Goal: Contribute content: Contribute content

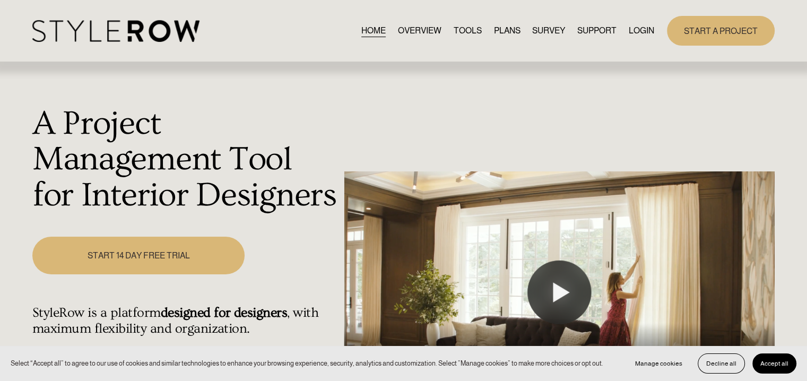
click at [640, 29] on link "LOGIN" at bounding box center [641, 30] width 25 height 14
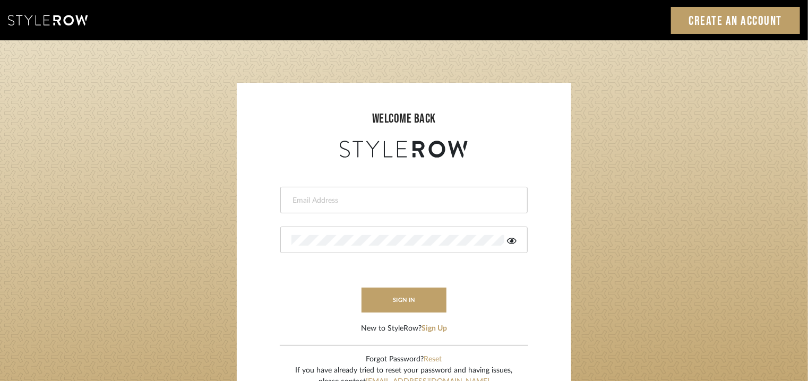
click at [329, 195] on div at bounding box center [403, 200] width 247 height 27
click at [327, 203] on input "email" at bounding box center [402, 200] width 222 height 11
type input "[EMAIL_ADDRESS][PERSON_NAME][DOMAIN_NAME]"
click at [338, 248] on div at bounding box center [403, 240] width 247 height 27
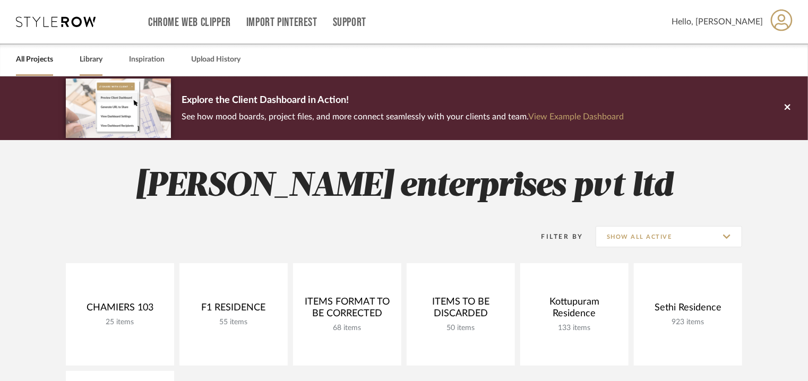
click at [84, 62] on link "Library" at bounding box center [91, 60] width 23 height 14
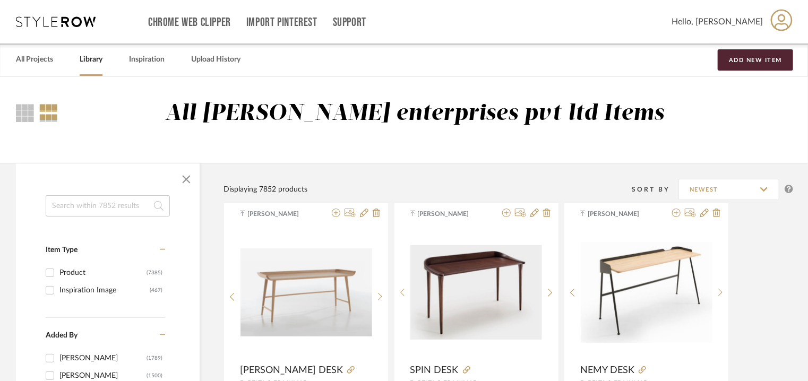
click at [113, 204] on input at bounding box center [108, 205] width 124 height 21
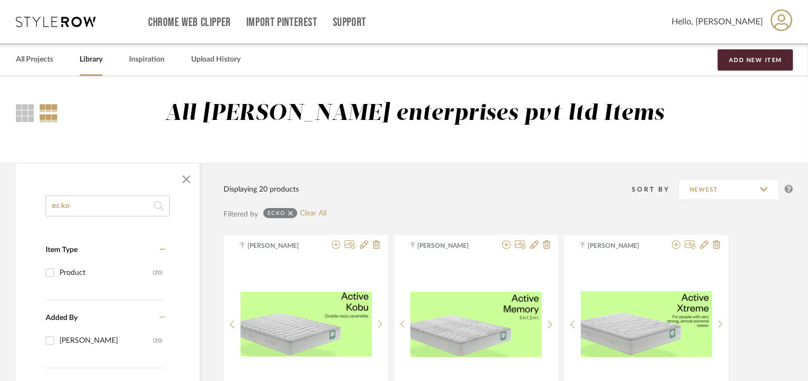
type input "ecko"
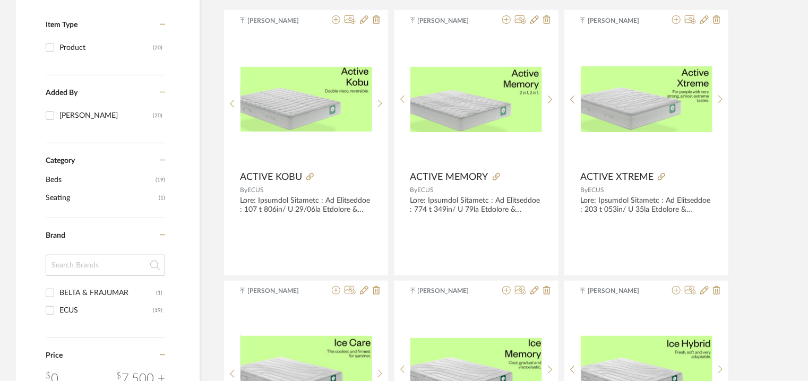
scroll to position [212, 0]
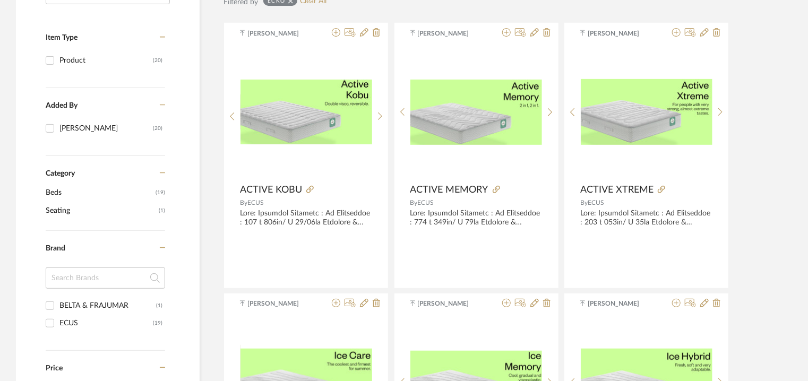
click at [48, 306] on input "BELTA & FRAJUMAR (1)" at bounding box center [49, 305] width 17 height 17
checkbox input "true"
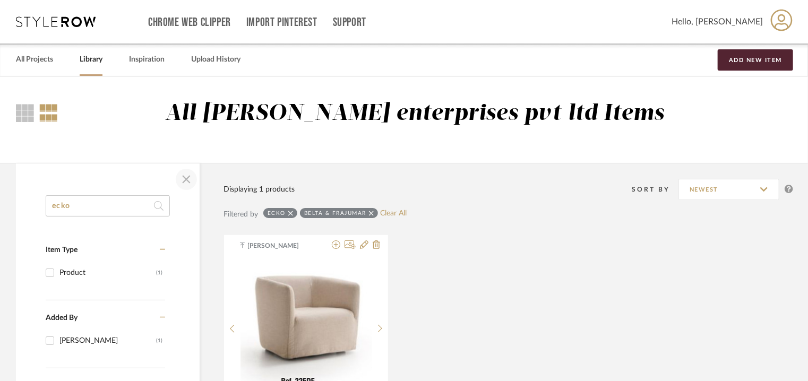
click at [183, 177] on span "button" at bounding box center [186, 179] width 25 height 25
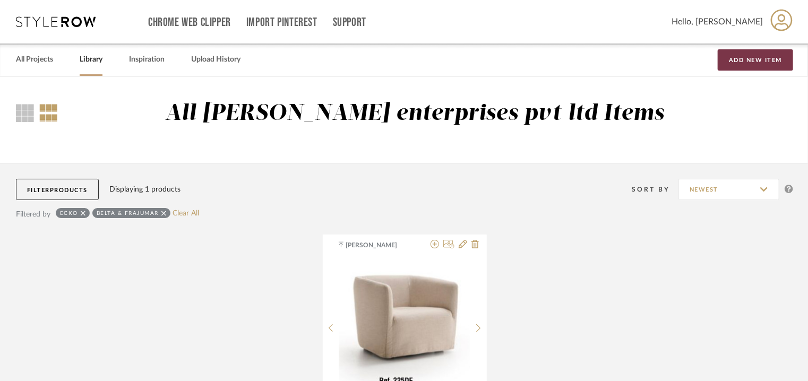
click at [763, 58] on button "Add New Item" at bounding box center [755, 59] width 75 height 21
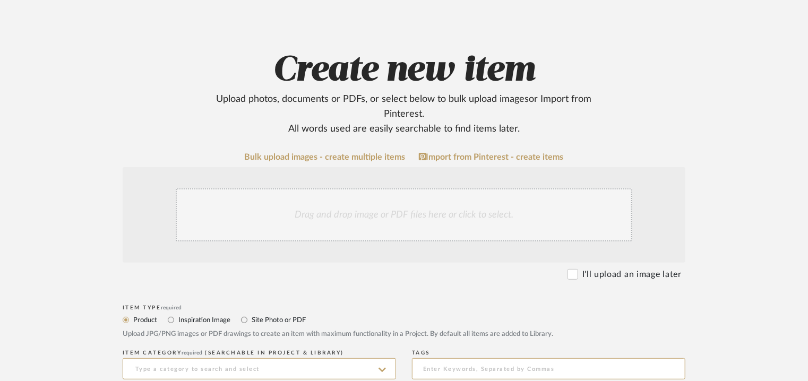
scroll to position [212, 0]
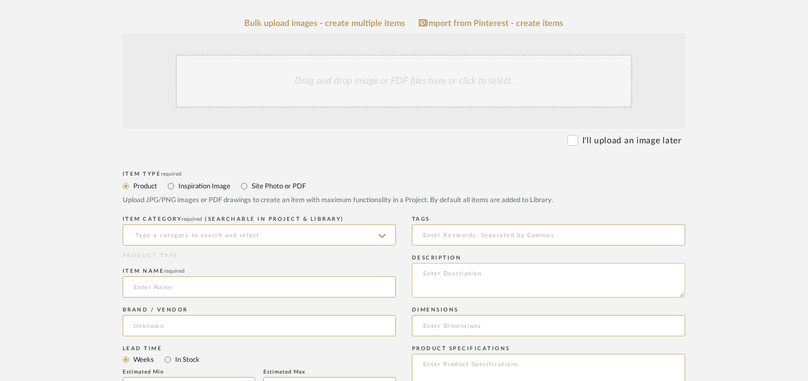
paste textarea "Type: Sofa - Ecko Designer : Arbel Dimensions : W 135 x D 74 x H 65cm/ SH 39/ A…"
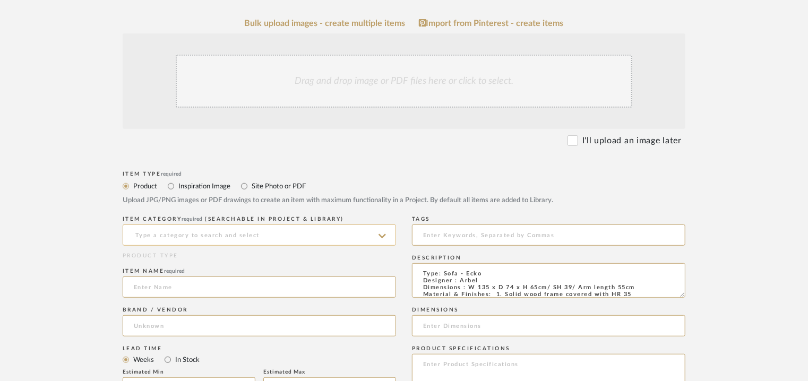
type textarea "Type: Sofa - Ecko Designer : Arbel Dimensions : W 135 x D 74 x H 65cm/ SH 39/ A…"
drag, startPoint x: 294, startPoint y: 236, endPoint x: 484, endPoint y: 209, distance: 192.0
click at [300, 235] on input at bounding box center [259, 235] width 273 height 21
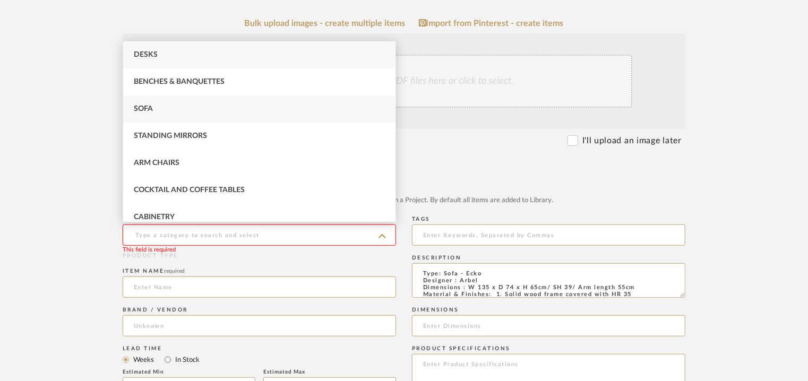
click at [172, 107] on div "Sofa" at bounding box center [259, 109] width 272 height 27
type input "Sofa"
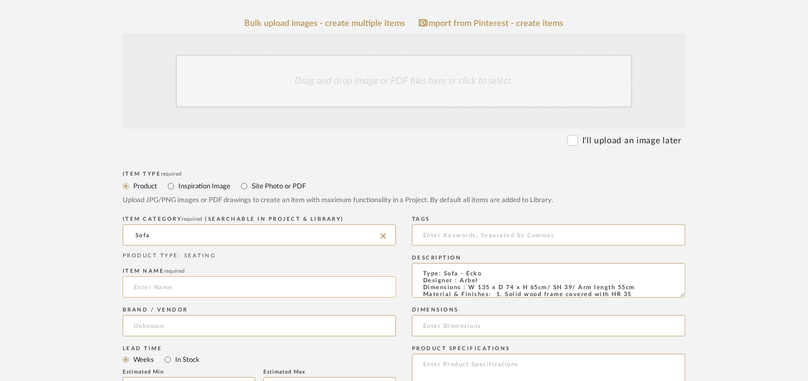
click at [149, 286] on input at bounding box center [259, 287] width 273 height 21
type input "ECKO SOFA"
click at [158, 329] on input at bounding box center [259, 325] width 273 height 21
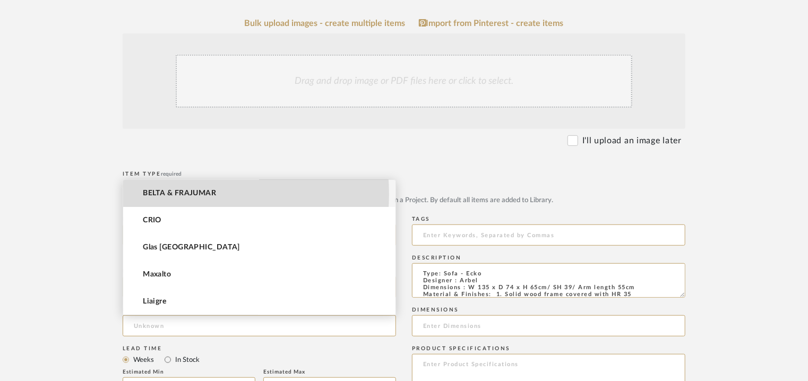
click at [189, 194] on span "BELTA & FRAJUMAR" at bounding box center [179, 193] width 73 height 9
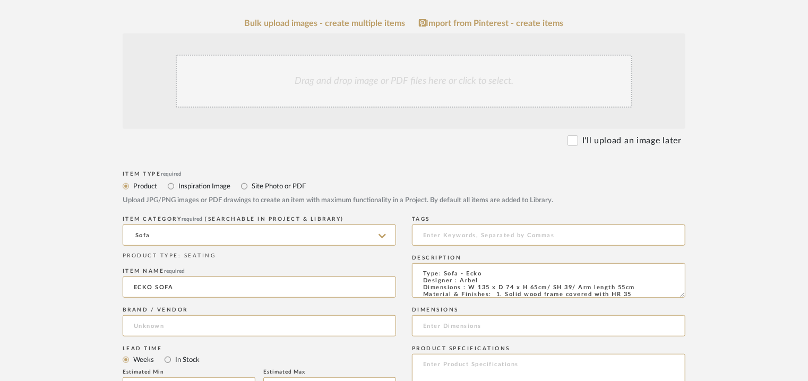
type input "BELTA & FRAJUMAR"
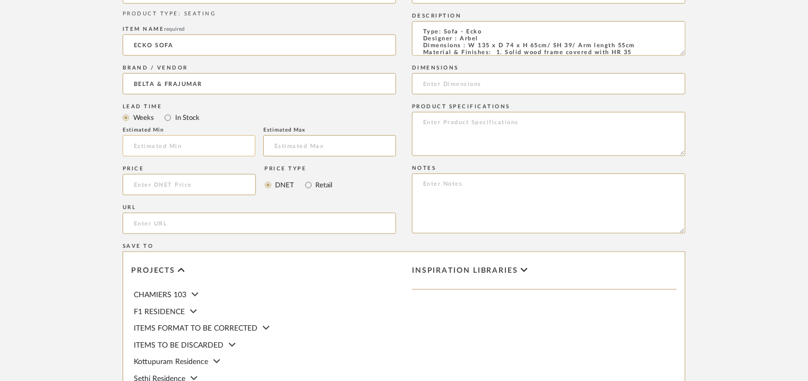
scroll to position [478, 0]
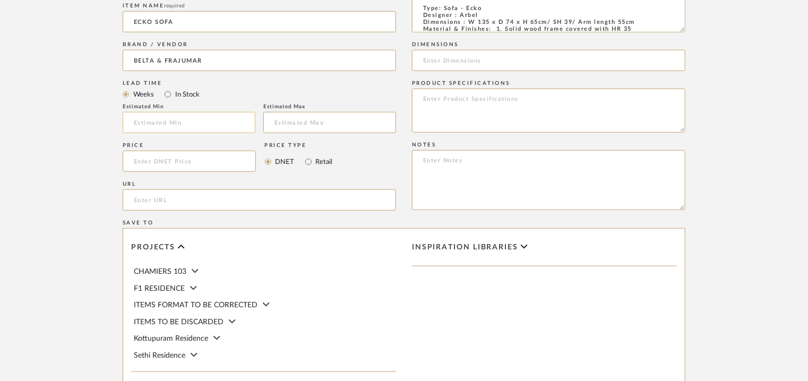
click at [193, 121] on input "text" at bounding box center [189, 122] width 133 height 21
type input "7"
click at [159, 195] on input "url" at bounding box center [259, 200] width 273 height 21
paste input "[URL][DOMAIN_NAME]"
type input "[URL][DOMAIN_NAME]"
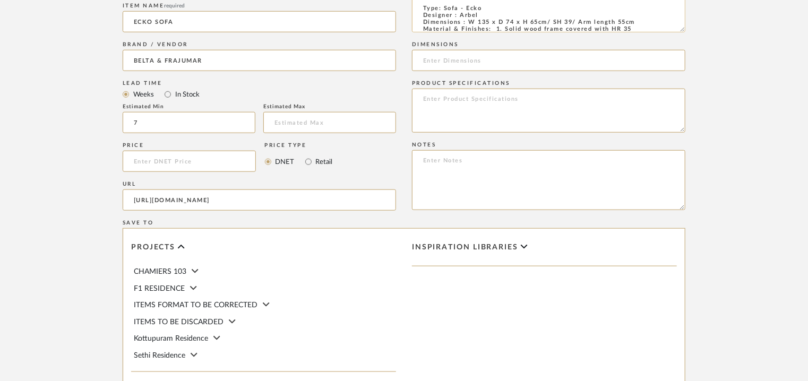
drag, startPoint x: 470, startPoint y: 20, endPoint x: 641, endPoint y: 20, distance: 171.5
click at [641, 20] on textarea "Type: Sofa - Ecko Designer : Arbel Dimensions : W 135 x D 74 x H 65cm/ SH 39/ A…" at bounding box center [548, 15] width 273 height 35
click at [449, 62] on input at bounding box center [548, 60] width 273 height 21
paste input "W 135 x D 74 x H 65cm/ SH 39/ Arm length 55cm"
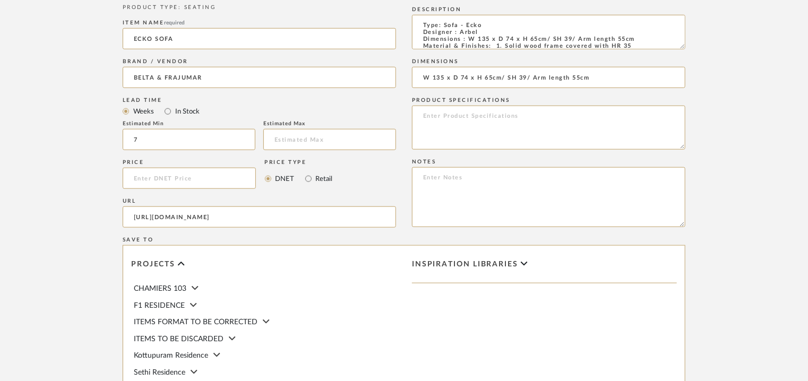
scroll to position [584, 0]
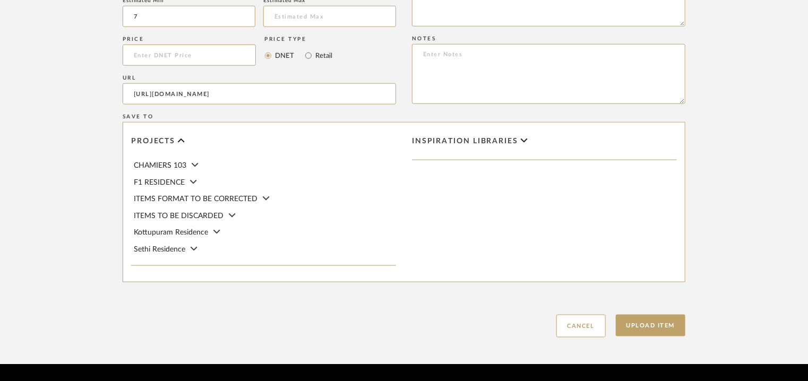
type input "W 135 x D 74 x H 65cm/ SH 39/ Arm length 55cm"
click at [647, 196] on div "Inspiration libraries" at bounding box center [544, 202] width 281 height 159
paste textarea "Price: na Lead time: 45days. MOQ : Our products for Contract projects are manuf…"
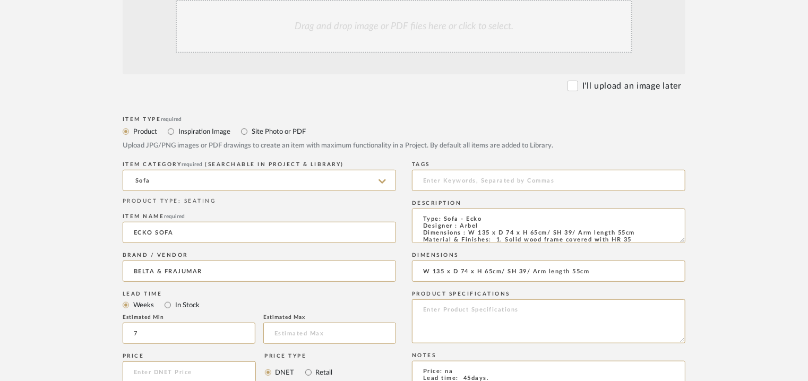
scroll to position [265, 0]
type textarea "Price: na Lead time: 45days. MOQ : Our products for Contract projects are manuf…"
click at [433, 38] on div "Drag and drop image or PDF files here or click to select." at bounding box center [404, 28] width 457 height 53
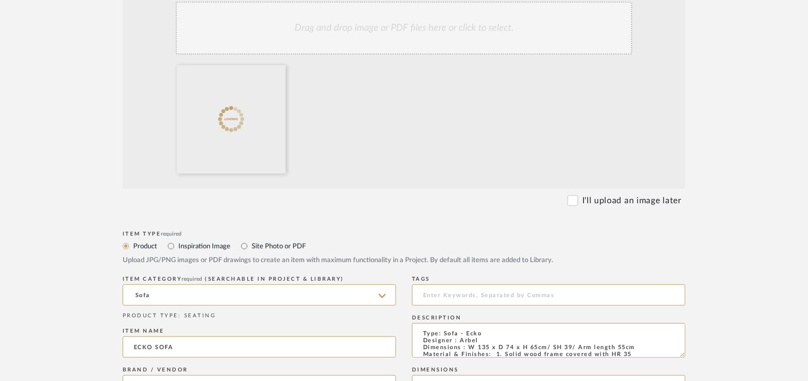
click at [427, 39] on div "Drag and drop image or PDF files here or click to select." at bounding box center [404, 28] width 457 height 53
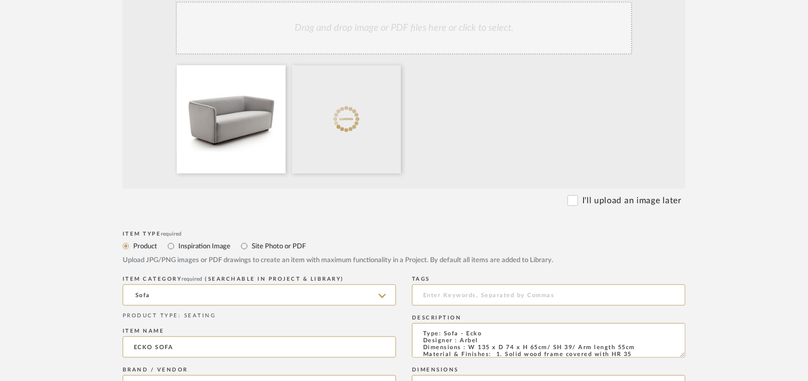
click at [450, 32] on div "Drag and drop image or PDF files here or click to select." at bounding box center [404, 28] width 457 height 53
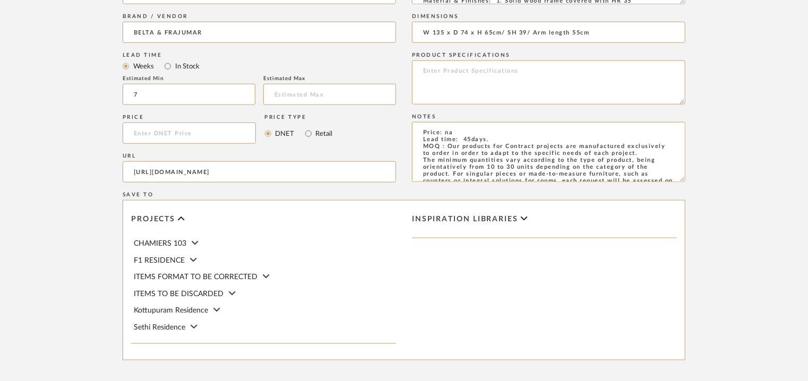
scroll to position [728, 0]
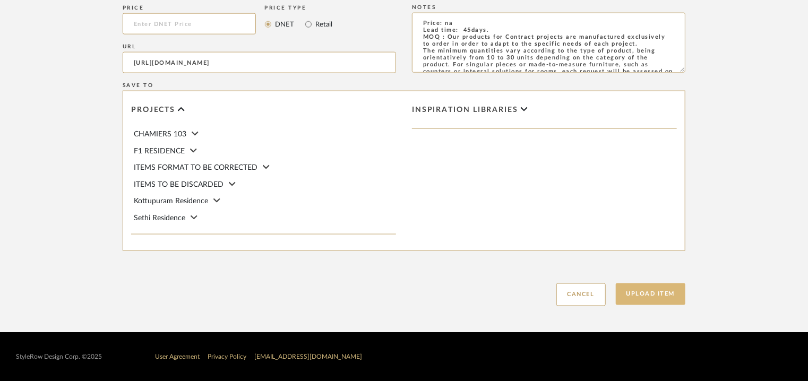
click at [671, 294] on button "Upload Item" at bounding box center [651, 294] width 70 height 22
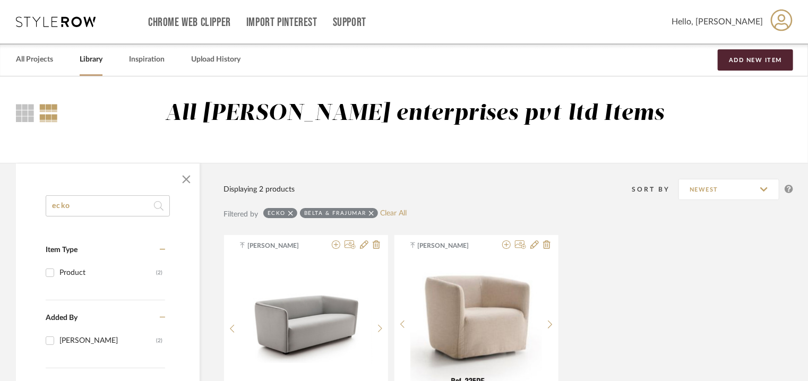
drag, startPoint x: 87, startPoint y: 203, endPoint x: 26, endPoint y: 223, distance: 64.3
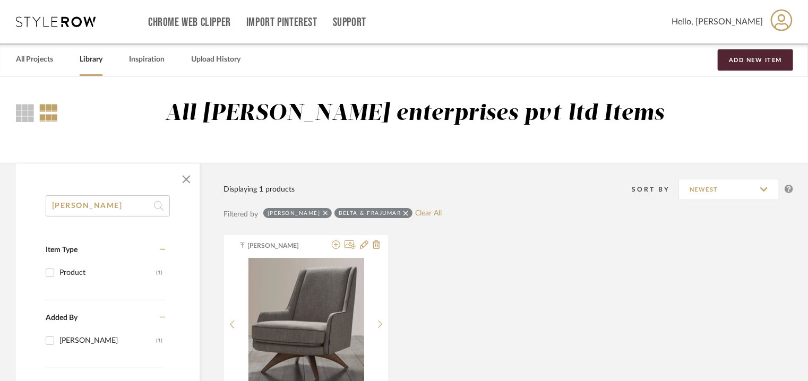
type input "[PERSON_NAME]"
click at [741, 57] on button "Add New Item" at bounding box center [755, 59] width 75 height 21
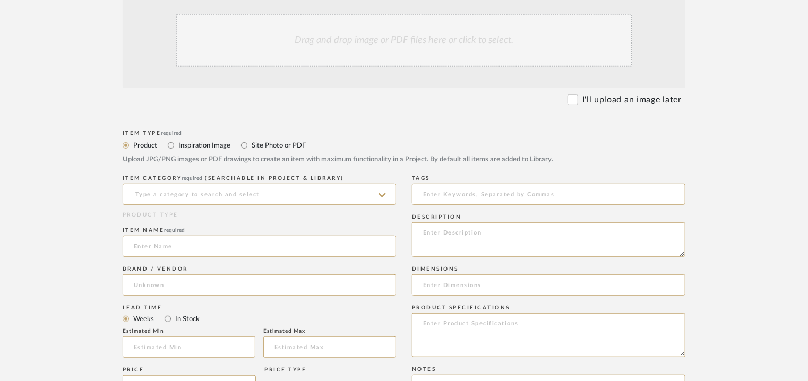
scroll to position [265, 0]
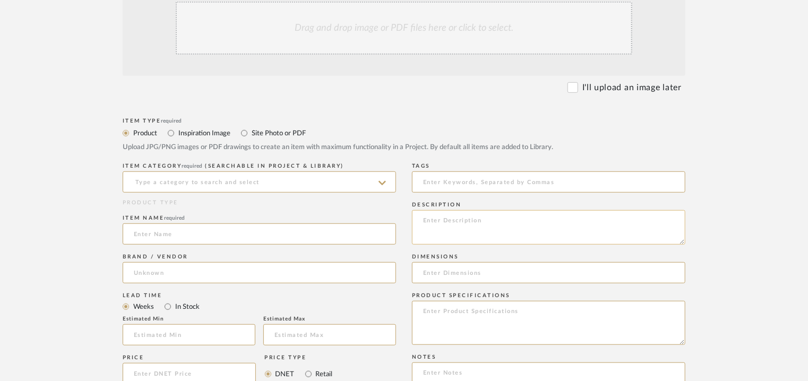
paste textarea "Type: Sofa - [PERSON_NAME] Designer : [PERSON_NAME] Dimensions : W 133 x D 89 x…"
type textarea "Type: Sofa - [PERSON_NAME] Designer : [PERSON_NAME] Dimensions : W 133 x D 89 x…"
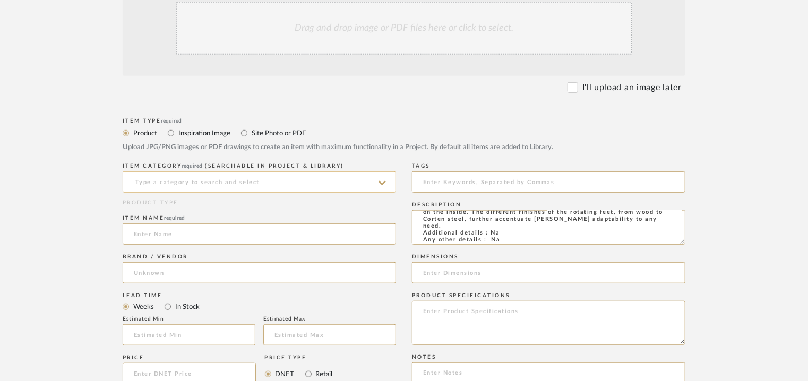
click at [214, 177] on input at bounding box center [259, 181] width 273 height 21
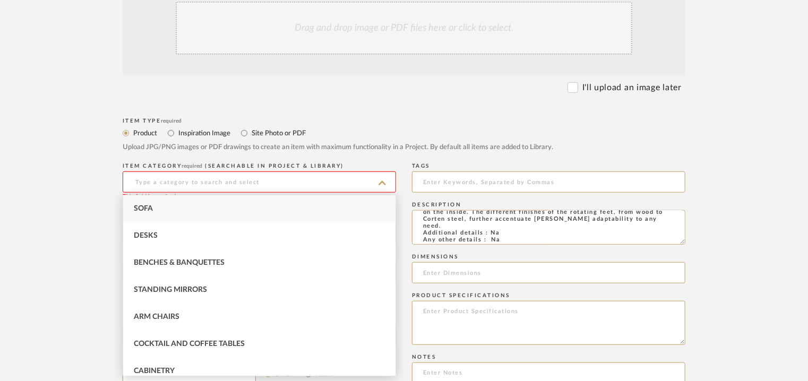
click at [150, 202] on div "Sofa" at bounding box center [259, 208] width 272 height 27
type input "Sofa"
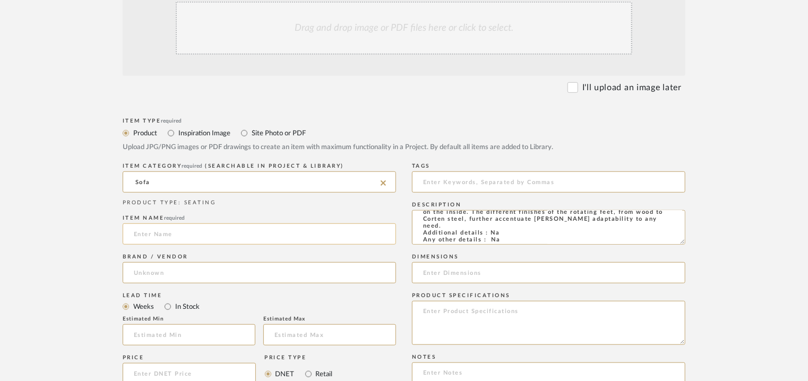
click at [156, 236] on input at bounding box center [259, 234] width 273 height 21
type input "b"
type input "[PERSON_NAME] SOFA"
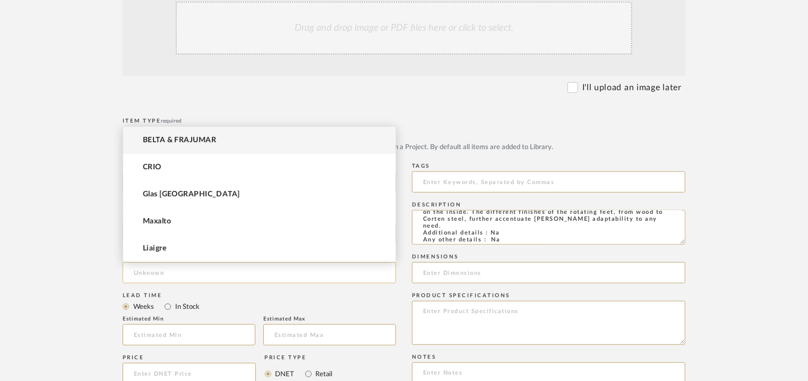
click at [154, 270] on input at bounding box center [259, 272] width 273 height 21
click at [175, 139] on span "BELTA & FRAJUMAR" at bounding box center [179, 140] width 73 height 9
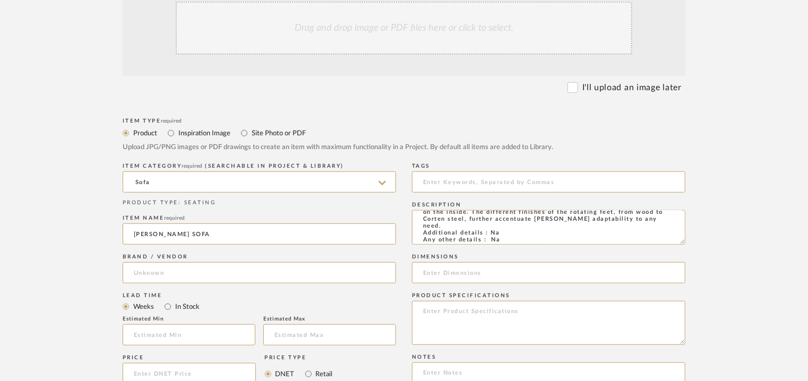
type input "BELTA & FRAJUMAR"
click at [163, 339] on input "text" at bounding box center [189, 334] width 133 height 21
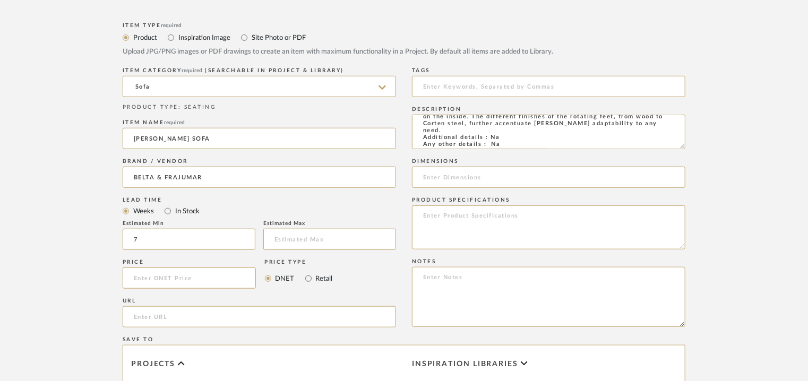
scroll to position [372, 0]
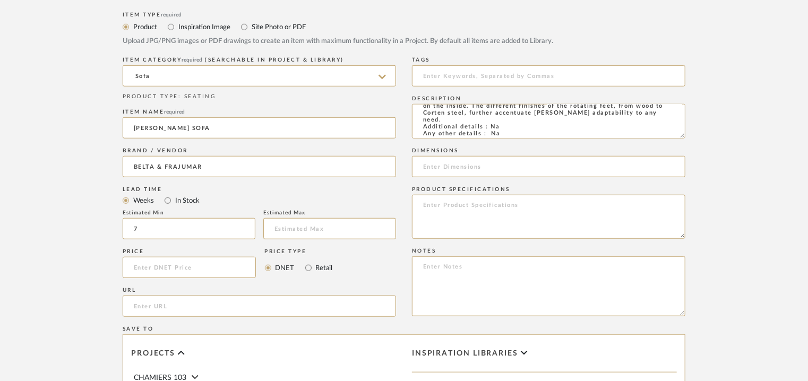
type input "7"
paste input "[URL][DOMAIN_NAME][PERSON_NAME]"
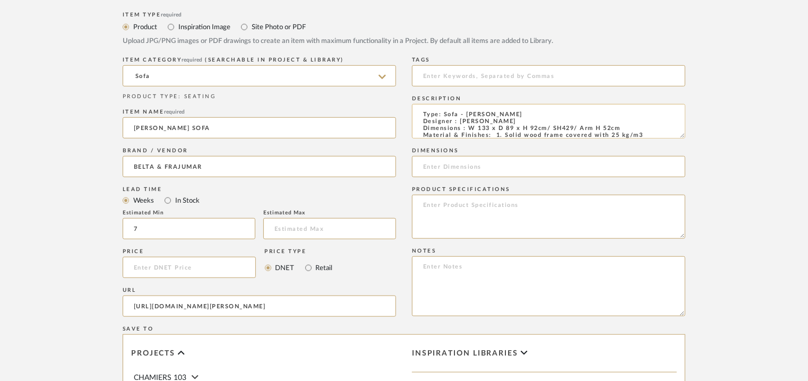
type input "[URL][DOMAIN_NAME][PERSON_NAME]"
drag, startPoint x: 469, startPoint y: 129, endPoint x: 620, endPoint y: 127, distance: 150.3
click at [620, 127] on textarea "Type: Sofa - [PERSON_NAME] Designer : [PERSON_NAME] Dimensions : W 133 x D 89 x…" at bounding box center [548, 121] width 273 height 35
click at [482, 164] on input at bounding box center [548, 166] width 273 height 21
paste input "W 133 x D 89 x H 92cm/ SH429/ Arm H 52cm"
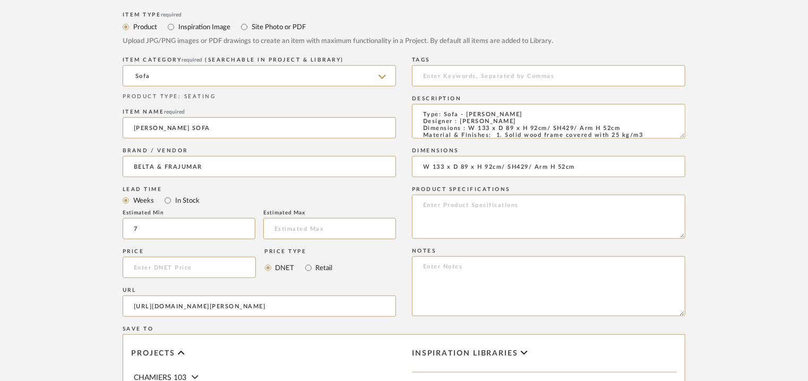
type input "W 133 x D 89 x H 92cm/ SH429/ Arm H 52cm"
click at [640, 271] on textarea at bounding box center [548, 286] width 273 height 60
drag, startPoint x: 465, startPoint y: 267, endPoint x: 460, endPoint y: 270, distance: 5.7
paste textarea "Price: na Lead time: 45days. MOQ : Our products for Contract projects are manuf…"
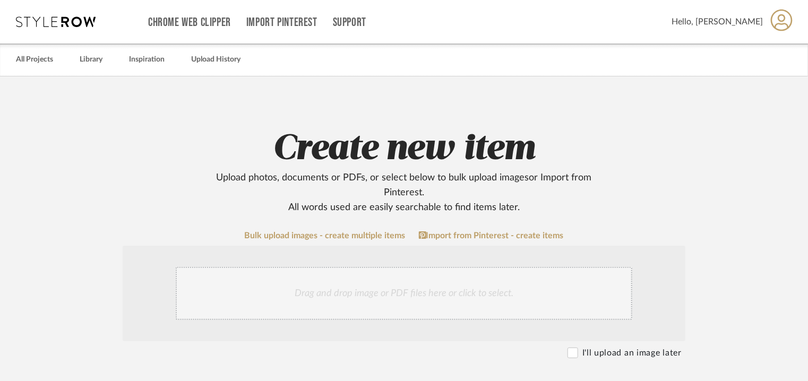
type textarea "Price: na Lead time: 45days. MOQ : Our products for Contract projects are manuf…"
click at [358, 283] on div "Drag and drop image or PDF files here or click to select." at bounding box center [404, 293] width 457 height 53
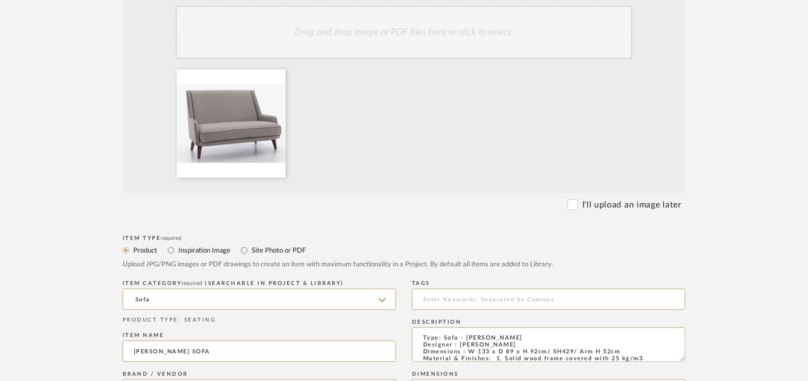
scroll to position [265, 0]
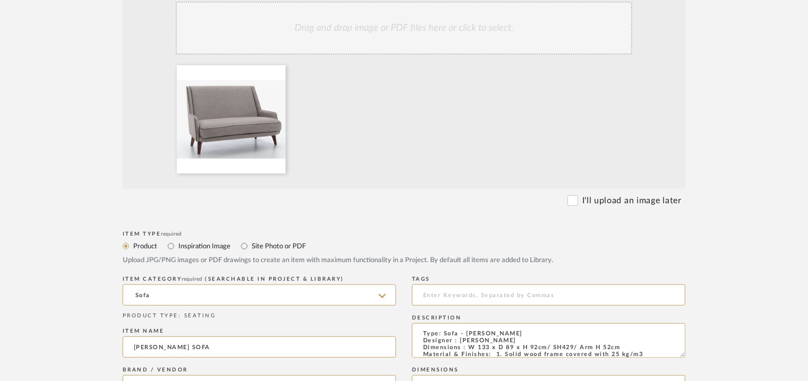
click at [446, 23] on div "Drag and drop image or PDF files here or click to select." at bounding box center [404, 28] width 457 height 53
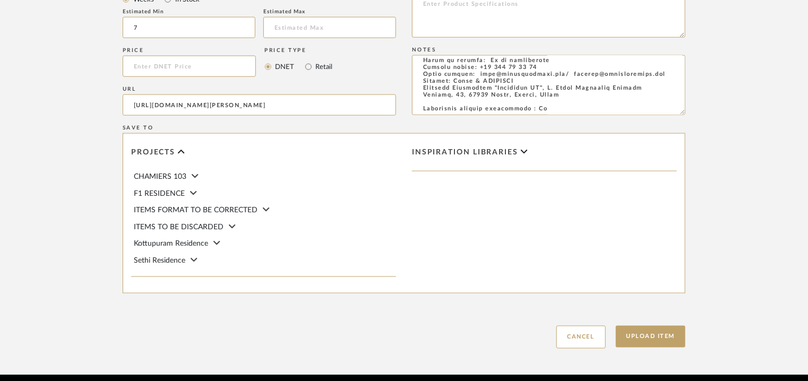
scroll to position [728, 0]
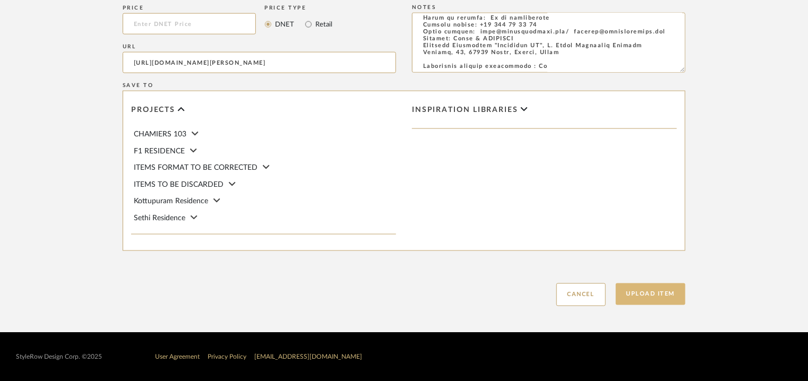
click at [660, 296] on button "Upload Item" at bounding box center [651, 294] width 70 height 22
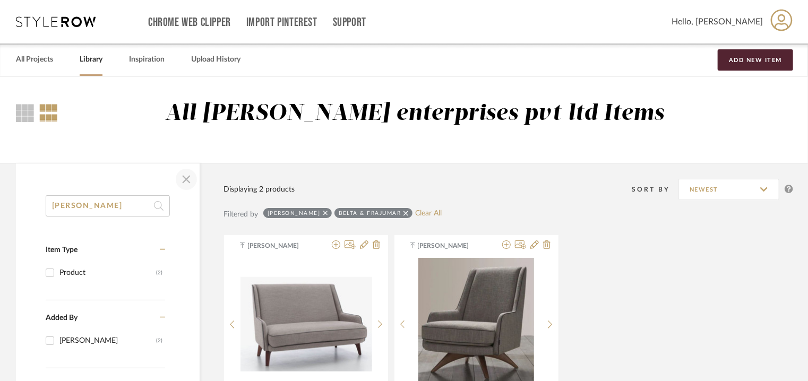
click at [183, 177] on span "button" at bounding box center [186, 179] width 25 height 25
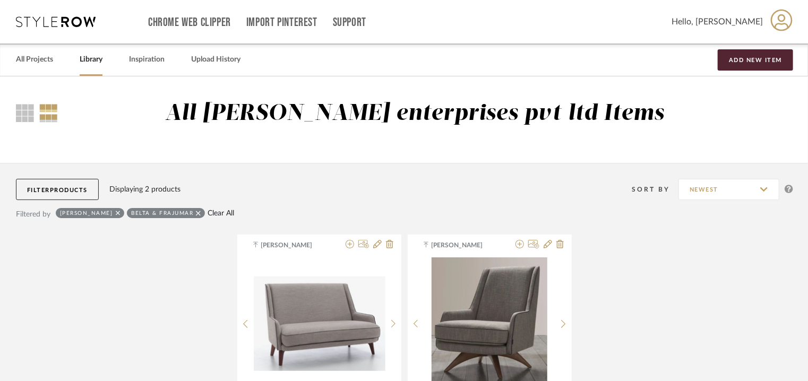
click at [208, 212] on link "Clear All" at bounding box center [221, 213] width 27 height 9
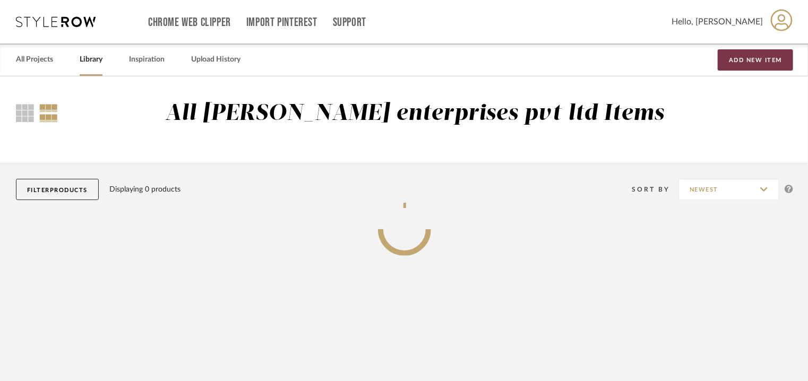
click at [750, 62] on button "Add New Item" at bounding box center [755, 59] width 75 height 21
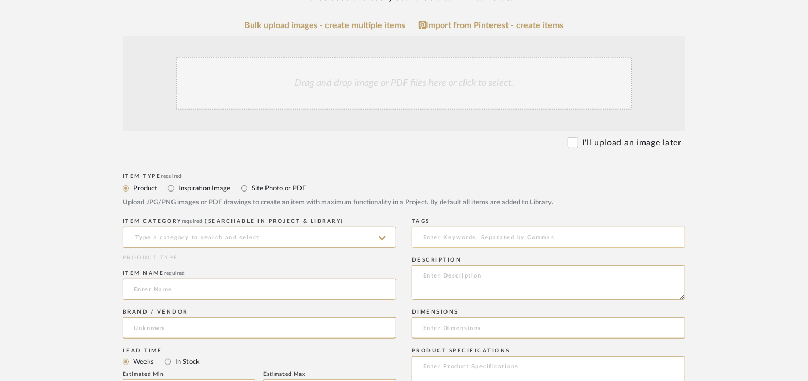
scroll to position [265, 0]
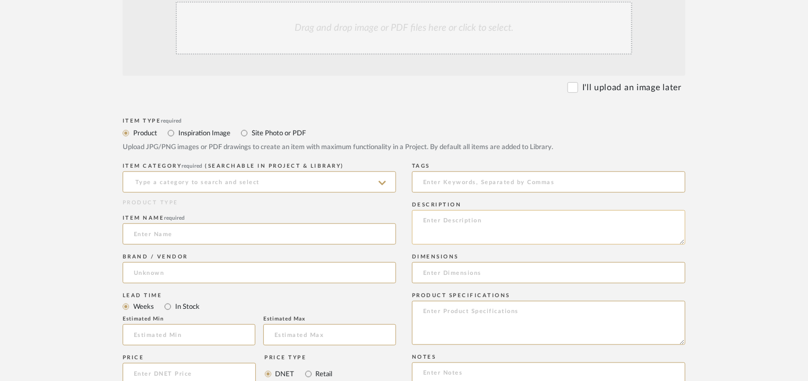
paste textarea "Type: Sofa - [MEDICAL_DATA] Designer : Arbel Dimensions : W 120 x D 46 x H 82/ …"
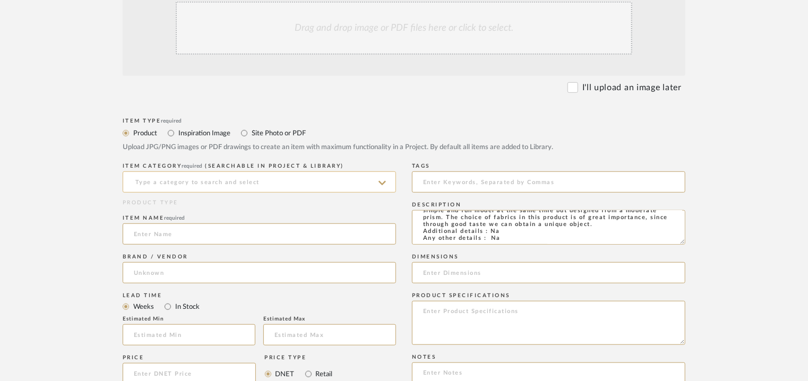
type textarea "Type: Sofa - [MEDICAL_DATA] Designer : Arbel Dimensions : W 120 x D 46 x H 82/ …"
click at [242, 181] on input at bounding box center [259, 181] width 273 height 21
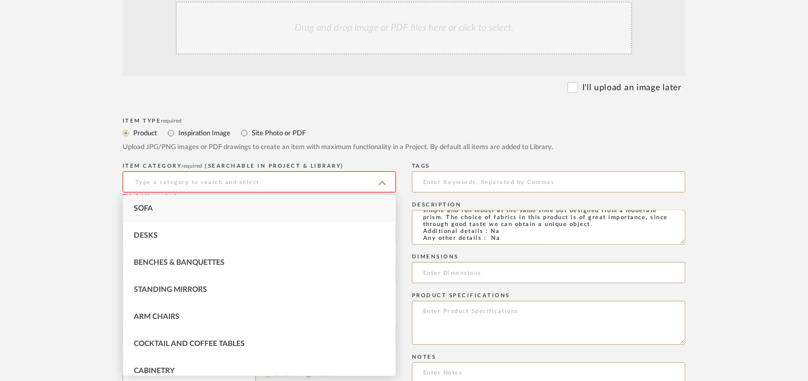
click at [159, 209] on div "Sofa" at bounding box center [259, 208] width 272 height 27
type input "Sofa"
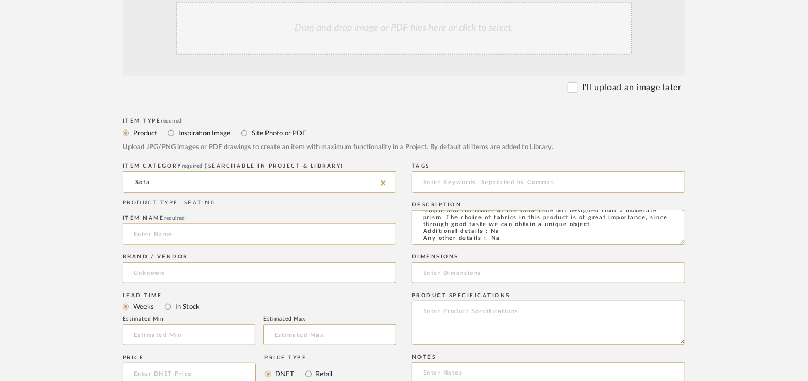
drag, startPoint x: 162, startPoint y: 228, endPoint x: 204, endPoint y: 222, distance: 41.7
click at [164, 228] on input at bounding box center [259, 234] width 273 height 21
type input "m"
type input "[MEDICAL_DATA] SOFA"
click at [143, 268] on input at bounding box center [259, 272] width 273 height 21
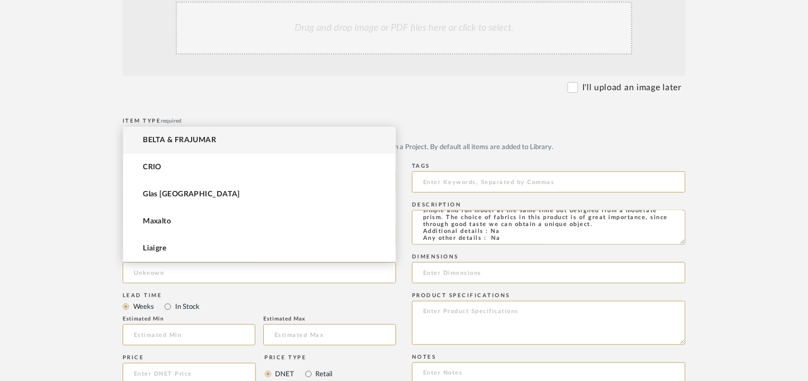
click at [166, 141] on span "BELTA & FRAJUMAR" at bounding box center [179, 140] width 73 height 9
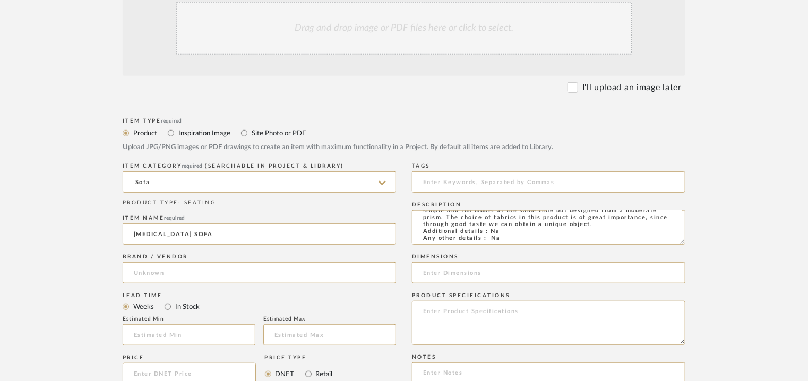
type input "BELTA & FRAJUMAR"
click at [167, 333] on input "text" at bounding box center [189, 334] width 133 height 21
type input "7"
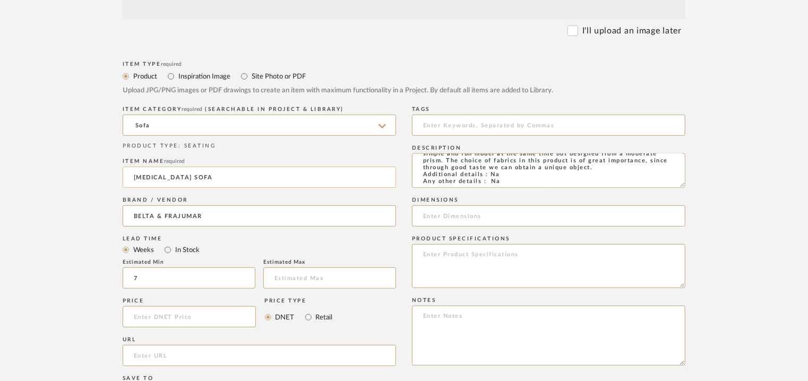
scroll to position [478, 0]
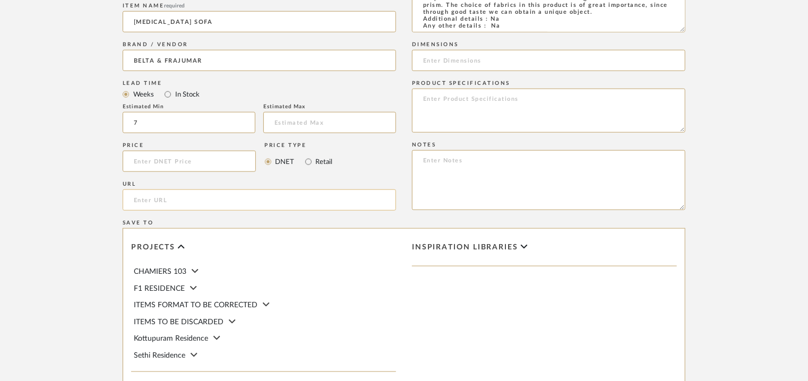
paste input "[URL][DOMAIN_NAME]"
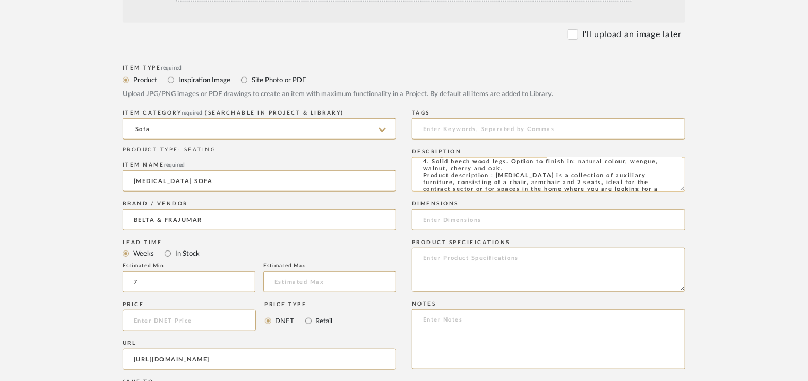
scroll to position [0, 0]
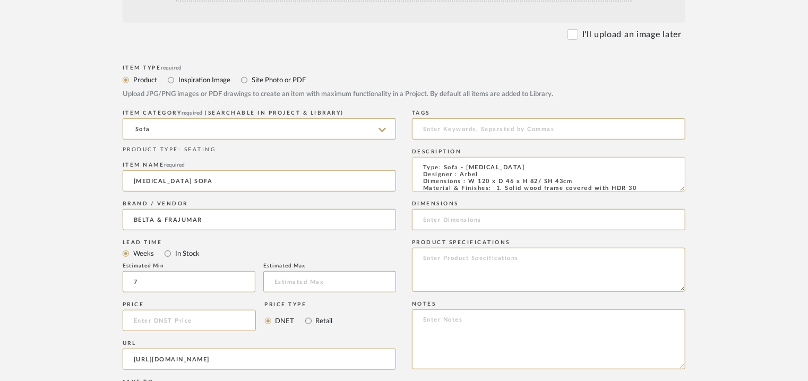
type input "[URL][DOMAIN_NAME]"
drag, startPoint x: 469, startPoint y: 181, endPoint x: 572, endPoint y: 181, distance: 103.0
click at [572, 181] on textarea "Type: Sofa - [MEDICAL_DATA] Designer : Arbel Dimensions : W 120 x D 46 x H 82/ …" at bounding box center [548, 174] width 273 height 35
paste input "W 120 x D 46 x H 82/ SH 43cm"
type input "W 120 x D 46 x H 82/ SH 43cm"
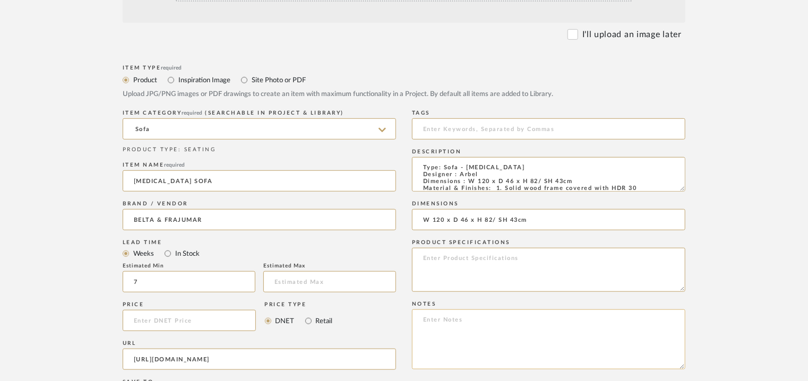
paste textarea "Price: na Lead time: 45days. MOQ : Our products for Contract projects are manuf…"
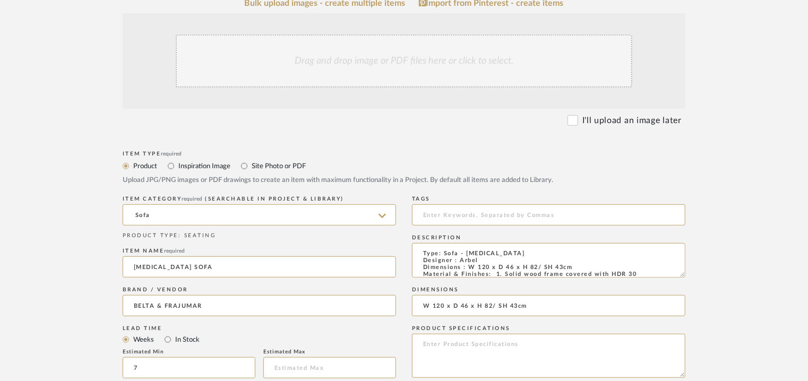
scroll to position [106, 0]
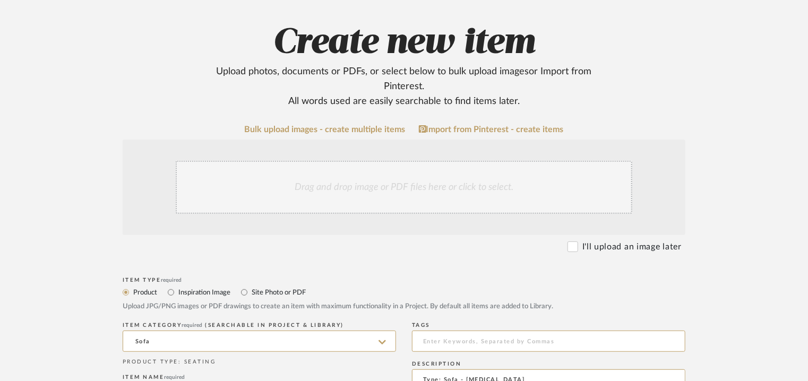
type textarea "Price: na Lead time: 45days. MOQ : Our products for Contract projects are manuf…"
click at [440, 208] on div "Drag and drop image or PDF files here or click to select." at bounding box center [404, 187] width 457 height 53
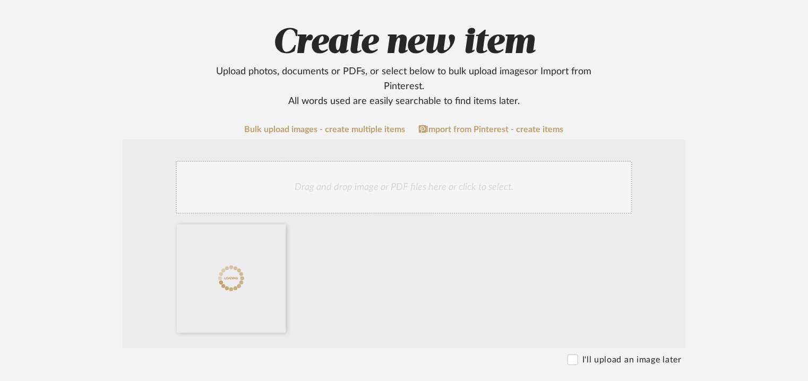
click at [432, 193] on div "Drag and drop image or PDF files here or click to select." at bounding box center [404, 187] width 457 height 53
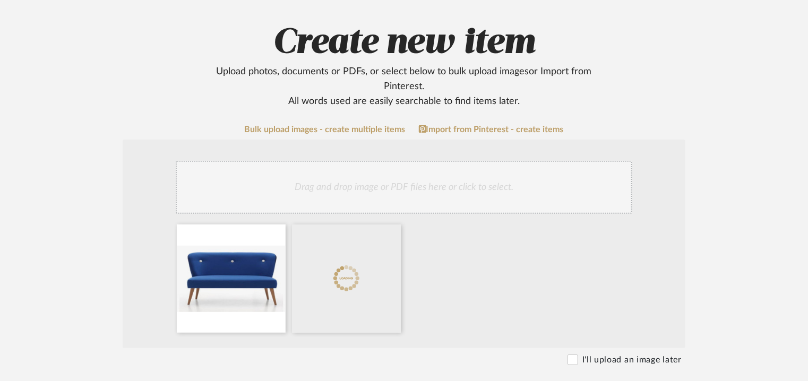
click at [395, 182] on div "Drag and drop image or PDF files here or click to select." at bounding box center [404, 187] width 457 height 53
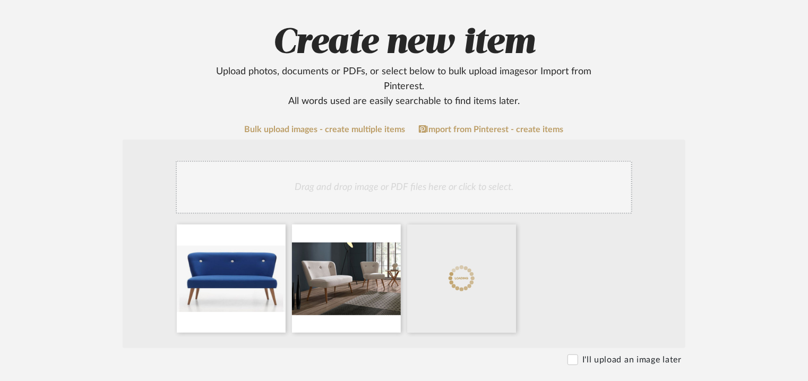
click at [446, 194] on div "Drag and drop image or PDF files here or click to select." at bounding box center [404, 187] width 457 height 53
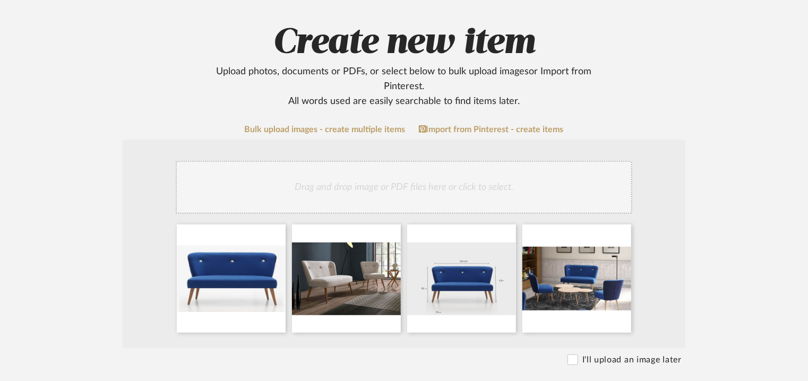
click at [422, 190] on div "Drag and drop image or PDF files here or click to select." at bounding box center [404, 187] width 457 height 53
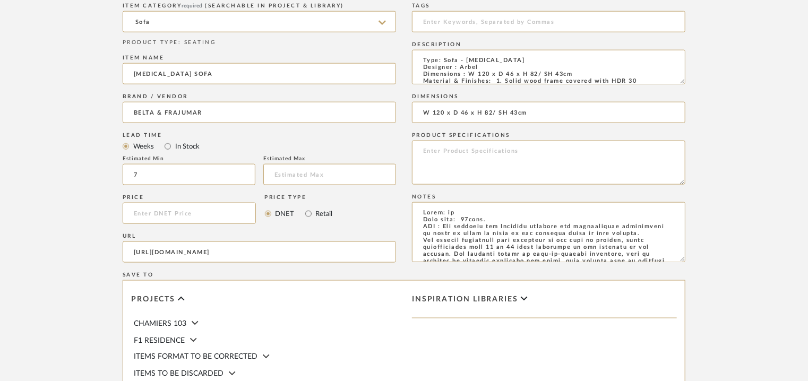
scroll to position [841, 0]
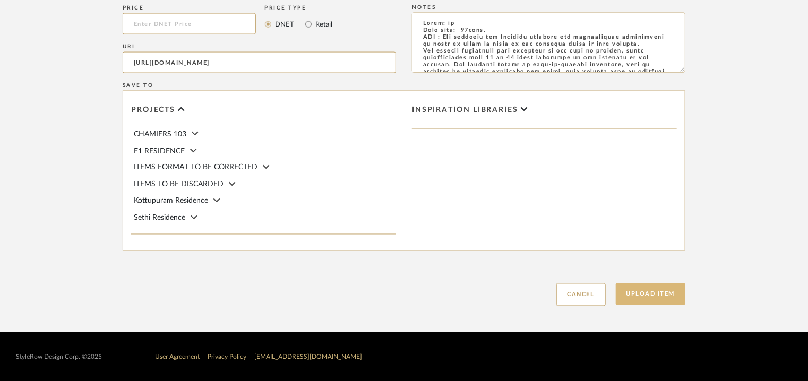
click at [656, 298] on button "Upload Item" at bounding box center [651, 294] width 70 height 22
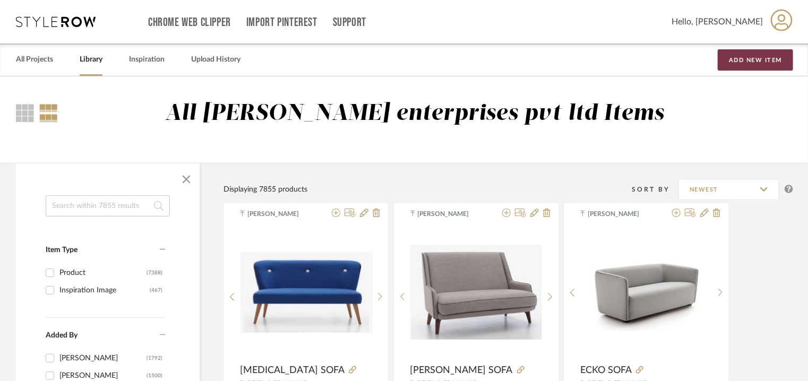
click at [757, 68] on button "Add New Item" at bounding box center [755, 59] width 75 height 21
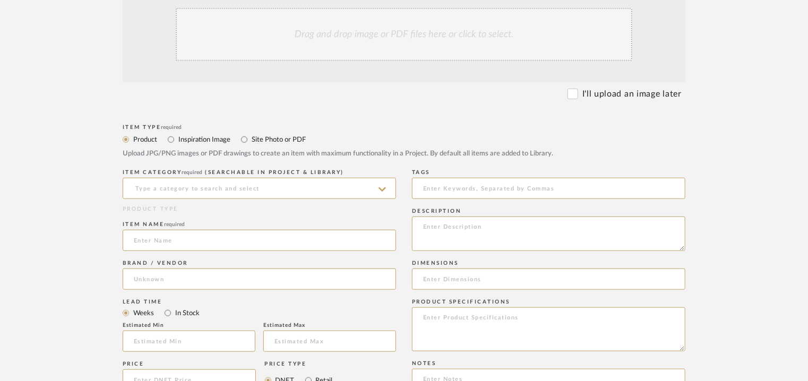
scroll to position [319, 0]
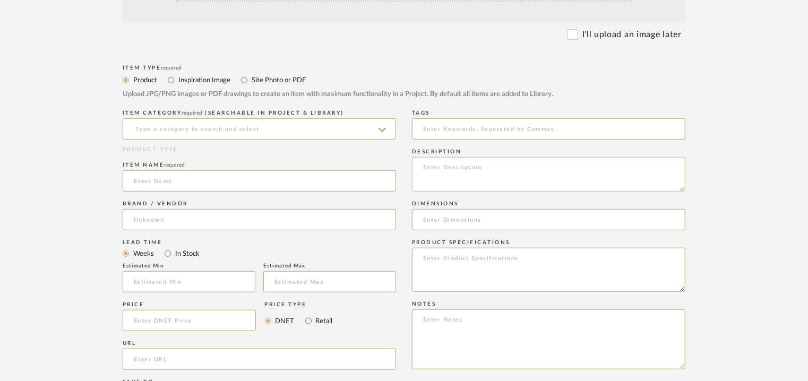
paste textarea "Type: Sofa - Live Designer : Dsignio Dimensions : W 175 x D 89 x H 81/ SH 42cm/…"
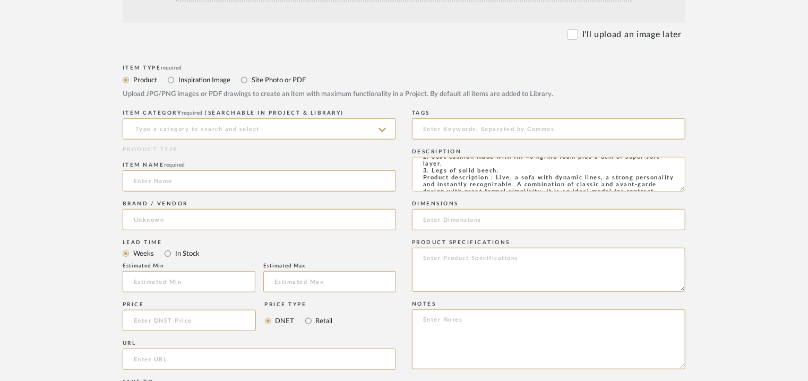
scroll to position [0, 0]
type textarea "Type: Sofa - Live Designer : Dsignio Dimensions : W 175 x D 89 x H 81/ SH 42cm/…"
click at [155, 126] on input at bounding box center [259, 128] width 273 height 21
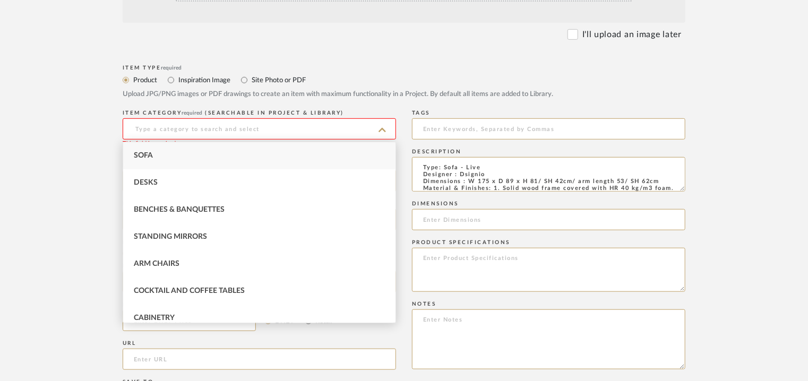
click at [157, 157] on div "Sofa" at bounding box center [259, 155] width 272 height 27
type input "Sofa"
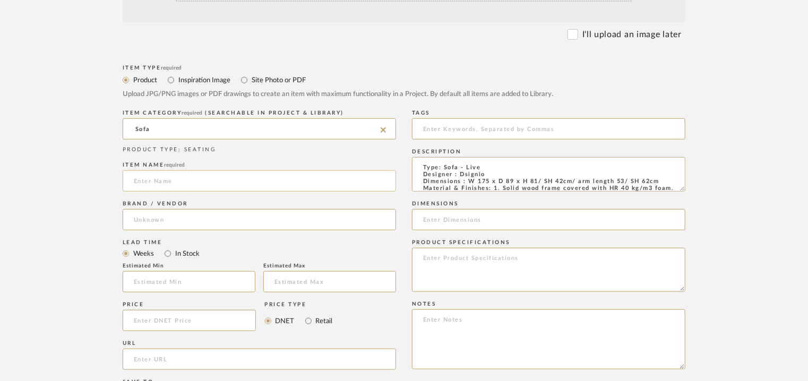
click at [166, 183] on input at bounding box center [259, 180] width 273 height 21
type input "l"
type input "LIVE SOFA"
click at [159, 208] on div "Brand / Vendor" at bounding box center [259, 217] width 273 height 39
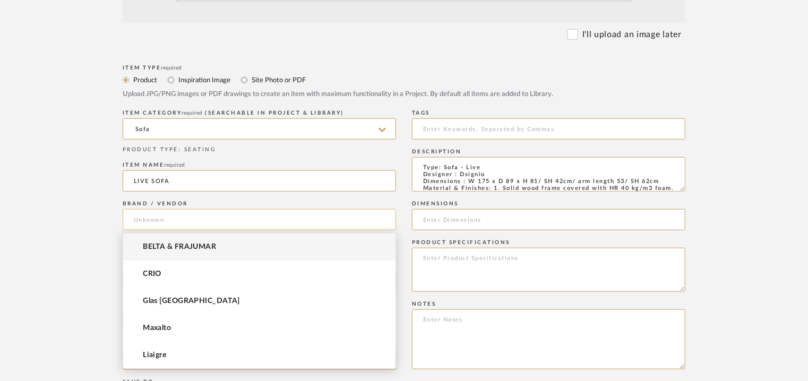
click at [157, 214] on input at bounding box center [259, 219] width 273 height 21
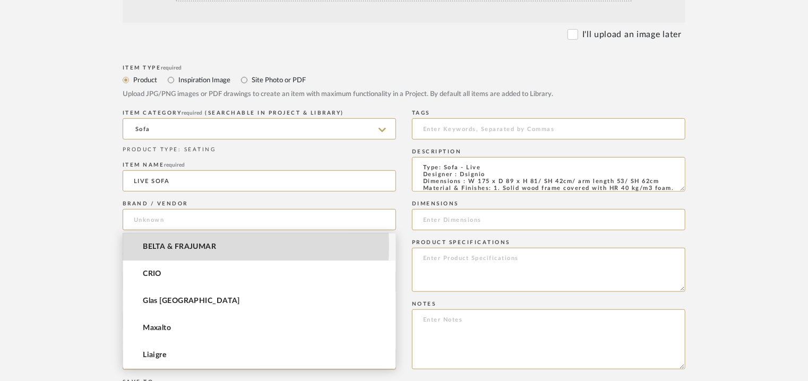
click at [166, 246] on span "BELTA & FRAJUMAR" at bounding box center [179, 247] width 73 height 9
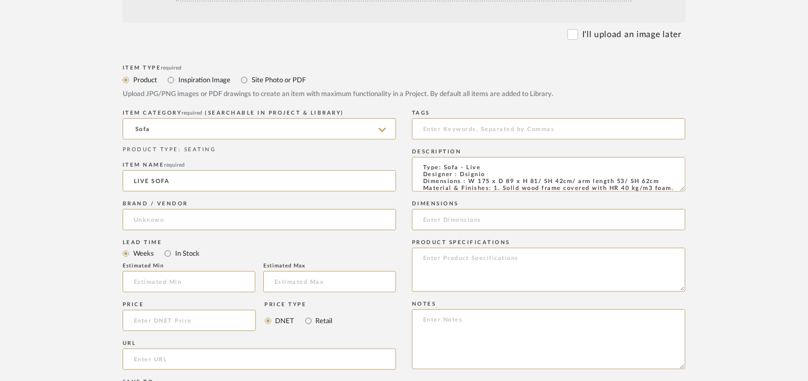
type input "BELTA & FRAJUMAR"
click at [170, 278] on input "text" at bounding box center [189, 281] width 133 height 21
type input "7"
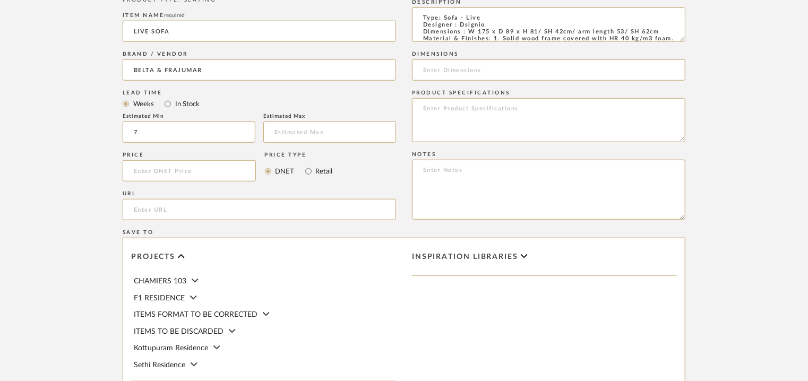
scroll to position [478, 0]
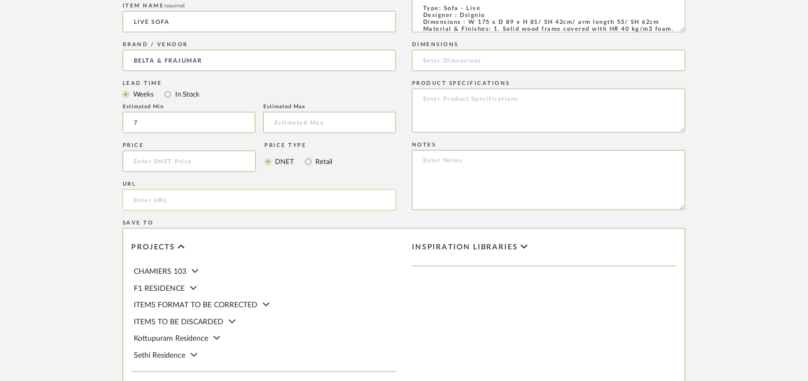
paste input "[URL][DOMAIN_NAME]"
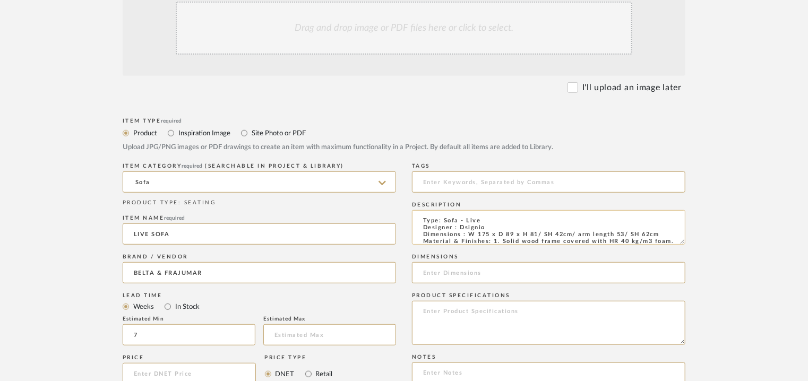
type input "[URL][DOMAIN_NAME]"
drag, startPoint x: 470, startPoint y: 233, endPoint x: 660, endPoint y: 233, distance: 190.1
click at [660, 233] on textarea "Type: Sofa - Live Designer : Dsignio Dimensions : W 175 x D 89 x H 81/ SH 42cm/…" at bounding box center [548, 227] width 273 height 35
drag, startPoint x: 600, startPoint y: 239, endPoint x: 514, endPoint y: 224, distance: 87.4
click at [514, 224] on textarea "Type: Sofa - Live Designer : Dsignio Dimensions : W 175 x D 89 x H 81/ SH 42cm/…" at bounding box center [548, 227] width 273 height 35
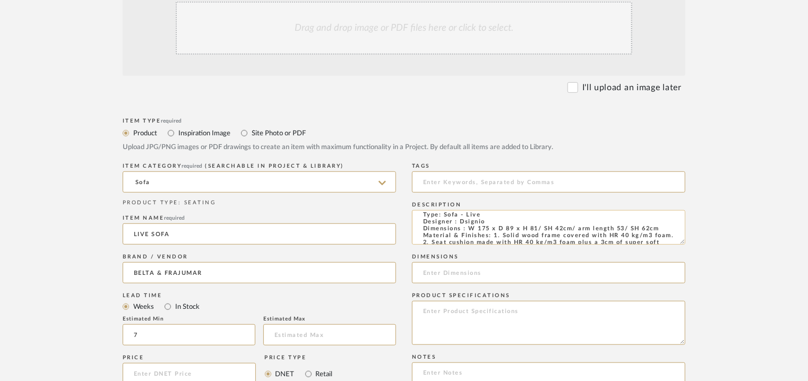
scroll to position [12, 0]
drag, startPoint x: 463, startPoint y: 236, endPoint x: 527, endPoint y: 233, distance: 63.3
click at [527, 234] on textarea "Type: Sofa - Live Designer : Dsignio Dimensions : W 175 x D 89 x H 81/ SH 42cm/…" at bounding box center [548, 227] width 273 height 35
click at [516, 226] on textarea "Type: Sofa - Live Designer : Dsignio Dimensions : W 175 x D 89 x H 81/ SH 42cm/…" at bounding box center [548, 227] width 273 height 35
click at [427, 268] on input at bounding box center [548, 272] width 273 height 21
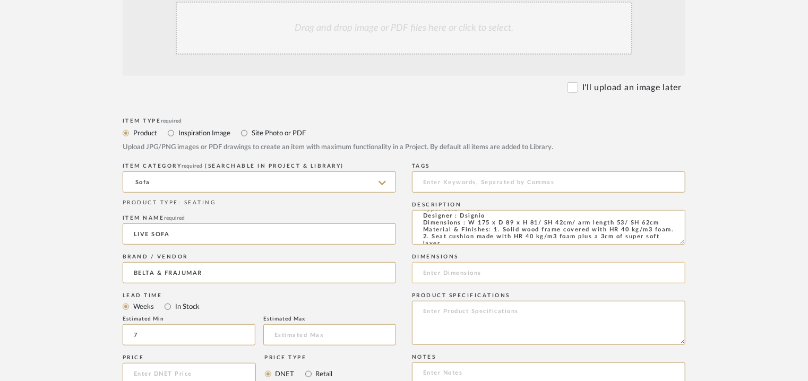
paste input "W 175 x D 89 x H 81/ SH 42cm/ arm length 53/ SH 62cm"
type input "W 175 x D 89 x H 81/ SH 42cm/ arm length 53/ SH 62cm"
paste textarea "Price: na Lead time: 45days. MOQ : Our products for Contract projects are manuf…"
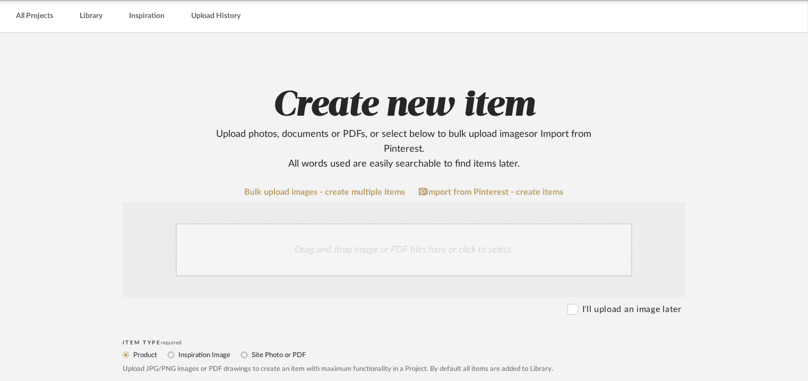
scroll to position [41, 0]
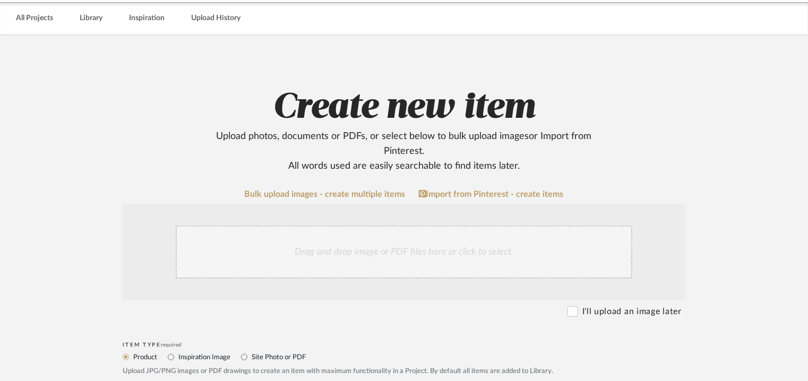
type textarea "Price: na Lead time: 45days. MOQ : Our products for Contract projects are manuf…"
click at [466, 253] on div "Drag and drop image or PDF files here or click to select." at bounding box center [404, 252] width 457 height 53
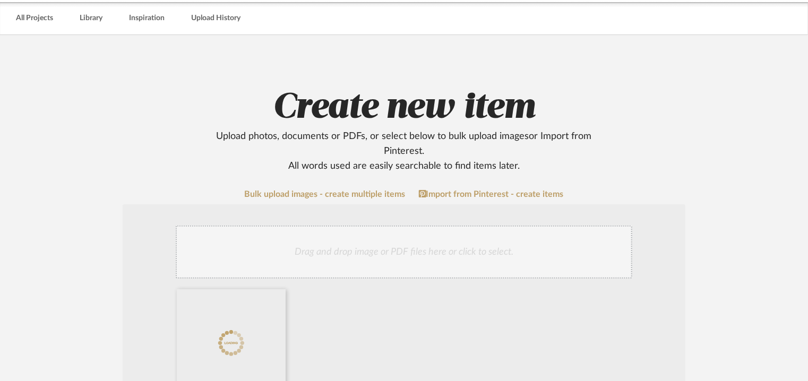
click at [397, 250] on div "Drag and drop image or PDF files here or click to select." at bounding box center [404, 252] width 457 height 53
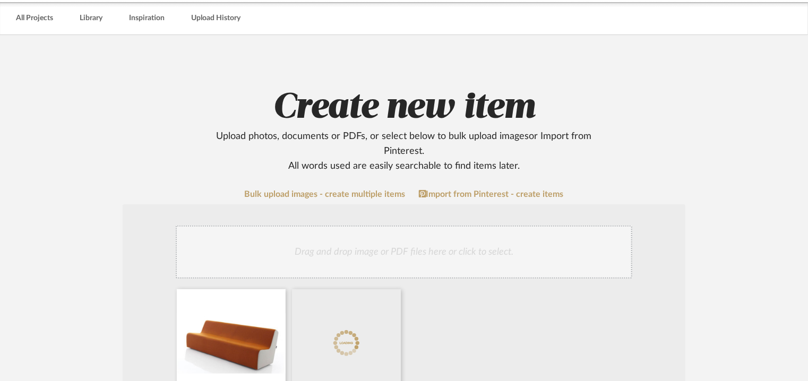
click at [425, 251] on div "Drag and drop image or PDF files here or click to select." at bounding box center [404, 252] width 457 height 53
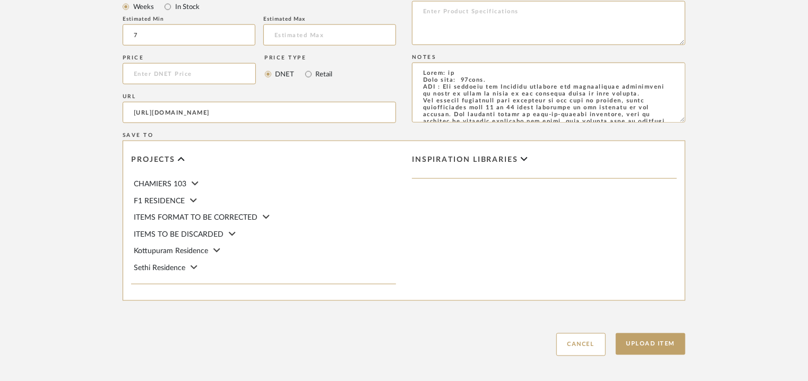
scroll to position [728, 0]
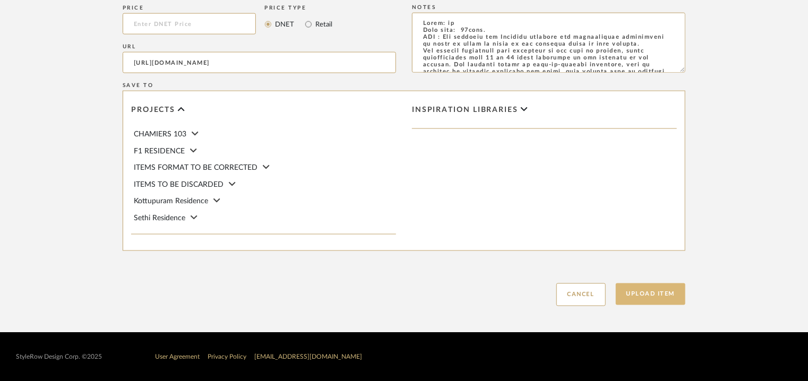
click at [651, 293] on button "Upload Item" at bounding box center [651, 294] width 70 height 22
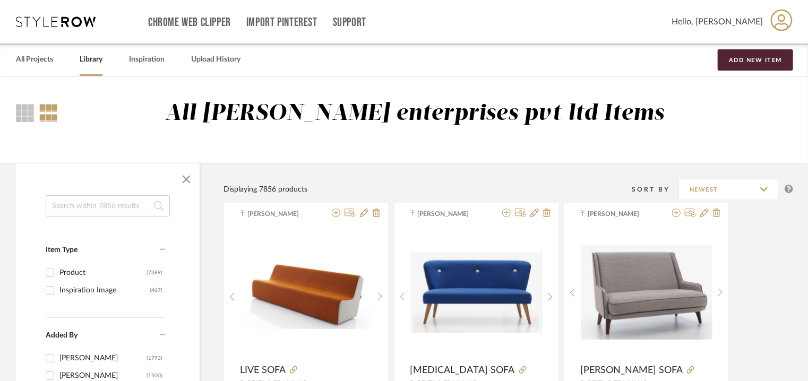
click at [96, 198] on input at bounding box center [108, 205] width 124 height 21
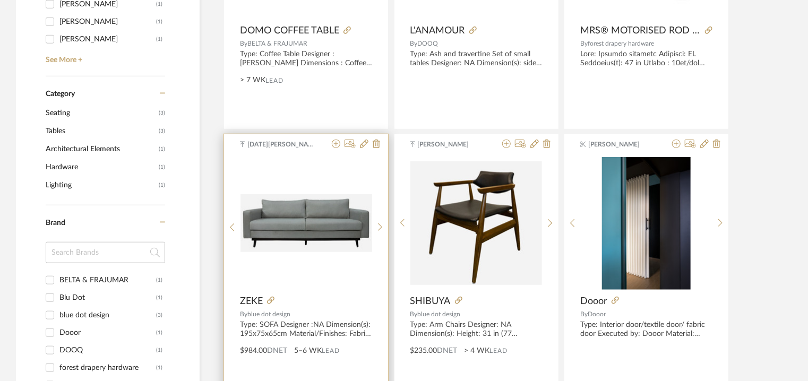
scroll to position [53, 0]
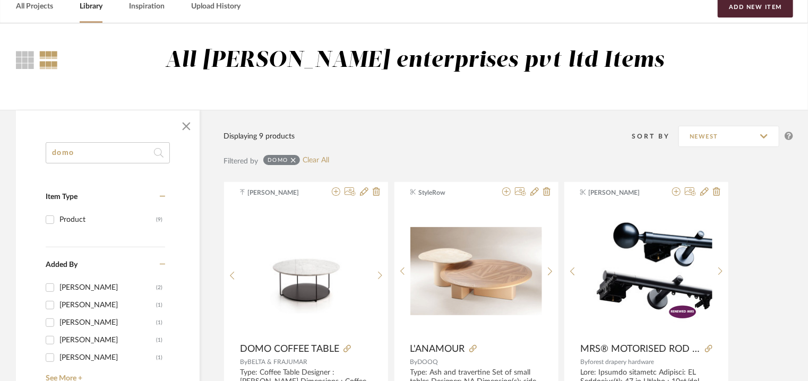
drag, startPoint x: 102, startPoint y: 160, endPoint x: 0, endPoint y: 105, distance: 116.4
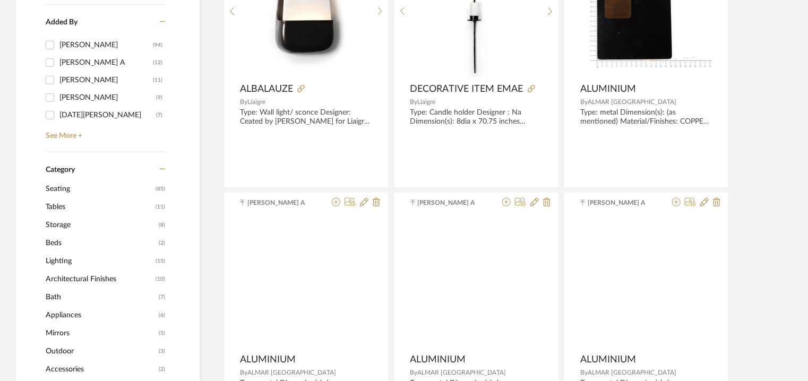
scroll to position [319, 0]
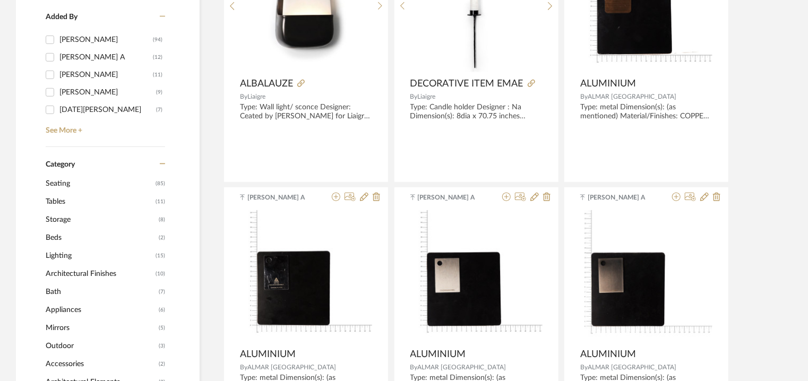
type input "ala"
click at [162, 165] on icon at bounding box center [163, 163] width 6 height 7
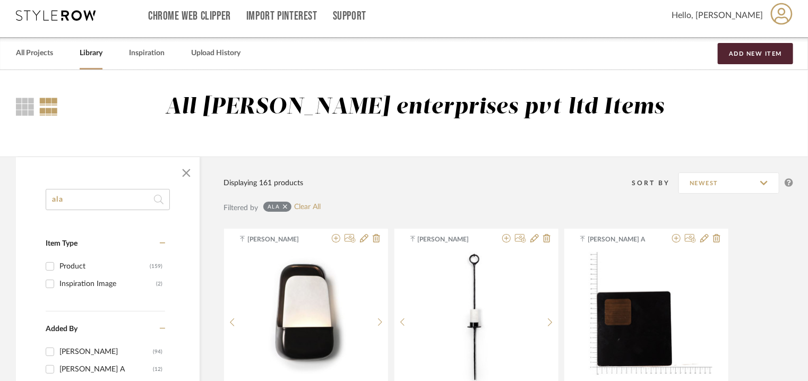
scroll to position [0, 0]
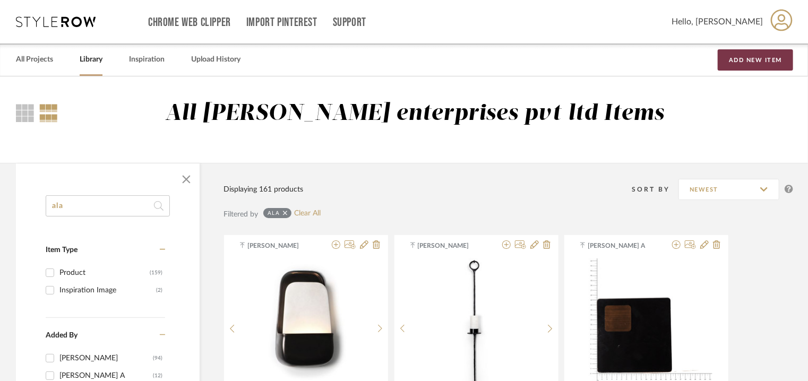
click at [759, 64] on button "Add New Item" at bounding box center [755, 59] width 75 height 21
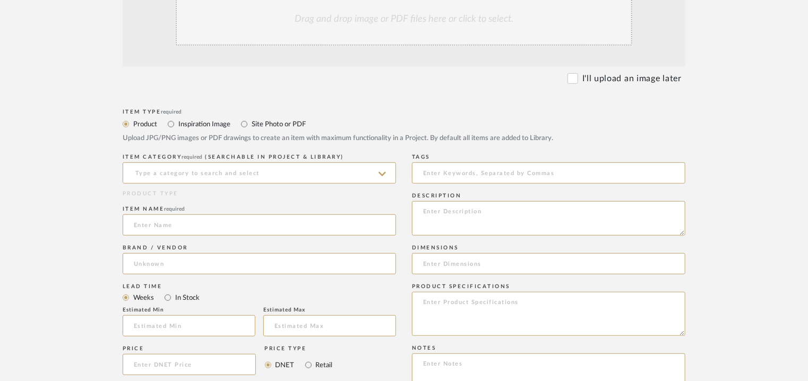
scroll to position [319, 0]
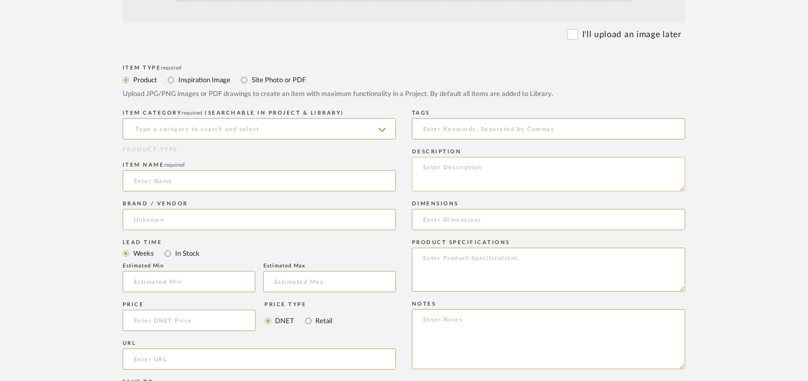
paste textarea "Price: na Lead time: 45days. MOQ : Our products for Contract projects are manuf…"
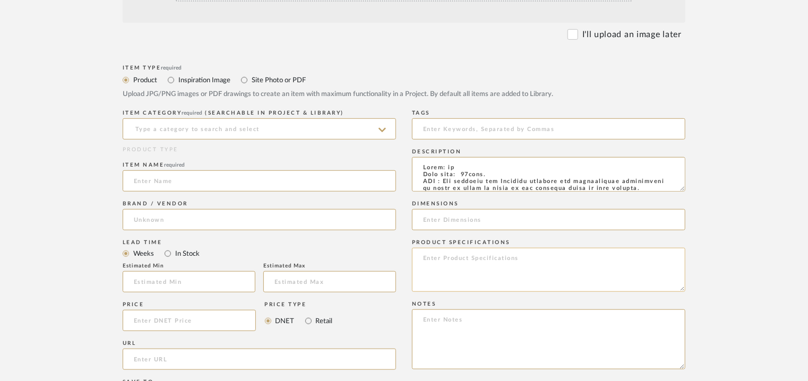
scroll to position [167, 0]
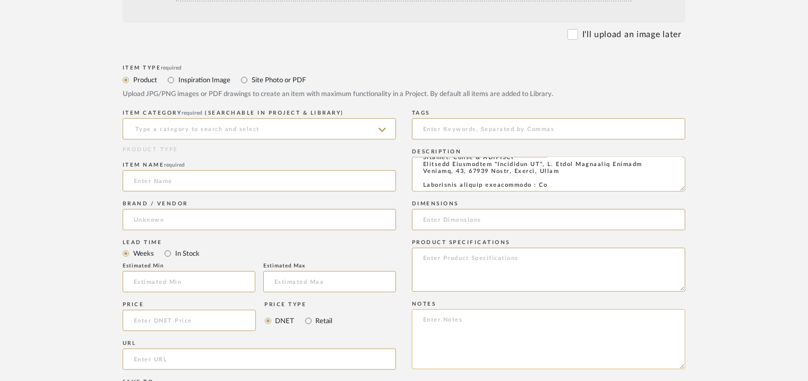
type textarea "Price: na Lead time: 45days. MOQ : Our products for Contract projects are manuf…"
paste textarea "Price: na Lead time: 45days. MOQ : Our products for Contract projects are manuf…"
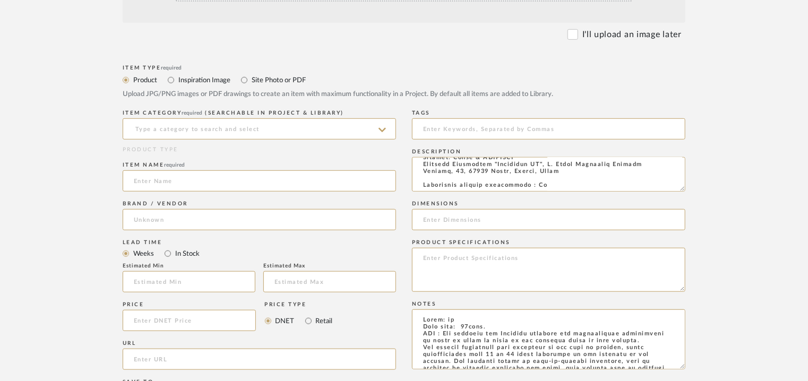
scroll to position [141, 0]
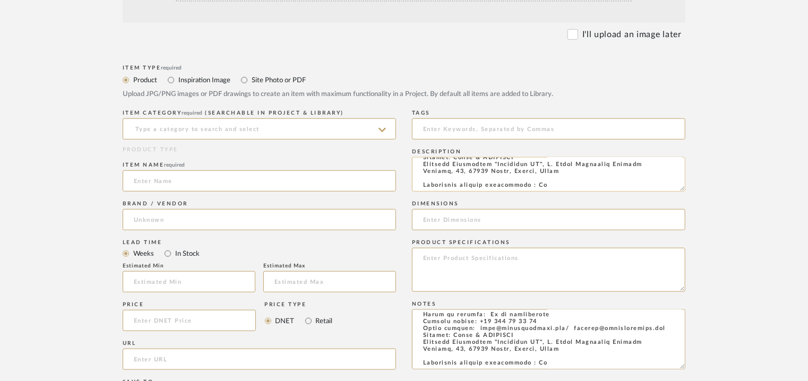
type textarea "Price: na Lead time: 45days. MOQ : Our products for Contract projects are manuf…"
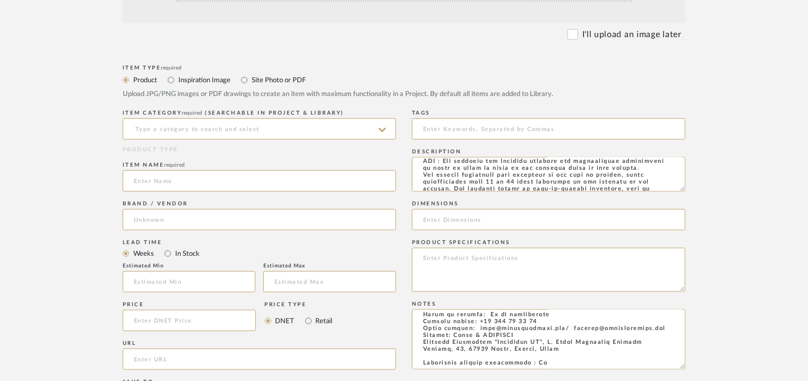
scroll to position [0, 0]
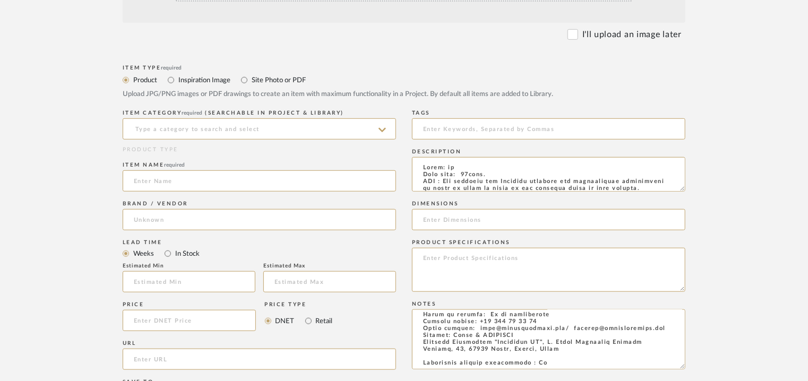
drag, startPoint x: 527, startPoint y: 185, endPoint x: 255, endPoint y: 22, distance: 316.9
click at [255, 22] on form "Bulk upload images - create multiple items Import from Pinterest - create items…" at bounding box center [404, 257] width 676 height 691
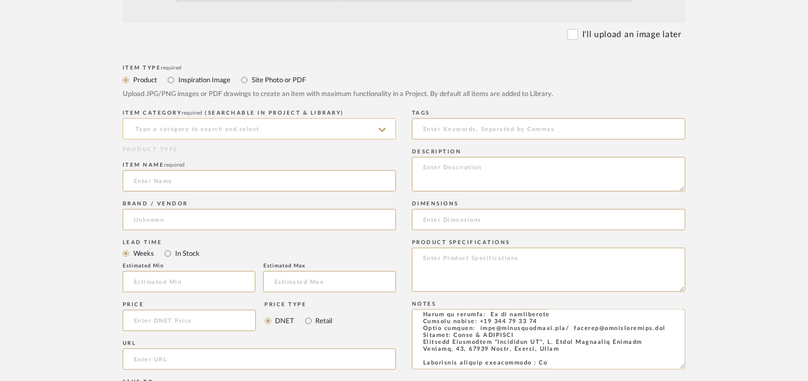
drag, startPoint x: 233, startPoint y: 127, endPoint x: 238, endPoint y: 132, distance: 7.1
click at [238, 132] on input at bounding box center [259, 128] width 273 height 21
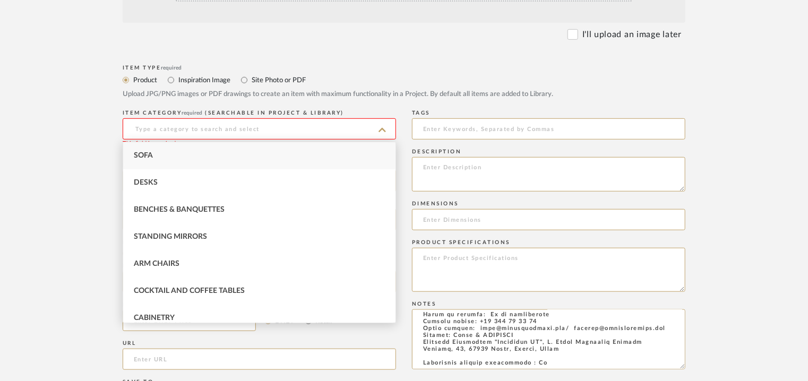
click at [150, 157] on span "Sofa" at bounding box center [143, 155] width 19 height 7
type input "Sofa"
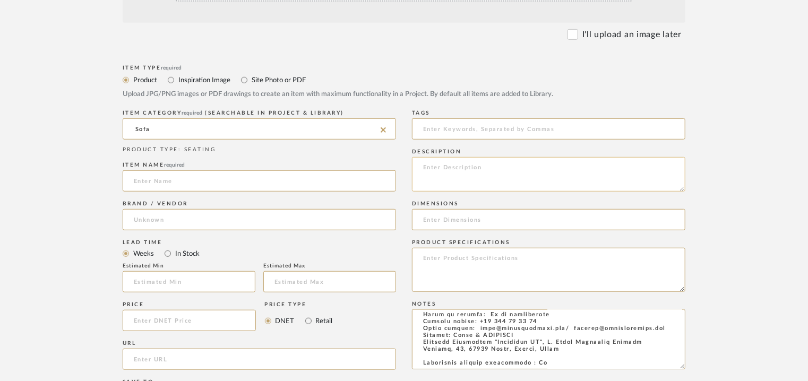
click at [423, 164] on textarea at bounding box center [548, 174] width 273 height 35
paste textarea "Type: Armchair - Adex Designer : [PERSON_NAME] Dimensions : W 83 x D 75 x H 73/…"
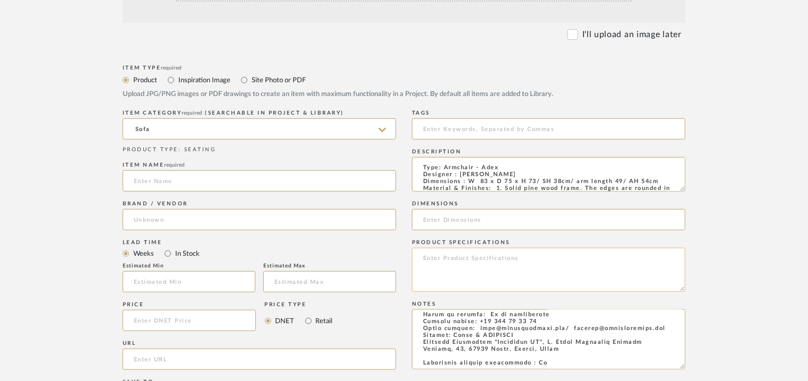
scroll to position [123, 0]
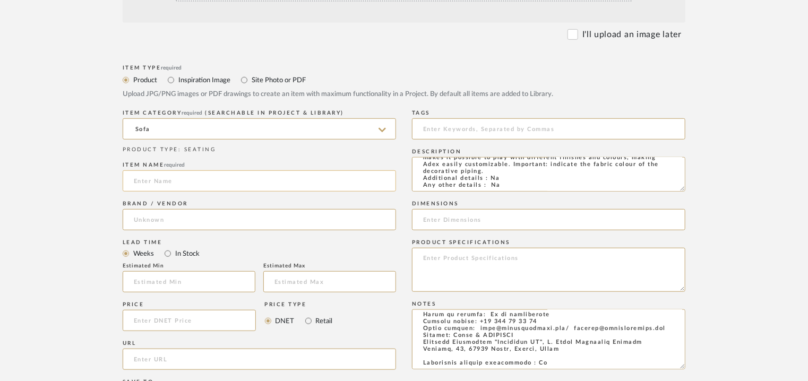
type textarea "Type: Armchair - Adex Designer : [PERSON_NAME] Dimensions : W 83 x D 75 x H 73/…"
click at [161, 183] on input at bounding box center [259, 180] width 273 height 21
click at [378, 130] on input "Sofa" at bounding box center [259, 128] width 273 height 21
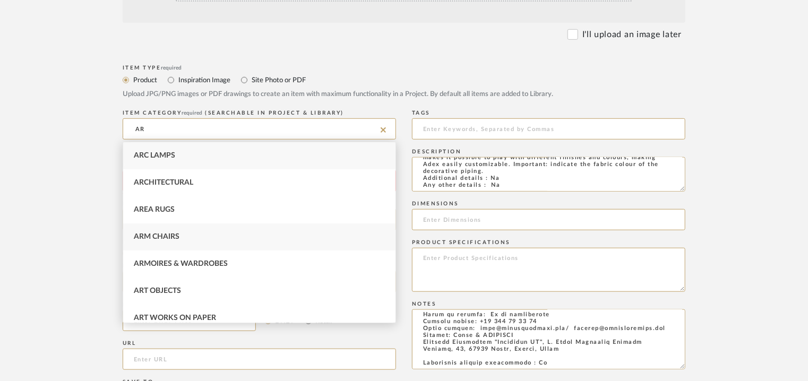
click at [181, 235] on div "Arm Chairs" at bounding box center [259, 237] width 272 height 27
type input "Arm Chairs"
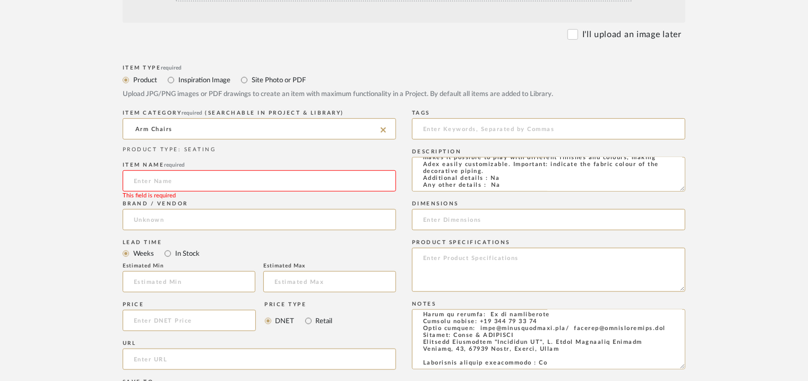
drag, startPoint x: 164, startPoint y: 178, endPoint x: 184, endPoint y: 172, distance: 21.2
click at [167, 177] on input at bounding box center [259, 180] width 273 height 21
type input "a"
type input "ADEX ARMCHAIR"
click at [138, 221] on input at bounding box center [259, 219] width 273 height 21
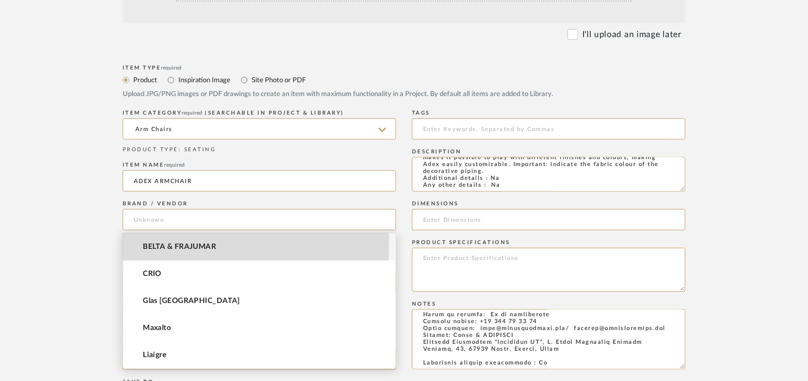
click at [155, 247] on span "BELTA & FRAJUMAR" at bounding box center [179, 247] width 73 height 9
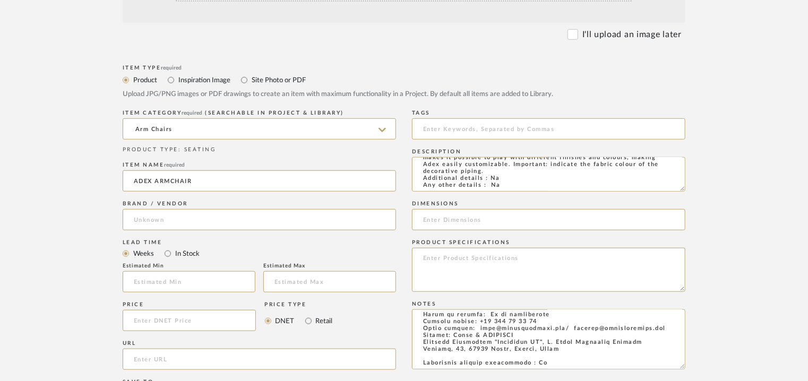
type input "BELTA & FRAJUMAR"
drag, startPoint x: 151, startPoint y: 280, endPoint x: 152, endPoint y: 274, distance: 6.1
click at [151, 280] on input at bounding box center [189, 281] width 133 height 21
type input "7"
click at [168, 357] on input "url" at bounding box center [259, 359] width 273 height 21
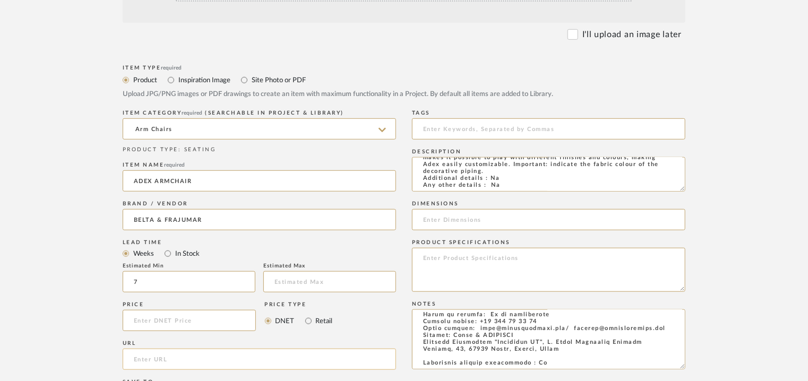
paste input "[URL][DOMAIN_NAME]"
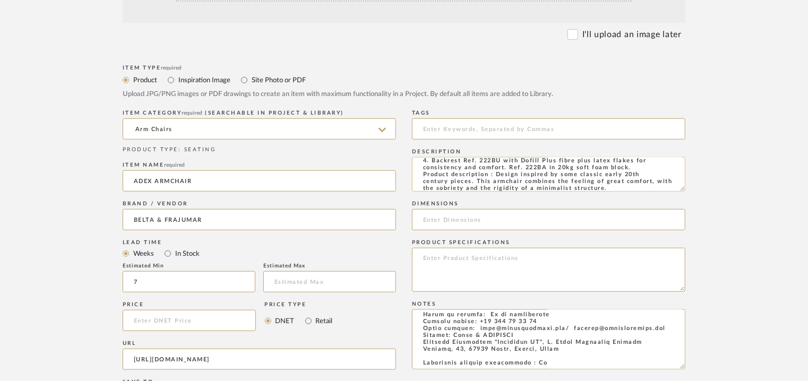
scroll to position [0, 0]
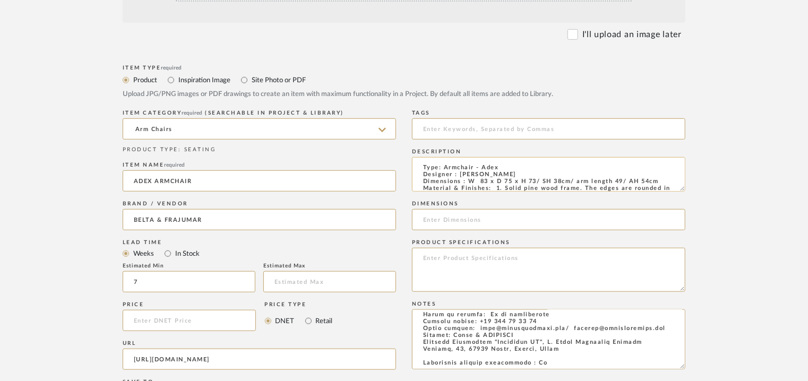
type input "[URL][DOMAIN_NAME]"
drag, startPoint x: 468, startPoint y: 179, endPoint x: 669, endPoint y: 180, distance: 200.7
click at [669, 180] on textarea "Type: Armchair - Adex Designer : [PERSON_NAME] Dimensions : W 83 x D 75 x H 73/…" at bounding box center [548, 174] width 273 height 35
paste input "W 83 x D 75 x H 73/ SH 38cm/ arm length 49/ AH 54cm"
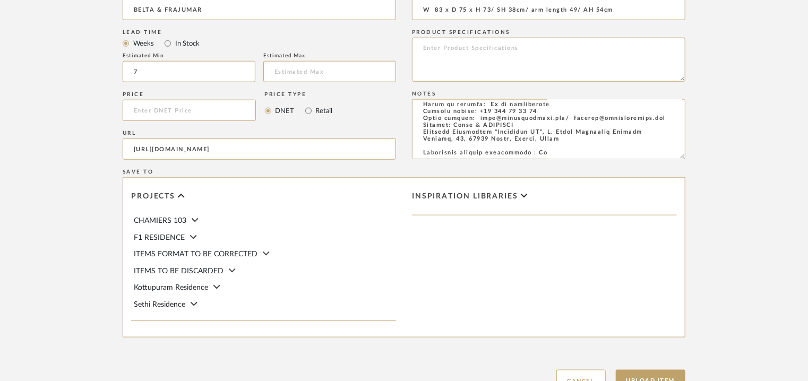
scroll to position [616, 0]
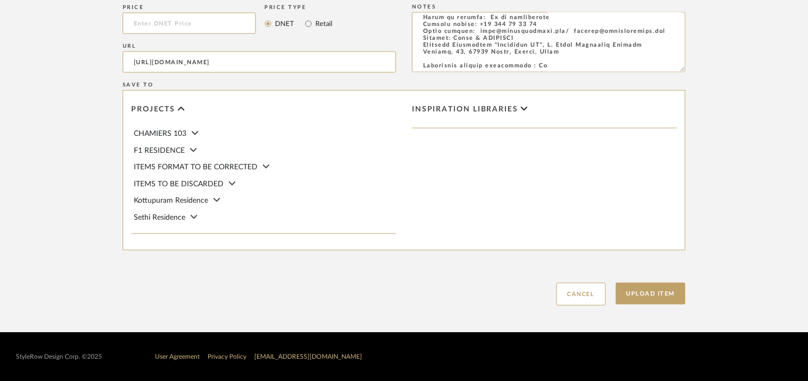
type input "W 83 x D 75 x H 73/ SH 38cm/ arm length 49/ AH 54cm"
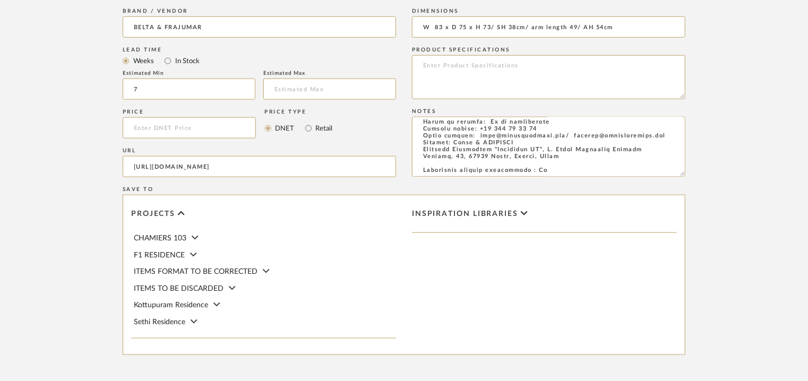
scroll to position [244, 0]
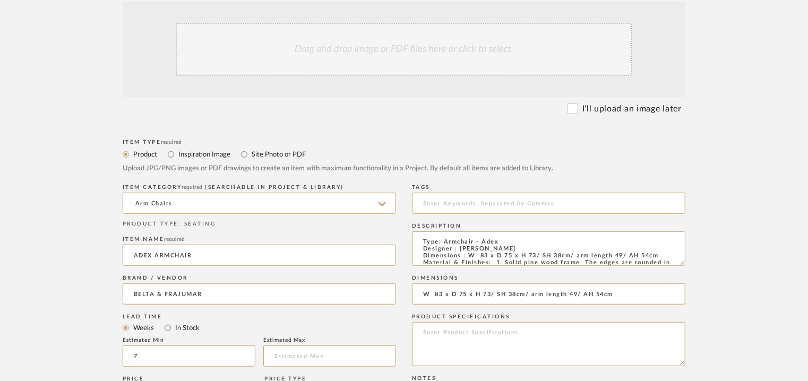
click at [426, 48] on div "Drag and drop image or PDF files here or click to select." at bounding box center [404, 49] width 457 height 53
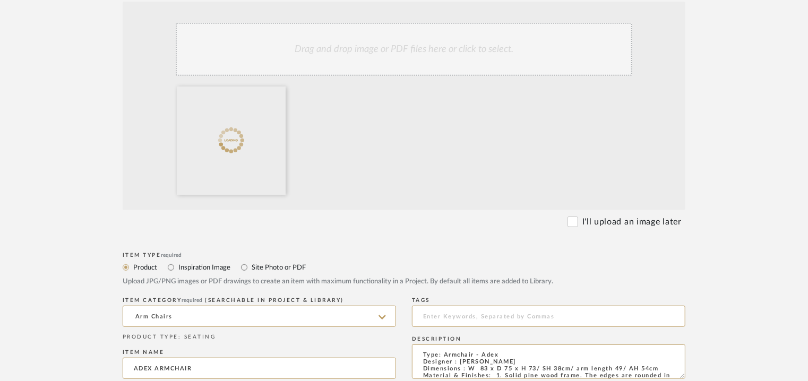
click at [369, 55] on div "Drag and drop image or PDF files here or click to select." at bounding box center [404, 49] width 457 height 53
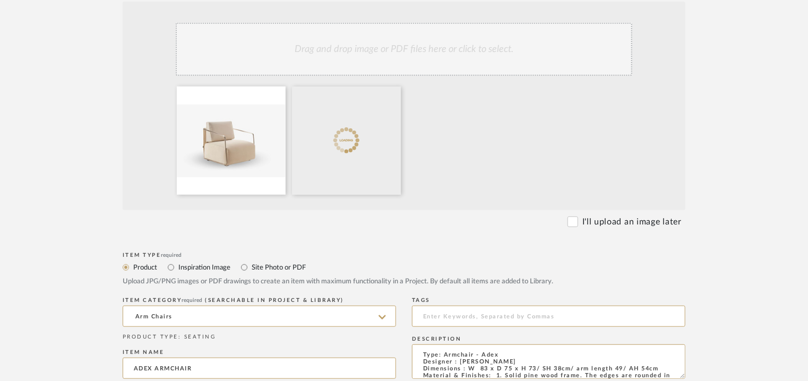
click at [382, 53] on div "Drag and drop image or PDF files here or click to select." at bounding box center [404, 49] width 457 height 53
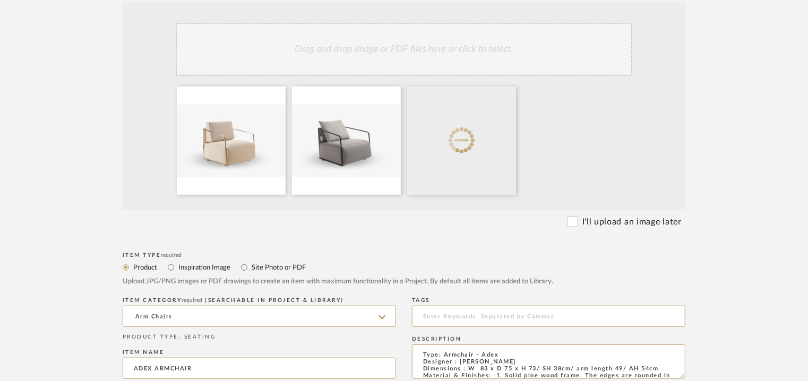
click at [397, 61] on div "Drag and drop image or PDF files here or click to select." at bounding box center [404, 49] width 457 height 53
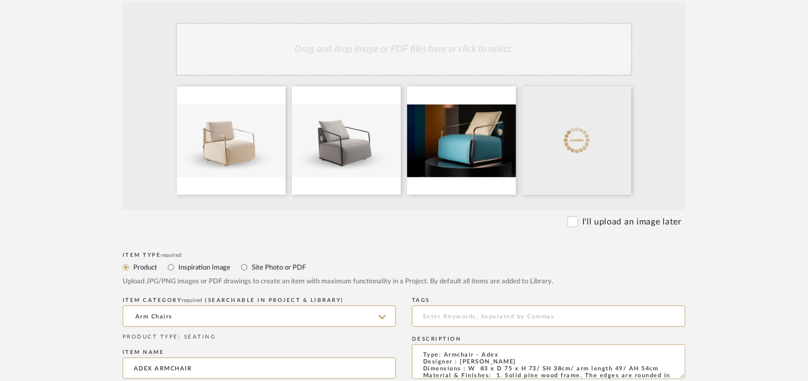
click at [435, 60] on div "Drag and drop image or PDF files here or click to select." at bounding box center [404, 49] width 457 height 53
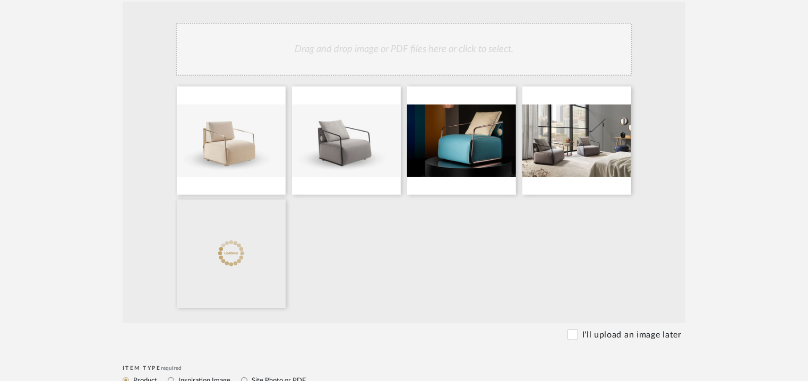
click at [437, 47] on div "Drag and drop image or PDF files here or click to select." at bounding box center [404, 49] width 457 height 53
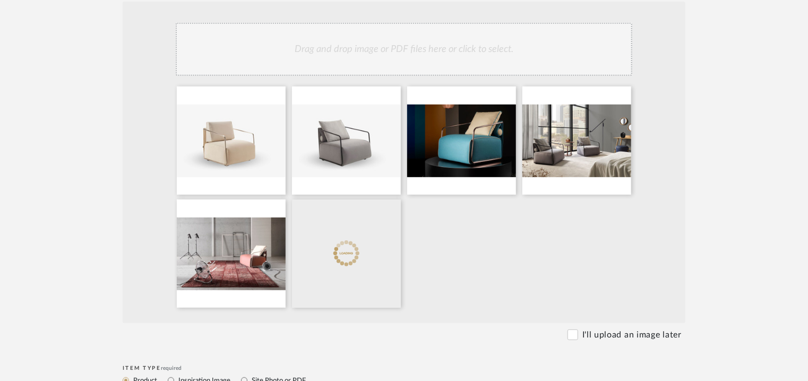
click at [467, 45] on div "Drag and drop image or PDF files here or click to select." at bounding box center [404, 49] width 457 height 53
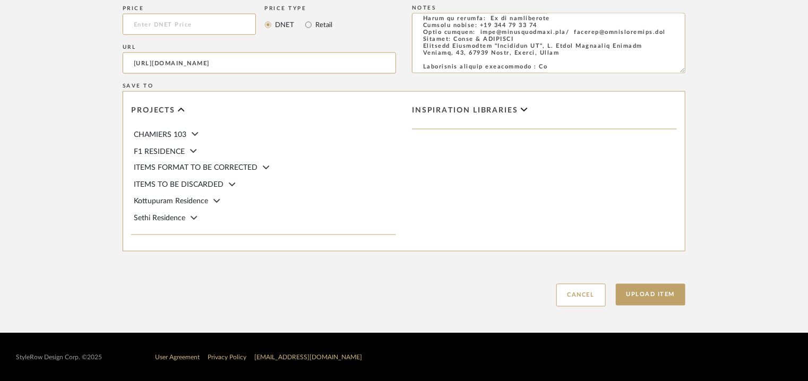
scroll to position [841, 0]
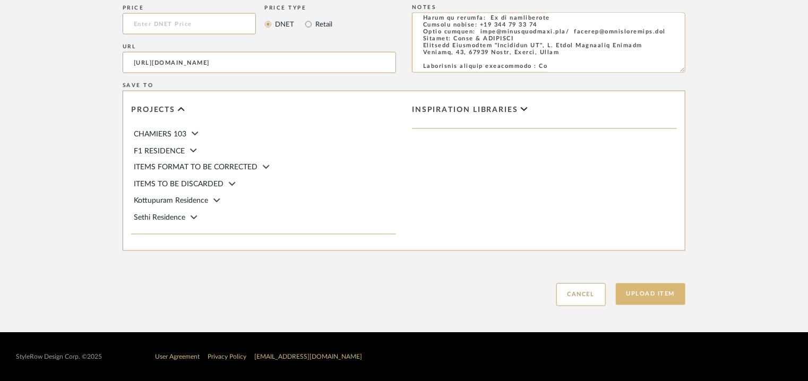
click at [666, 293] on button "Upload Item" at bounding box center [651, 294] width 70 height 22
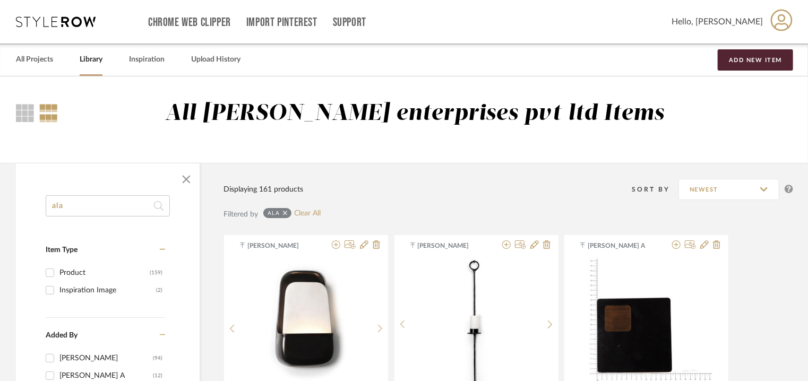
drag, startPoint x: 89, startPoint y: 202, endPoint x: 36, endPoint y: 194, distance: 53.7
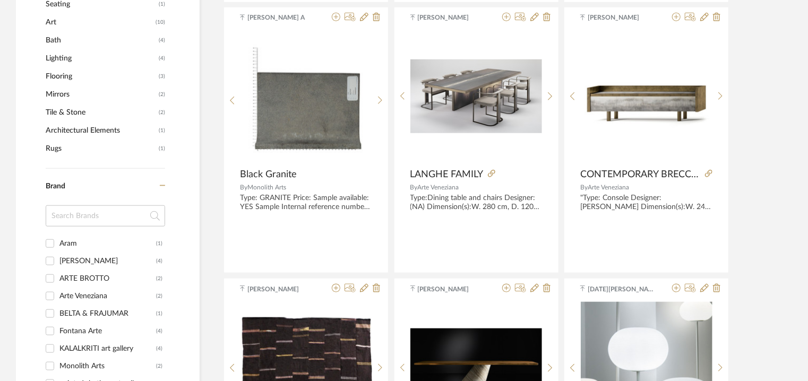
scroll to position [637, 0]
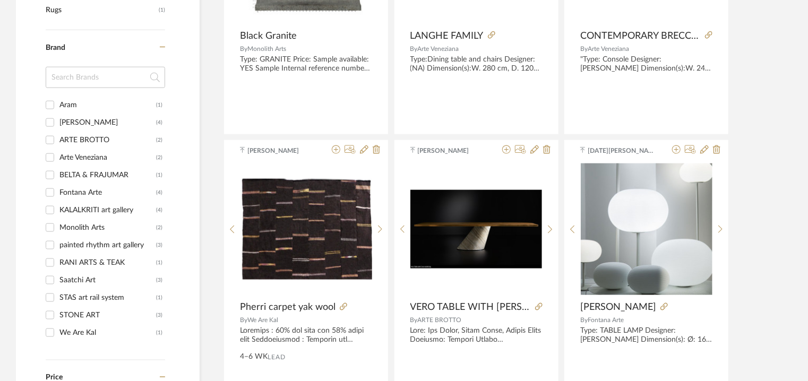
type input "[PERSON_NAME]"
click at [84, 175] on div "BELTA & FRAJUMAR" at bounding box center [107, 175] width 97 height 17
click at [58, 175] on input "BELTA & FRAJUMAR (1)" at bounding box center [49, 175] width 17 height 17
checkbox input "true"
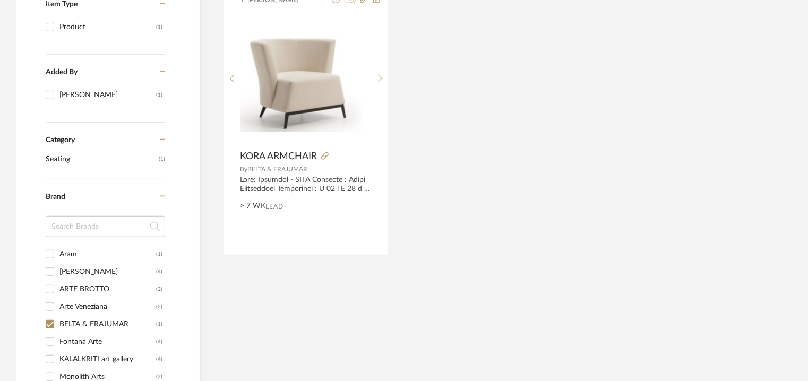
scroll to position [239, 0]
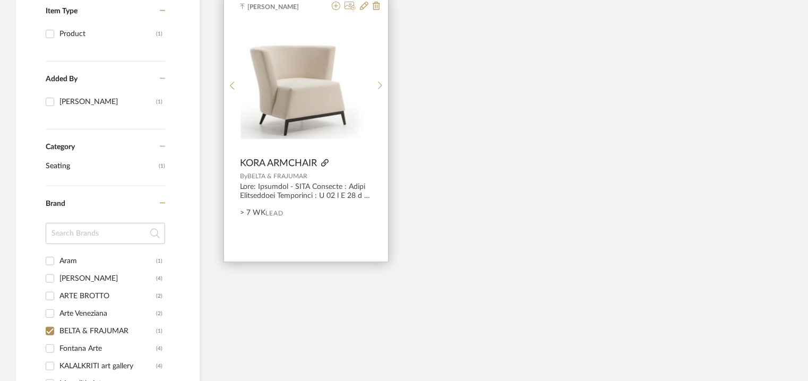
click at [327, 162] on icon at bounding box center [324, 162] width 7 height 7
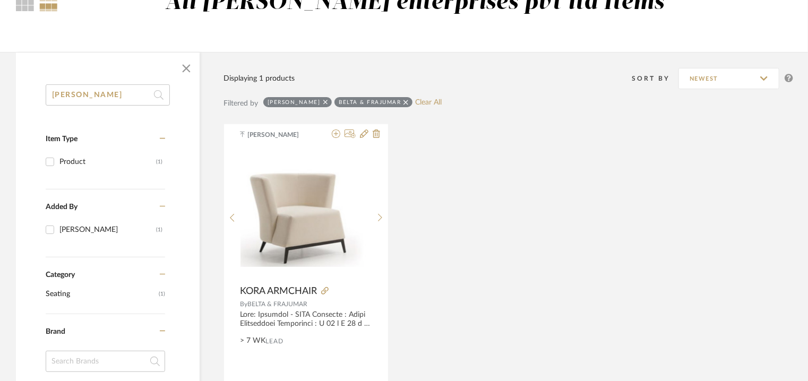
scroll to position [0, 0]
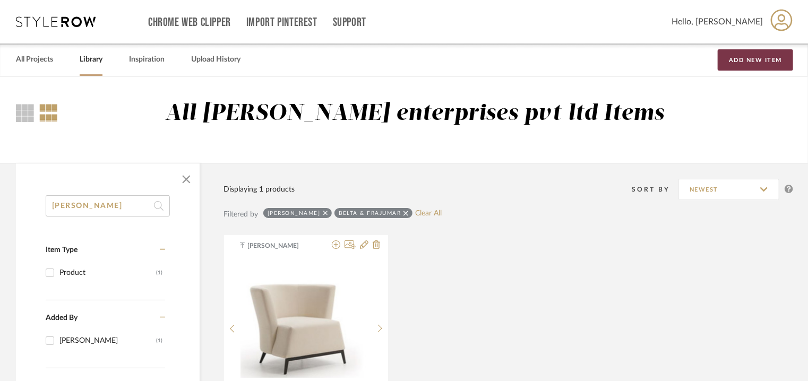
click at [766, 56] on button "Add New Item" at bounding box center [755, 59] width 75 height 21
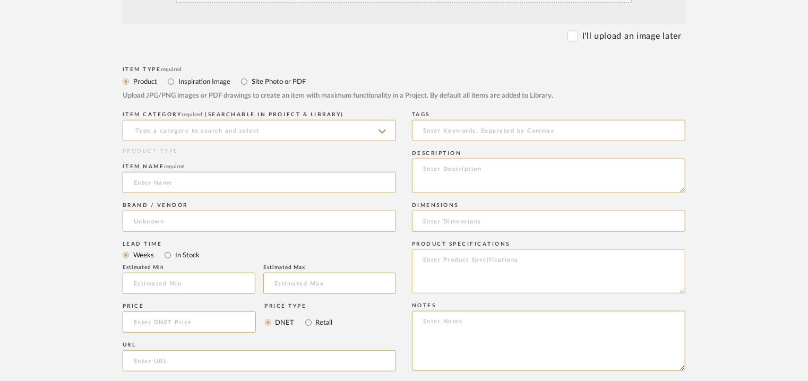
scroll to position [319, 0]
paste textarea "Type: Armchair - [PERSON_NAME] Designer : [PERSON_NAME] Dimensions : W 82 x D 7…"
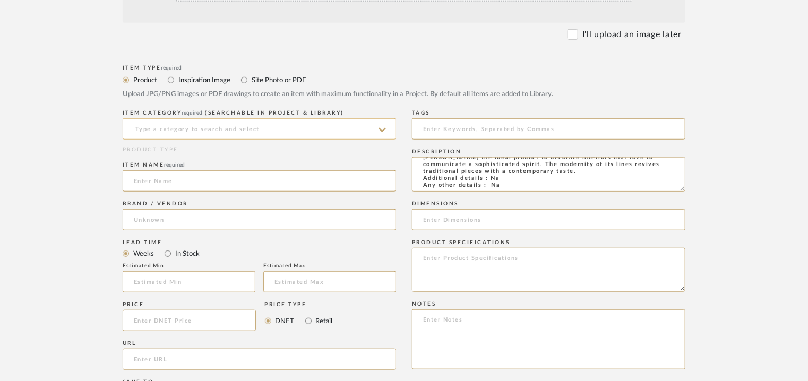
type textarea "Type: Armchair - [PERSON_NAME] Designer : [PERSON_NAME] Dimensions : W 82 x D 7…"
click at [221, 123] on input at bounding box center [259, 128] width 273 height 21
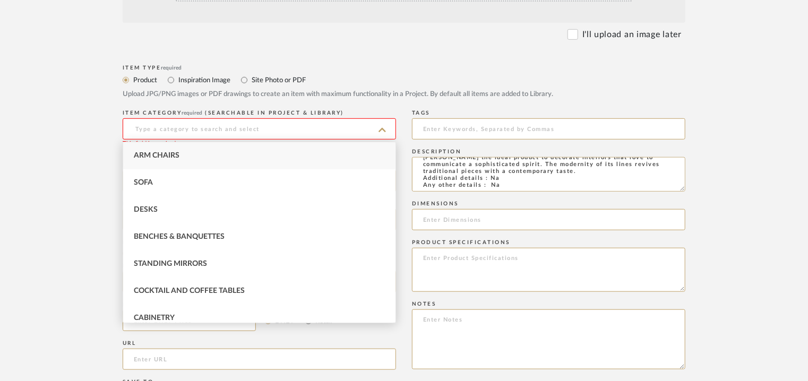
click at [188, 149] on div "Arm Chairs" at bounding box center [259, 155] width 272 height 27
type input "Arm Chairs"
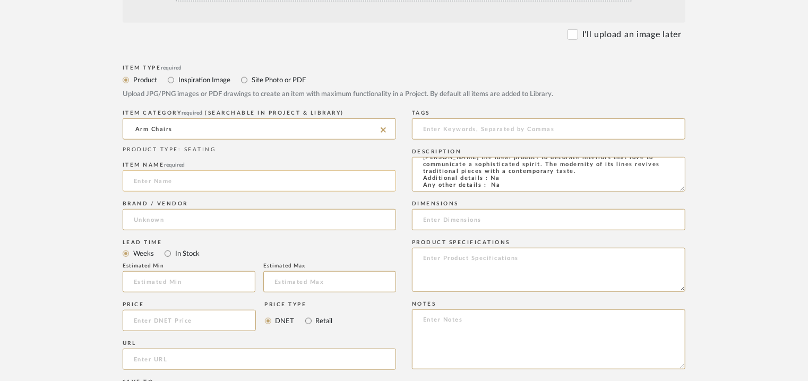
click at [183, 184] on input at bounding box center [259, 180] width 273 height 21
type input "a"
type input "[PERSON_NAME] ARMCHAIR"
click at [161, 217] on input at bounding box center [259, 219] width 273 height 21
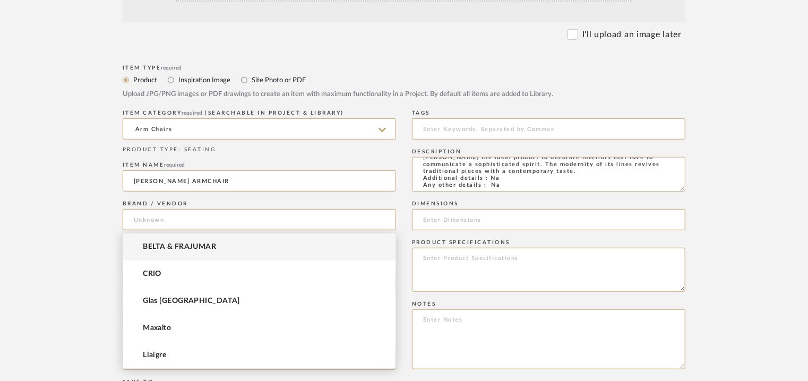
click at [178, 239] on mat-option "BELTA & FRAJUMAR" at bounding box center [259, 247] width 272 height 27
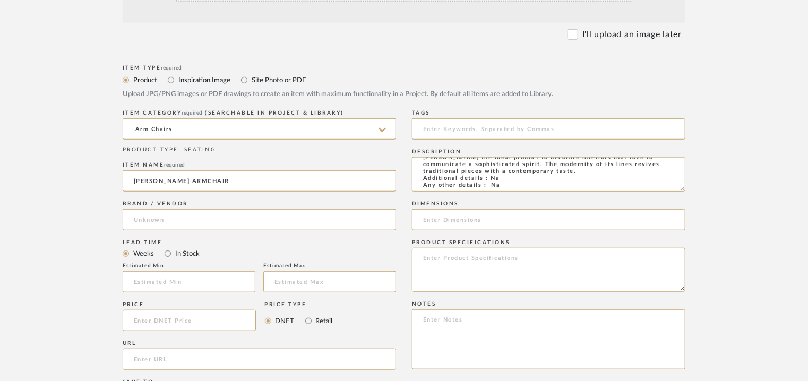
type input "BELTA & FRAJUMAR"
paste input "[URL][DOMAIN_NAME][PERSON_NAME]"
type input "[URL][DOMAIN_NAME][PERSON_NAME]"
click at [158, 280] on input "text" at bounding box center [189, 281] width 133 height 21
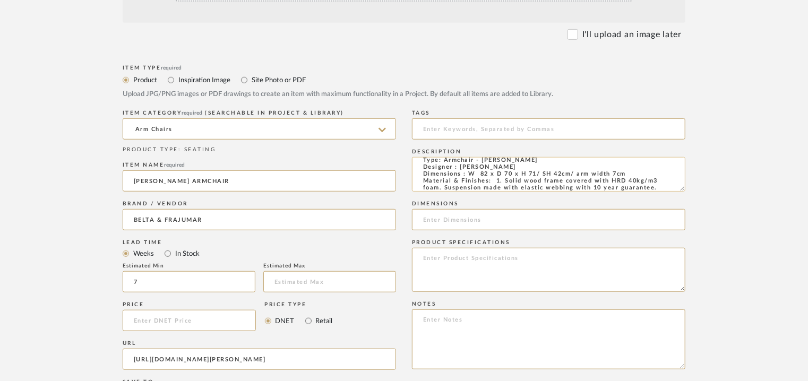
scroll to position [0, 0]
type input "7"
drag, startPoint x: 469, startPoint y: 182, endPoint x: 629, endPoint y: 183, distance: 159.3
click at [637, 181] on textarea "Type: Armchair - [PERSON_NAME] Designer : [PERSON_NAME] Dimensions : W 82 x D 7…" at bounding box center [548, 174] width 273 height 35
click at [469, 221] on input at bounding box center [548, 219] width 273 height 21
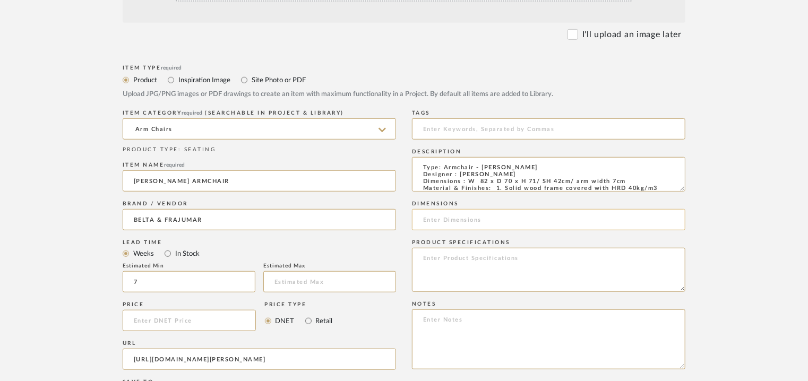
paste input "W 82 x D 70 x H 71/ SH 42cm/ arm width 7cm"
type input "W 82 x D 70 x H 71/ SH 42cm/ arm width 7cm"
paste textarea "Price: na Lead time: 45days. MOQ : Our products for Contract projects are manuf…"
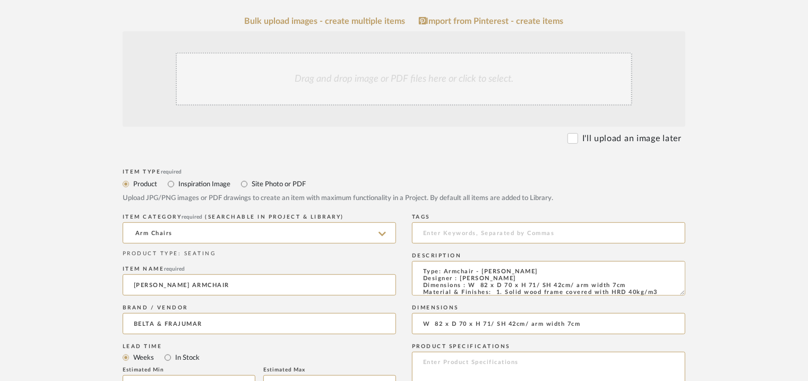
scroll to position [212, 0]
type textarea "Price: na Lead time: 45days. MOQ : Our products for Contract projects are manuf…"
click at [321, 81] on div "Drag and drop image or PDF files here or click to select." at bounding box center [404, 81] width 457 height 53
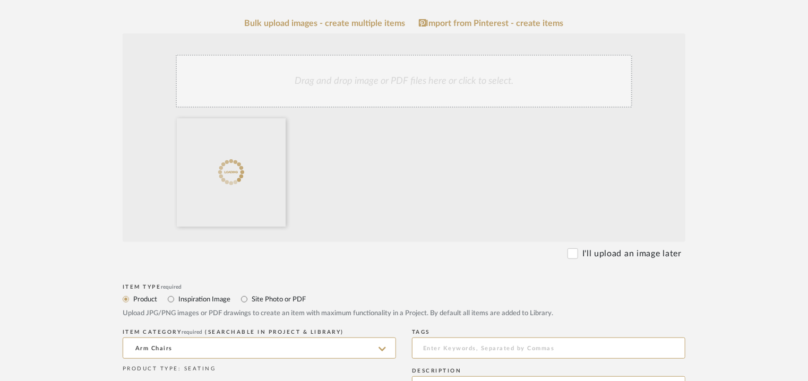
click at [377, 89] on div "Drag and drop image or PDF files here or click to select." at bounding box center [404, 81] width 457 height 53
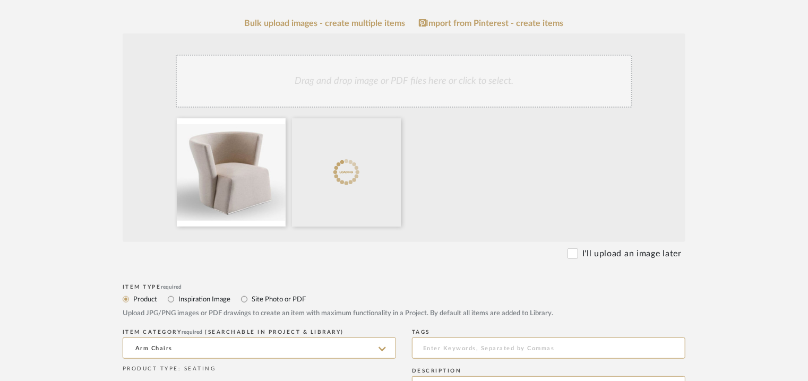
click at [442, 84] on div "Drag and drop image or PDF files here or click to select." at bounding box center [404, 81] width 457 height 53
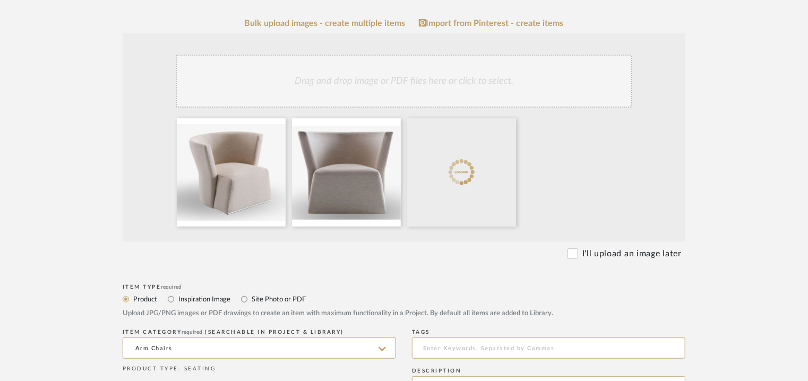
click at [430, 76] on div "Drag and drop image or PDF files here or click to select." at bounding box center [404, 81] width 457 height 53
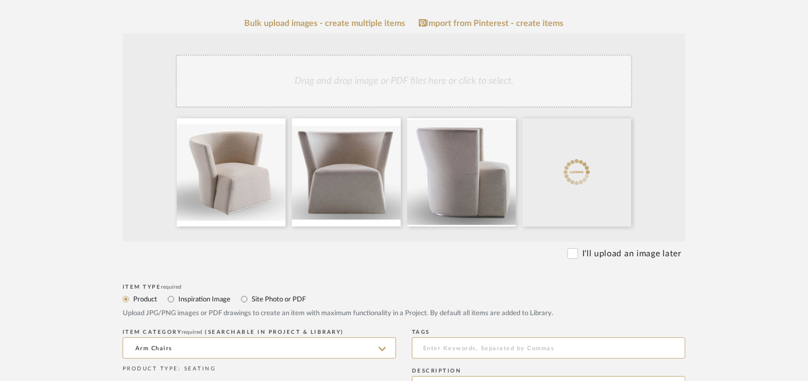
click at [380, 90] on div "Drag and drop image or PDF files here or click to select." at bounding box center [404, 81] width 457 height 53
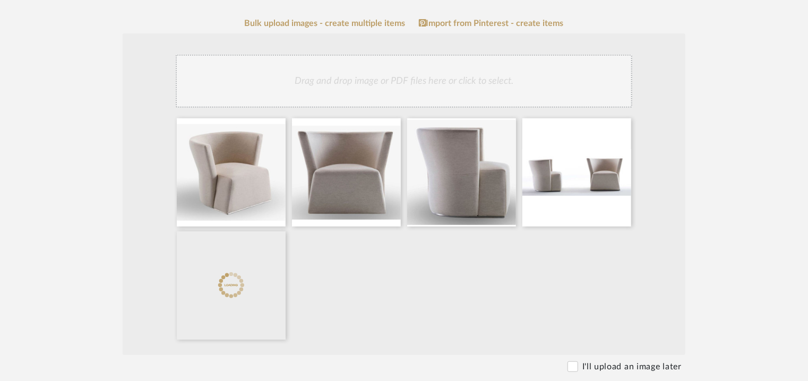
click at [446, 72] on div "Drag and drop image or PDF files here or click to select." at bounding box center [404, 81] width 457 height 53
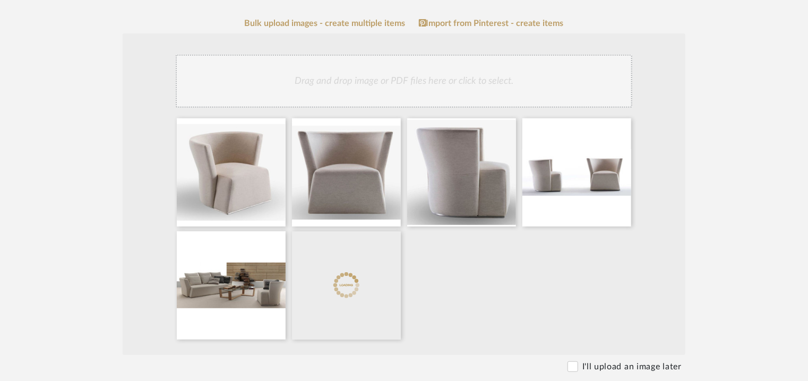
click at [480, 81] on div "Drag and drop image or PDF files here or click to select." at bounding box center [404, 81] width 457 height 53
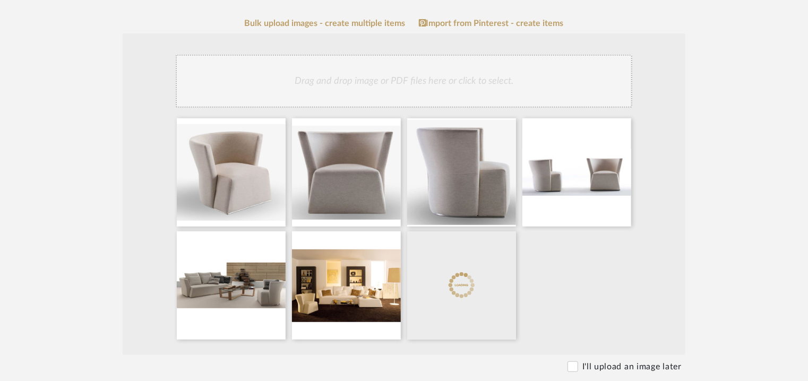
click at [347, 99] on div "Drag and drop image or PDF files here or click to select." at bounding box center [404, 81] width 457 height 53
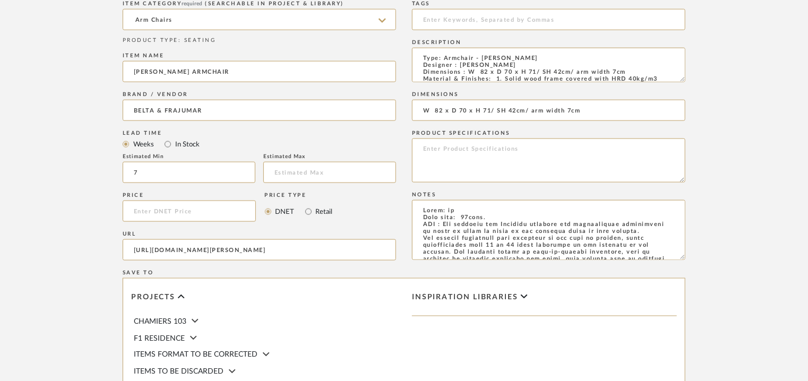
scroll to position [841, 0]
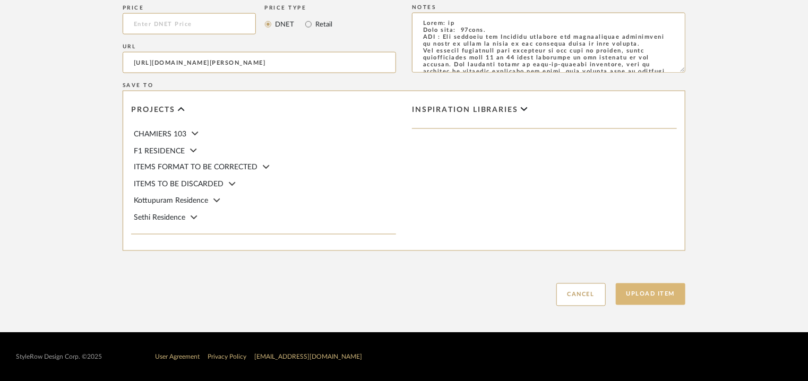
click at [665, 294] on button "Upload Item" at bounding box center [651, 294] width 70 height 22
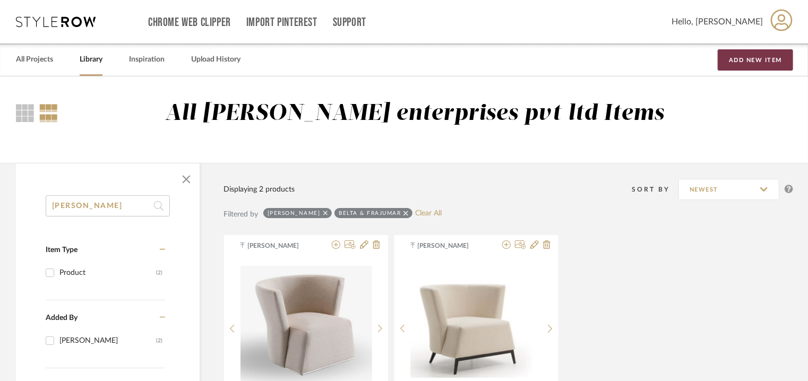
click at [754, 61] on button "Add New Item" at bounding box center [755, 59] width 75 height 21
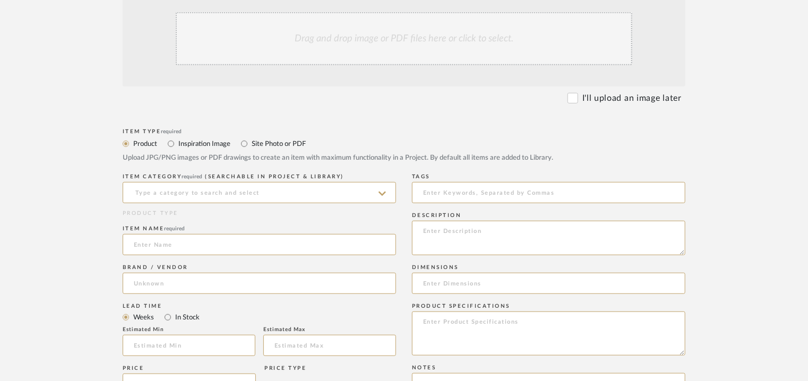
scroll to position [265, 0]
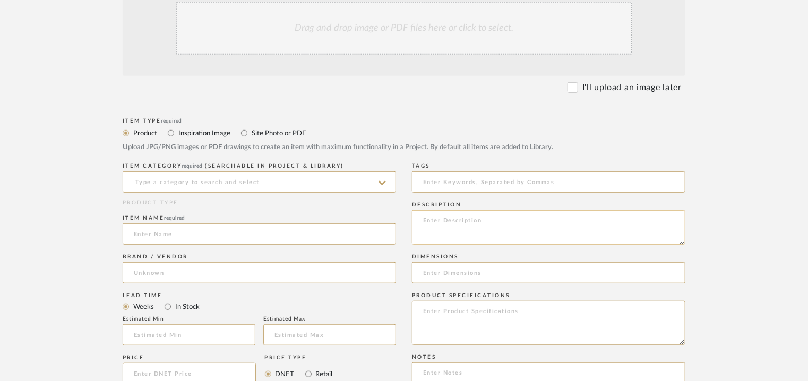
paste textarea "Price: na Lead time: 45days. MOQ : Our products for Contract projects are manuf…"
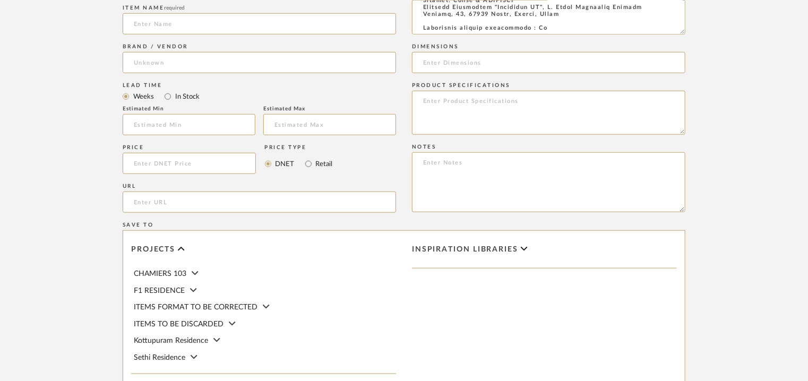
scroll to position [478, 0]
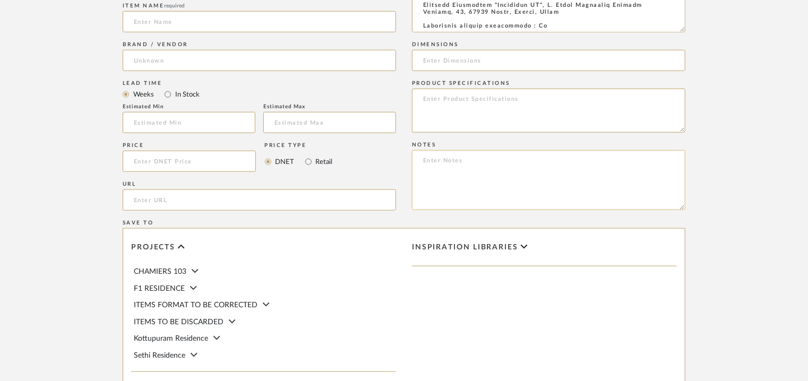
type textarea "Price: na Lead time: 45days. MOQ : Our products for Contract projects are manuf…"
paste textarea "Price: na Lead time: 45days. MOQ : Our products for Contract projects are manuf…"
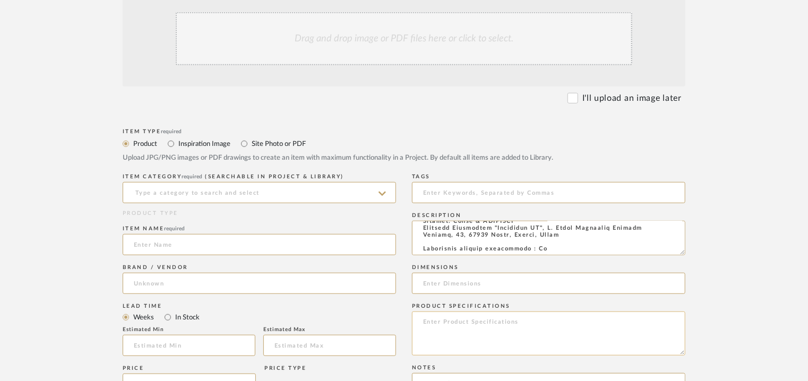
scroll to position [372, 0]
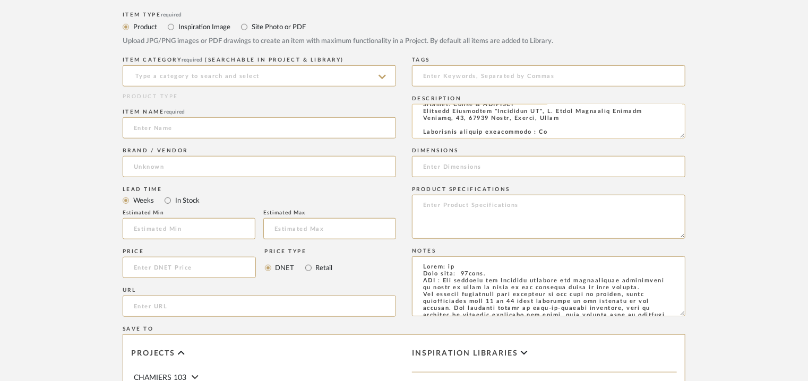
type textarea "Price: na Lead time: 45days. MOQ : Our products for Contract projects are manuf…"
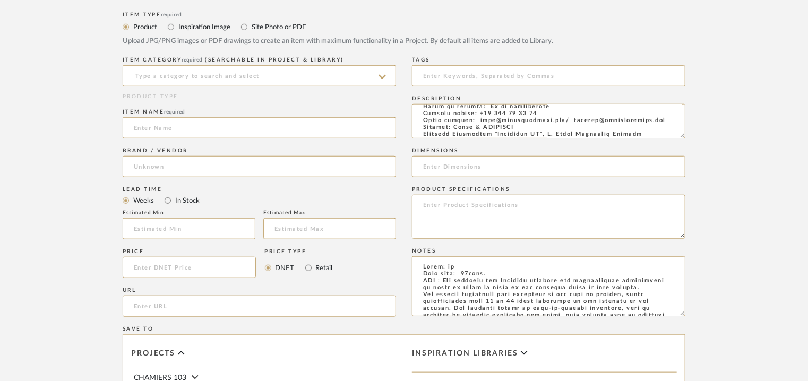
scroll to position [0, 0]
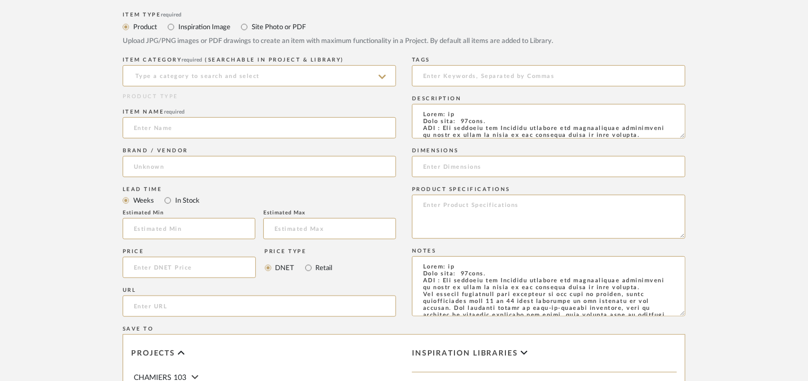
drag, startPoint x: 613, startPoint y: 134, endPoint x: 146, endPoint y: 45, distance: 475.5
click at [146, 45] on div "Item Type required Product Inspiration Image Site Photo or PDF Upload JPG/PNG i…" at bounding box center [404, 279] width 563 height 541
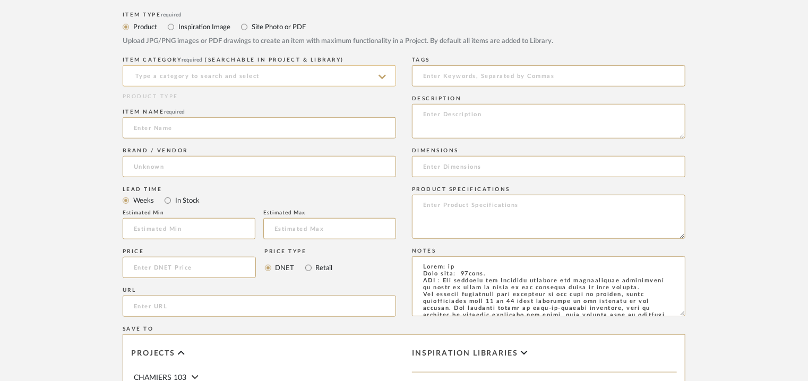
click at [153, 72] on input at bounding box center [259, 75] width 273 height 21
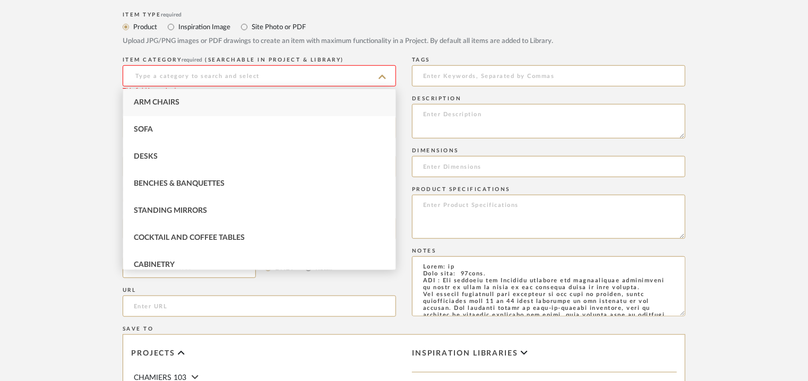
click at [168, 98] on div "Arm Chairs" at bounding box center [259, 102] width 272 height 27
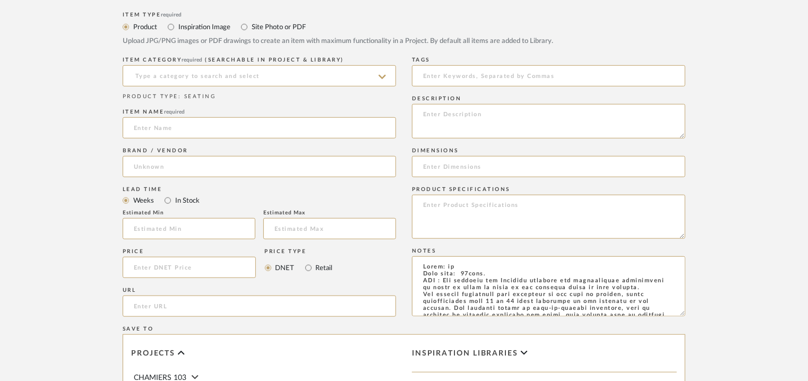
type input "Arm Chairs"
click at [174, 133] on input at bounding box center [259, 127] width 273 height 21
type input "LASE ARMCHAIR"
click at [178, 172] on input at bounding box center [259, 166] width 273 height 21
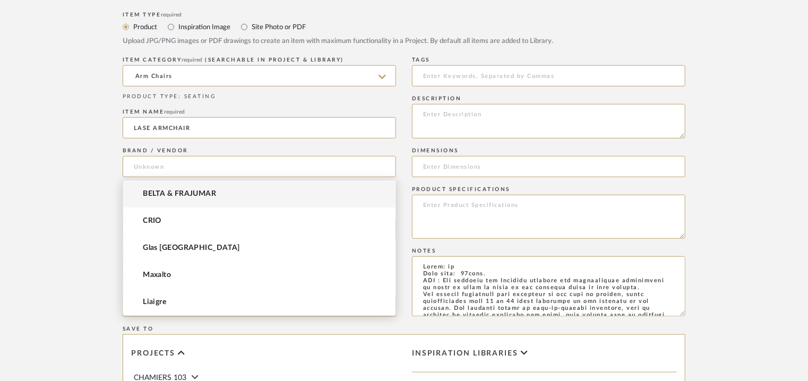
click at [181, 192] on span "BELTA & FRAJUMAR" at bounding box center [179, 194] width 73 height 9
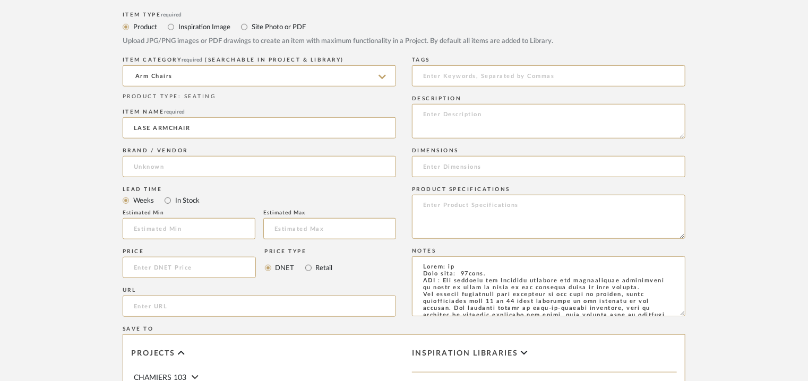
type input "BELTA & FRAJUMAR"
click at [151, 305] on input "url" at bounding box center [259, 306] width 273 height 21
paste input "[URL][DOMAIN_NAME]"
type input "[URL][DOMAIN_NAME]"
click at [165, 232] on input at bounding box center [189, 228] width 133 height 21
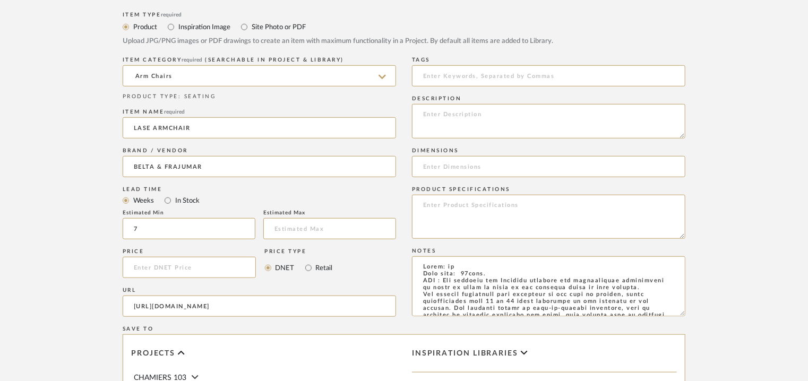
type input "7"
paste textarea "Type: Armchair - Lase Designer : Arbel Dimensions : W 71 x D 85 x H 103/ SH 42c…"
type textarea "Type: Armchair - Lase Designer : Arbel Dimensions : W 71 x D 85 x H 103/ SH 42c…"
paste input "W 71 x D 85 x H 103/ SH 42cm/ seat width 37cm/ arm length 47cm"
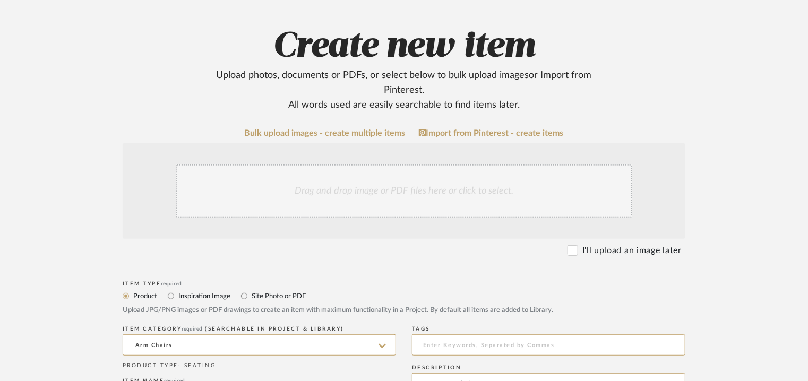
scroll to position [53, 0]
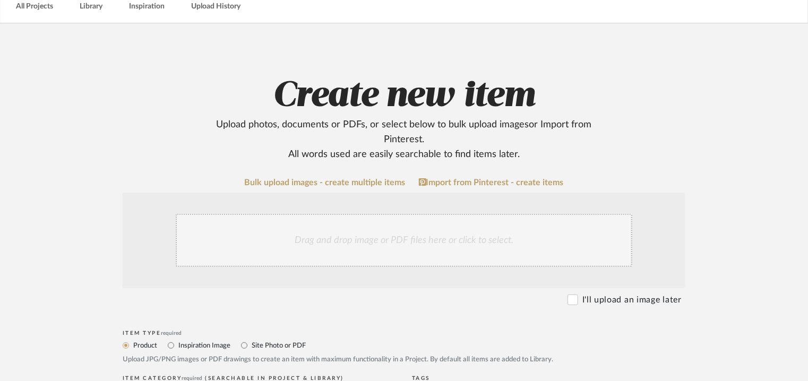
type input "W 71 x D 85 x H 103/ SH 42cm/ seat width 37cm/ arm length 47cm"
click at [389, 242] on div "Drag and drop image or PDF files here or click to select." at bounding box center [404, 240] width 457 height 53
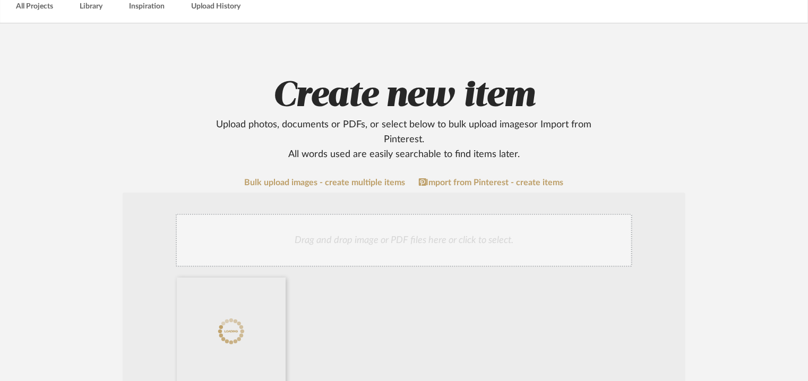
click at [464, 244] on div "Drag and drop image or PDF files here or click to select." at bounding box center [404, 240] width 457 height 53
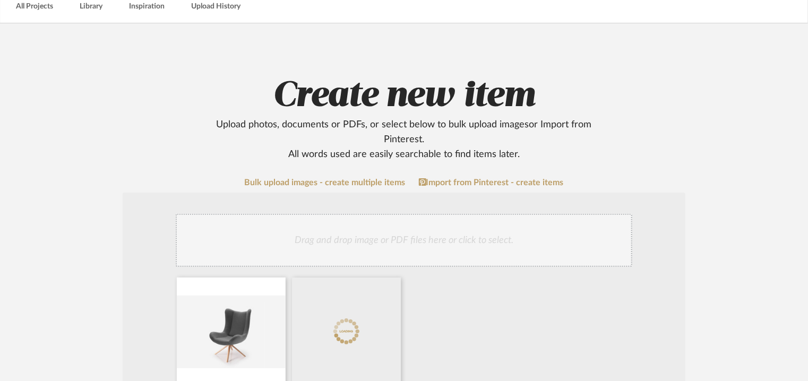
click at [497, 240] on div "Drag and drop image or PDF files here or click to select." at bounding box center [404, 240] width 457 height 53
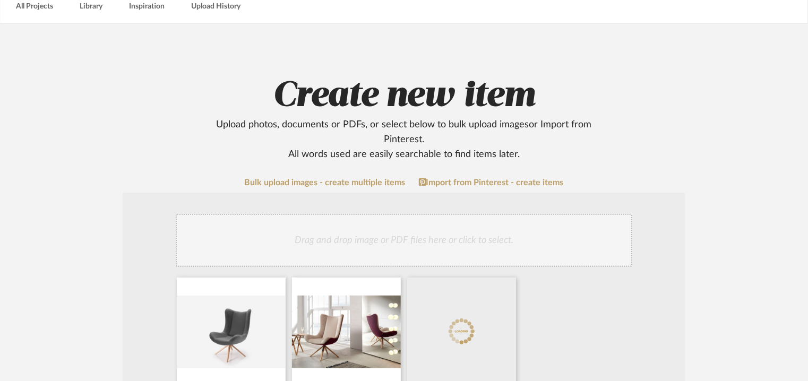
click at [486, 233] on div "Drag and drop image or PDF files here or click to select." at bounding box center [404, 240] width 457 height 53
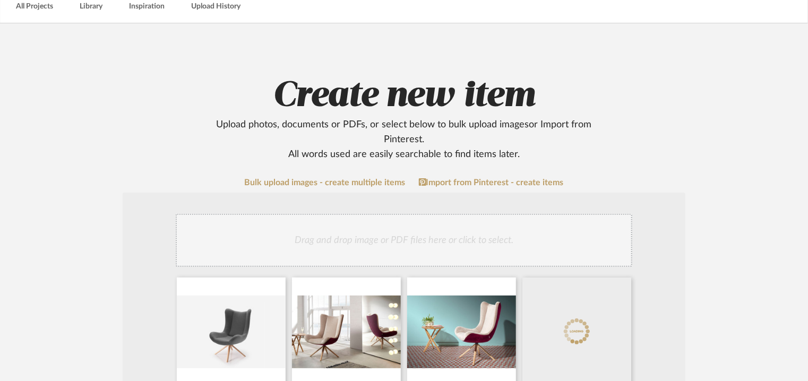
click at [472, 233] on div "Drag and drop image or PDF files here or click to select." at bounding box center [404, 240] width 457 height 53
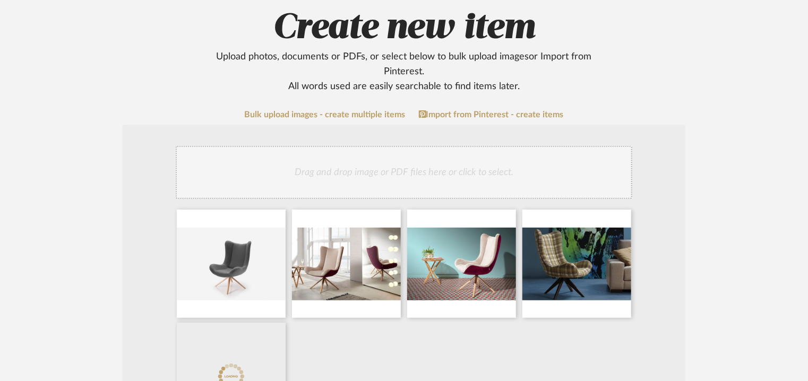
scroll to position [212, 0]
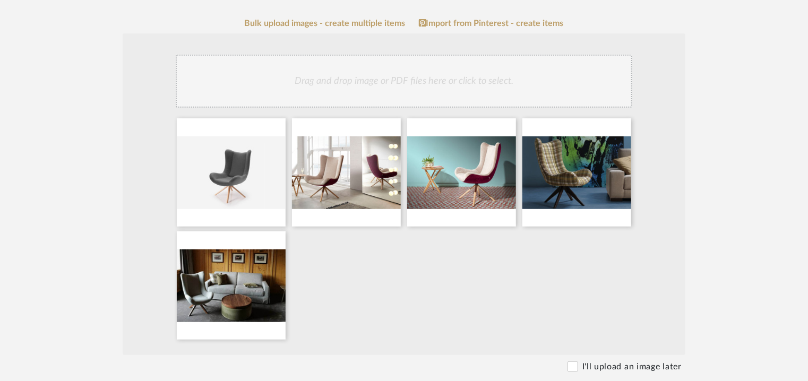
click at [445, 85] on div "Drag and drop image or PDF files here or click to select." at bounding box center [404, 81] width 457 height 53
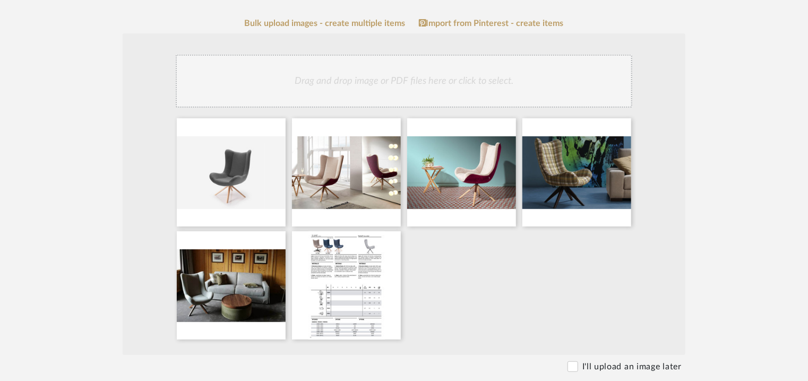
click at [452, 76] on div "Drag and drop image or PDF files here or click to select." at bounding box center [404, 81] width 457 height 53
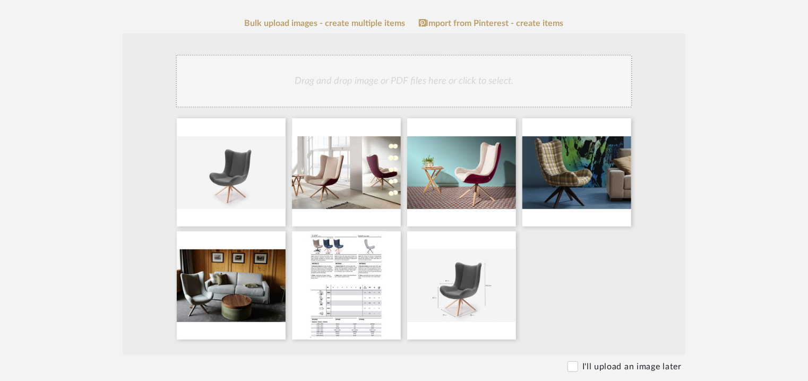
click at [446, 81] on div "Drag and drop image or PDF files here or click to select." at bounding box center [404, 81] width 457 height 53
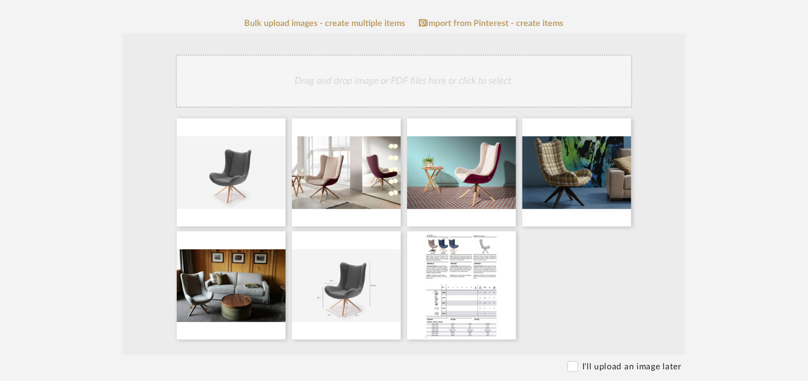
click at [622, 283] on div at bounding box center [405, 231] width 467 height 226
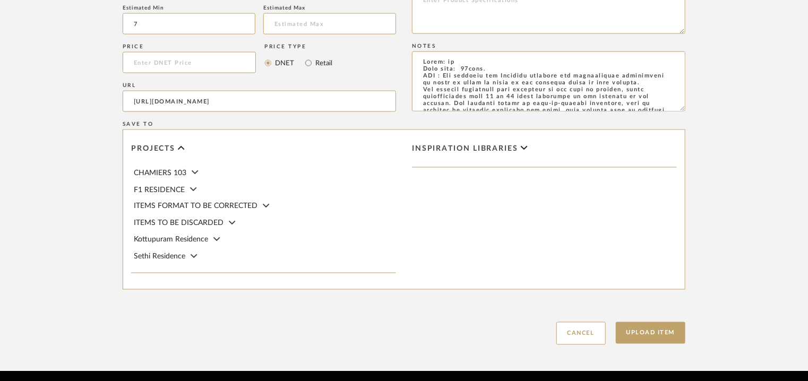
scroll to position [841, 0]
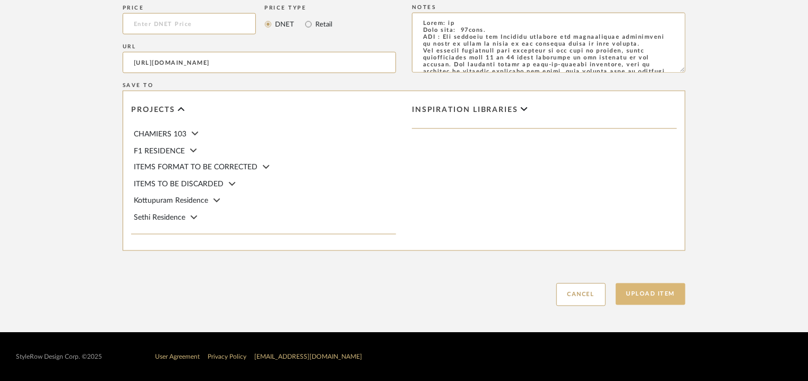
click at [656, 290] on button "Upload Item" at bounding box center [651, 294] width 70 height 22
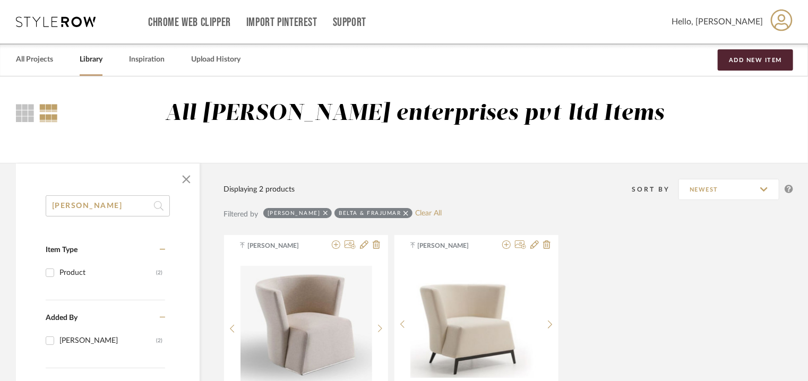
click at [403, 214] on icon at bounding box center [405, 213] width 5 height 7
checkbox input "false"
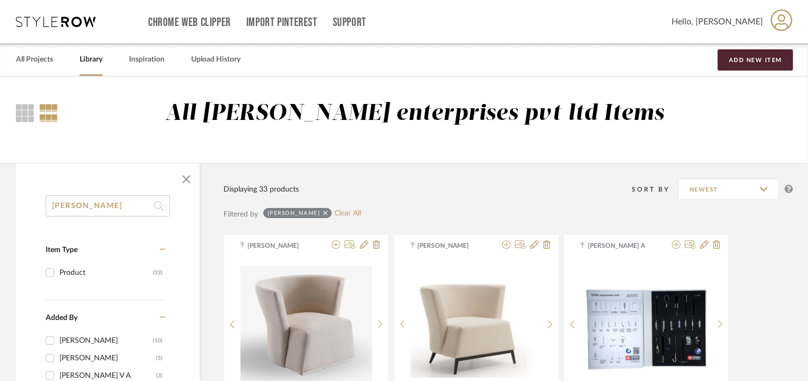
click at [323, 212] on icon at bounding box center [325, 213] width 5 height 7
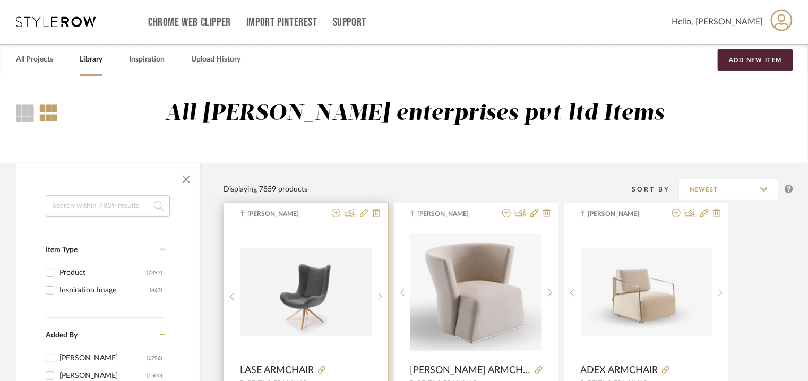
click at [360, 213] on icon at bounding box center [364, 213] width 8 height 8
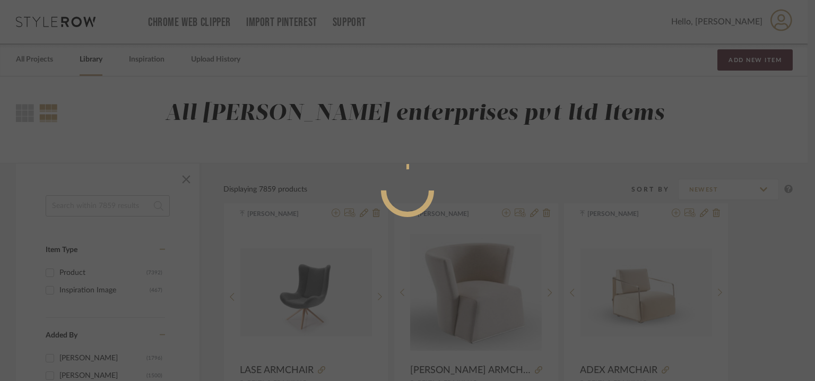
radio input "true"
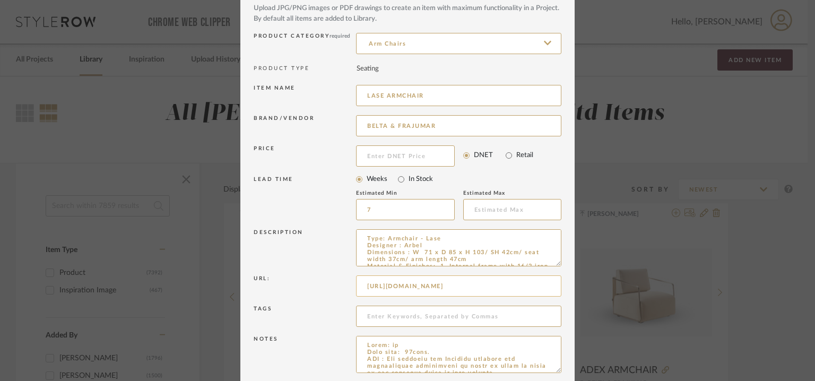
scroll to position [102, 0]
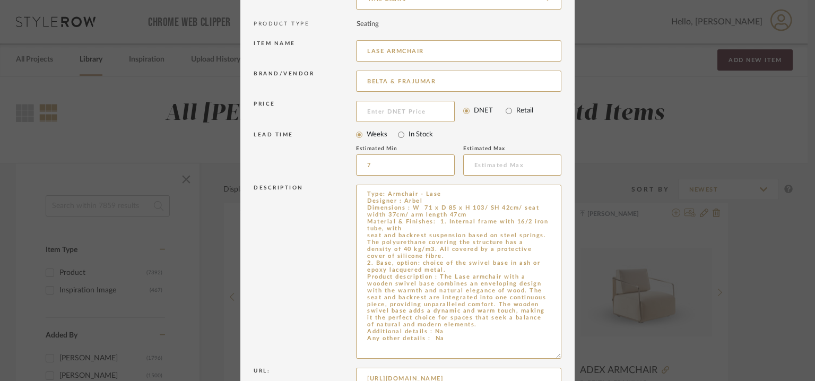
drag, startPoint x: 555, startPoint y: 219, endPoint x: 582, endPoint y: 356, distance: 139.5
click at [582, 356] on div "Edit Item × Item Type required Product Inspiration Image Site Photo or PDF Uplo…" at bounding box center [407, 190] width 815 height 381
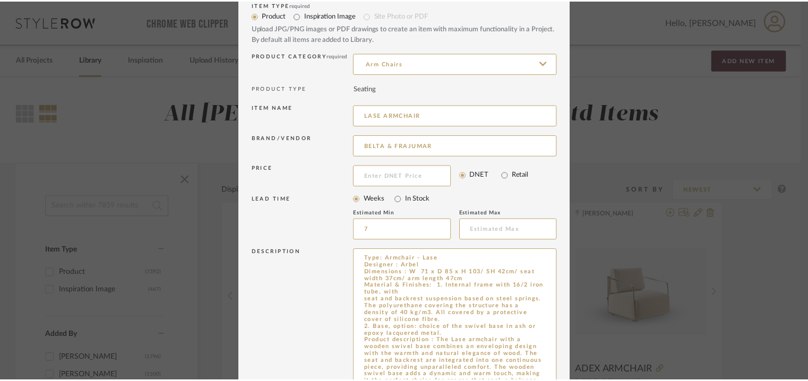
scroll to position [0, 0]
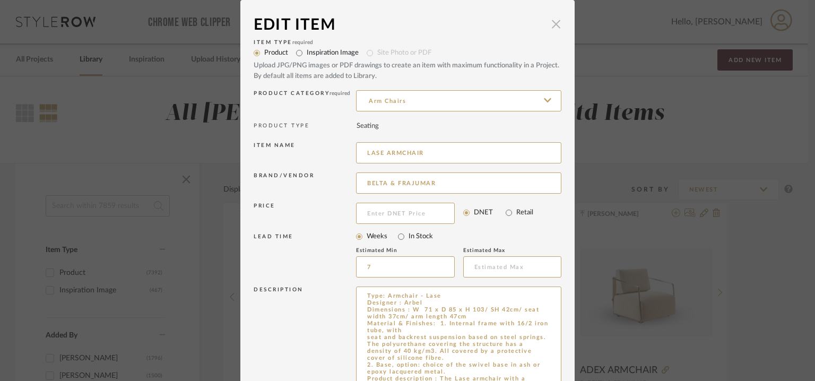
click at [555, 25] on span "button" at bounding box center [556, 23] width 21 height 21
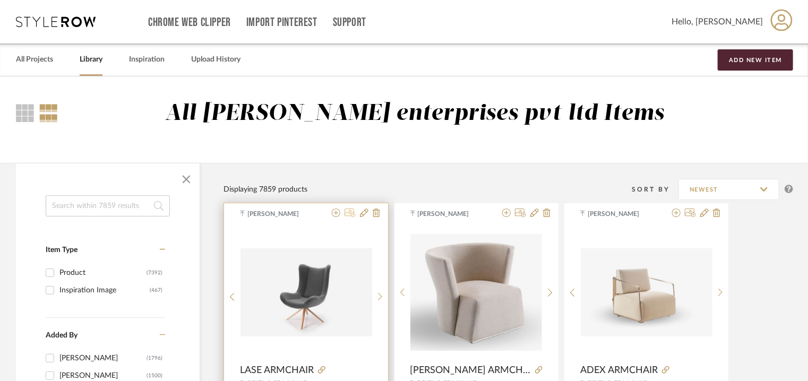
click at [355, 213] on icon at bounding box center [350, 213] width 11 height 8
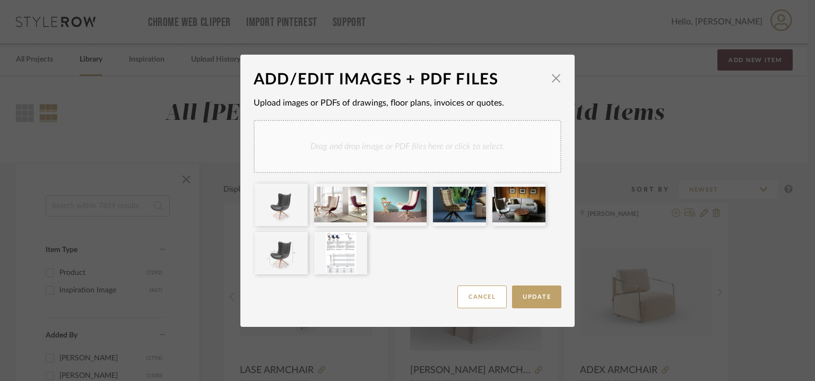
click at [402, 155] on div "Drag and drop image or PDF files here or click to select." at bounding box center [408, 146] width 308 height 53
click at [436, 147] on div "Drag and drop image or PDF files here or click to select." at bounding box center [408, 146] width 308 height 53
click at [463, 137] on div "Drag and drop image or PDF files here or click to select." at bounding box center [408, 146] width 308 height 53
click at [470, 238] on div at bounding box center [459, 253] width 53 height 42
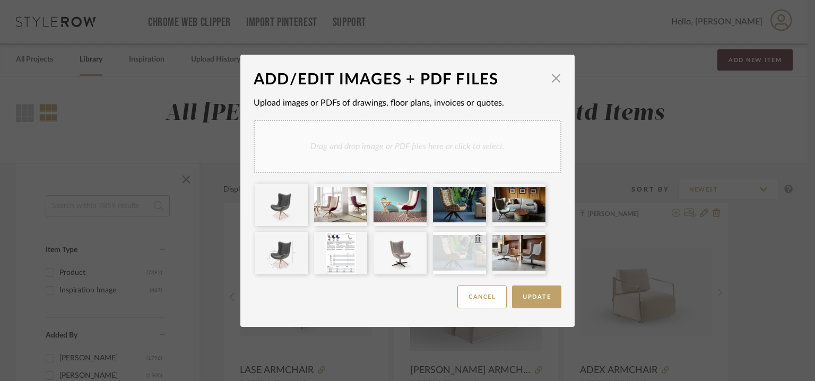
click at [475, 240] on icon at bounding box center [478, 239] width 7 height 8
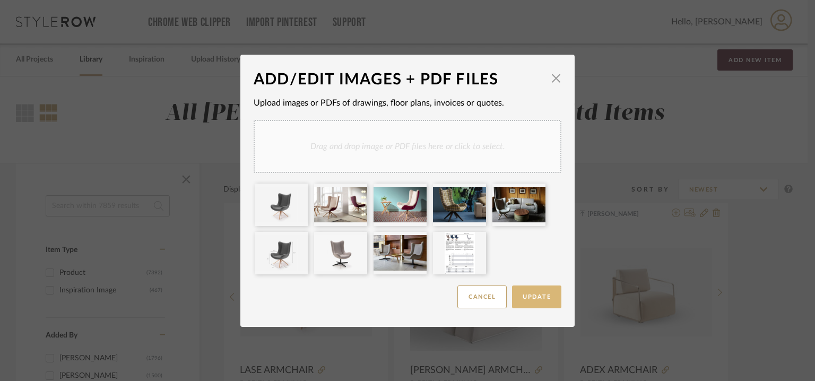
click at [542, 302] on button "Update" at bounding box center [536, 297] width 49 height 23
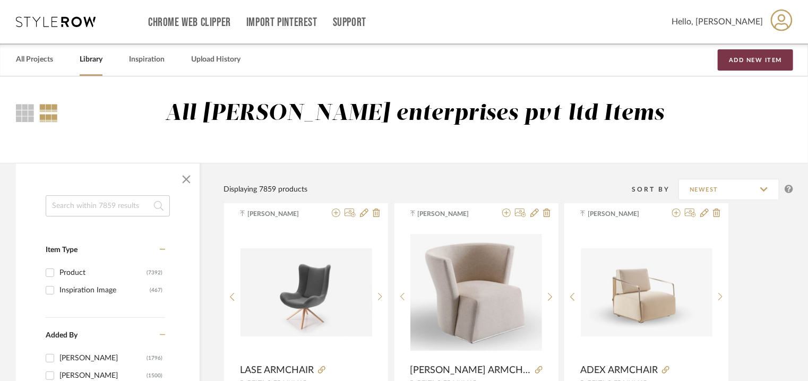
click at [776, 61] on button "Add New Item" at bounding box center [755, 59] width 75 height 21
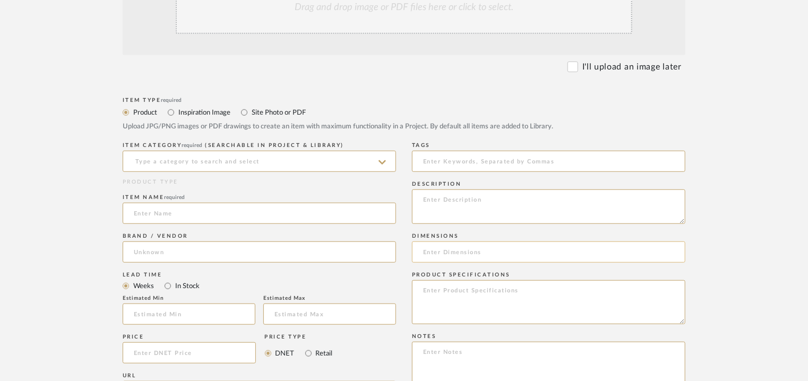
scroll to position [319, 0]
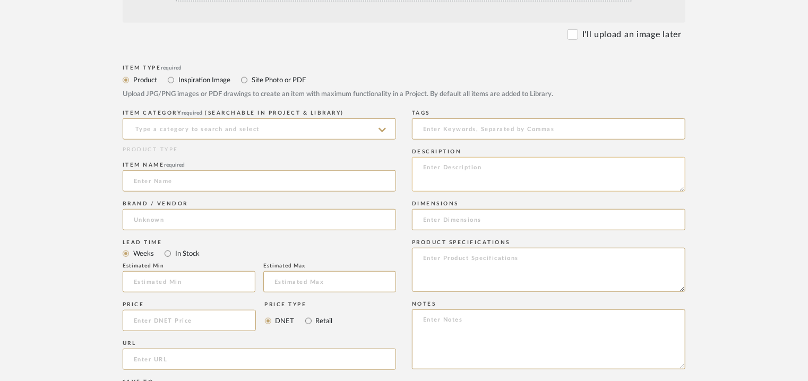
paste textarea "Type: Armchair - Lotu Designer : Arbel Dimensions : na Material & Finishes: Woo…"
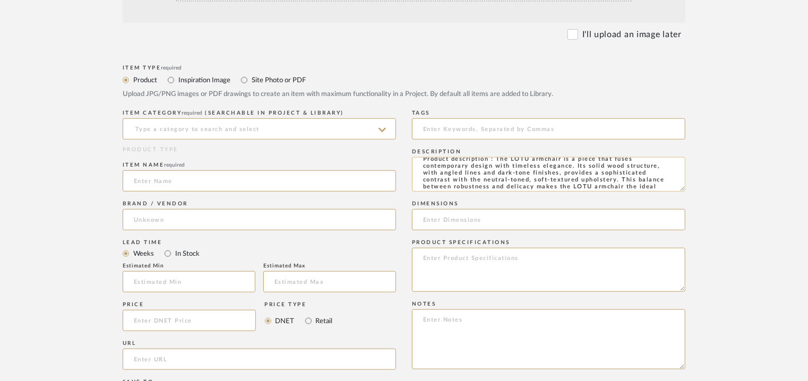
scroll to position [0, 0]
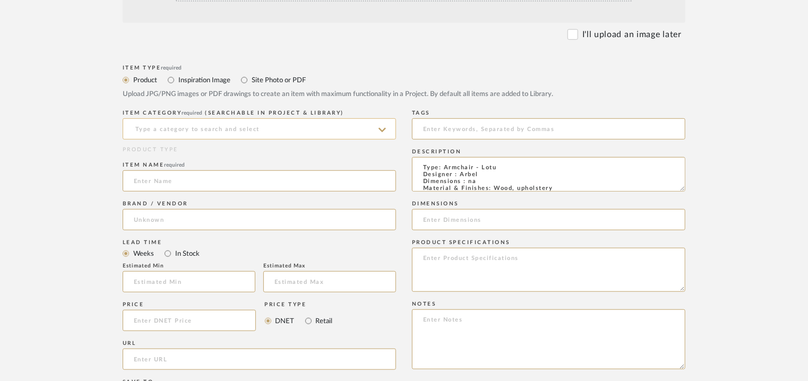
type textarea "Type: Armchair - Lotu Designer : Arbel Dimensions : na Material & Finishes: Woo…"
click at [263, 125] on input at bounding box center [259, 128] width 273 height 21
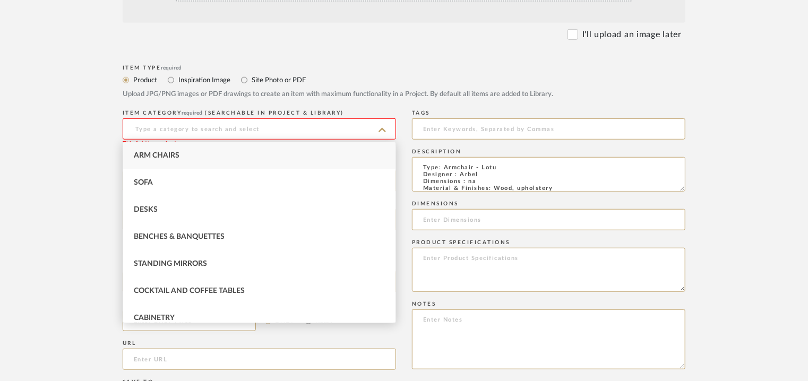
click at [234, 153] on div "Arm Chairs" at bounding box center [259, 155] width 272 height 27
type input "Arm Chairs"
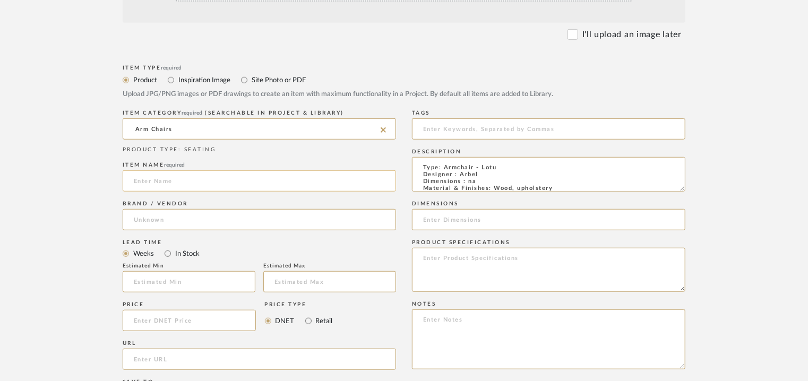
click at [215, 186] on input at bounding box center [259, 180] width 273 height 21
type input "LOTU ARMCHAIR"
click at [190, 219] on input at bounding box center [259, 219] width 273 height 21
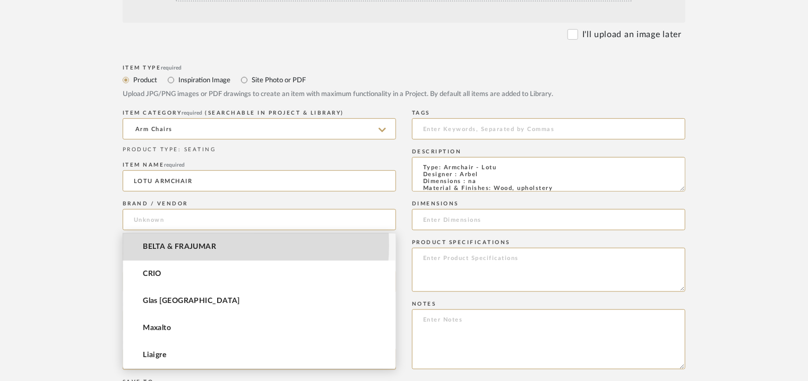
click at [187, 245] on span "BELTA & FRAJUMAR" at bounding box center [179, 247] width 73 height 9
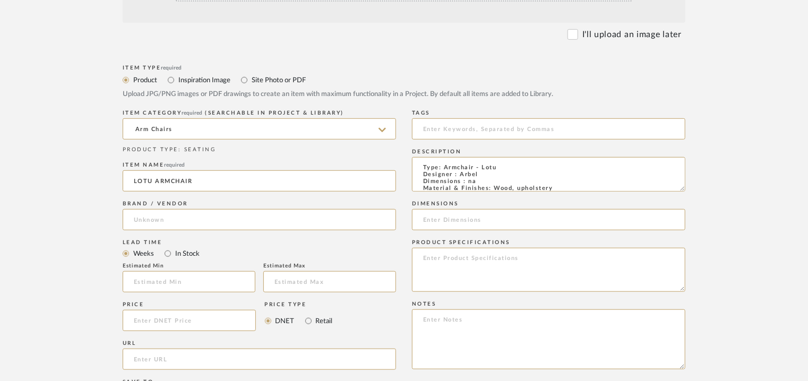
type input "BELTA & FRAJUMAR"
click at [178, 283] on input "text" at bounding box center [189, 281] width 133 height 21
type input "7"
paste input "[URL][DOMAIN_NAME]"
type input "[URL][DOMAIN_NAME]"
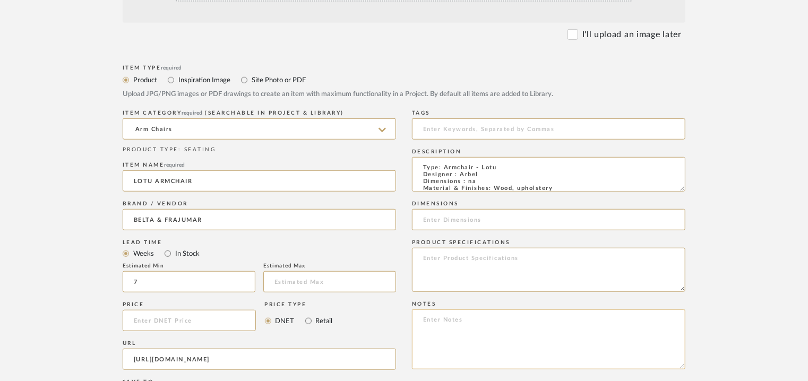
paste textarea "Lorem: 4,967.24€ Ipsu dolo: 81sita. CON : Adi elitsedd eiu Temporin utlabore et…"
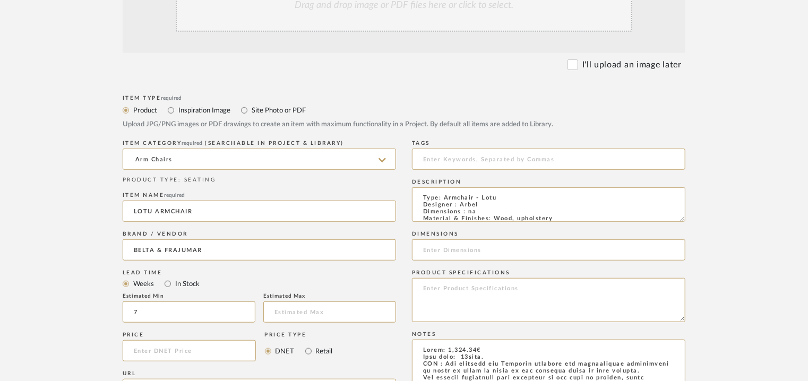
scroll to position [159, 0]
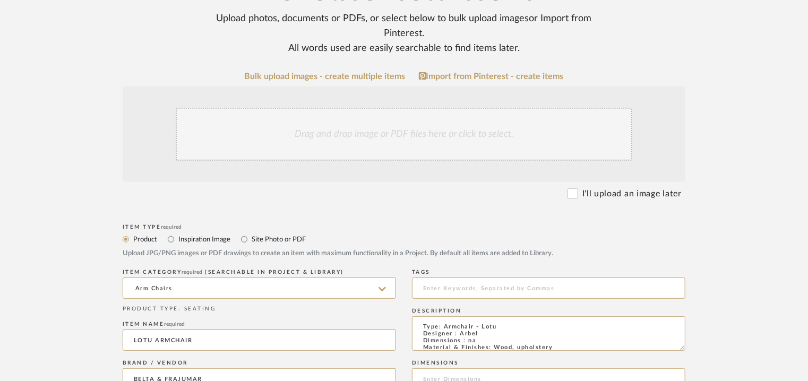
type textarea "Lorem: 4,967.24€ Ipsu dolo: 81sita. CON : Adi elitsedd eiu Temporin utlabore et…"
click at [384, 131] on div "Drag and drop image or PDF files here or click to select." at bounding box center [404, 134] width 457 height 53
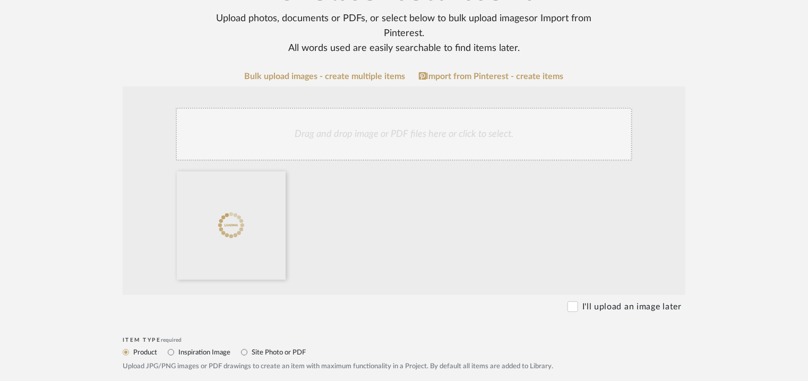
click at [420, 131] on div "Drag and drop image or PDF files here or click to select." at bounding box center [404, 134] width 457 height 53
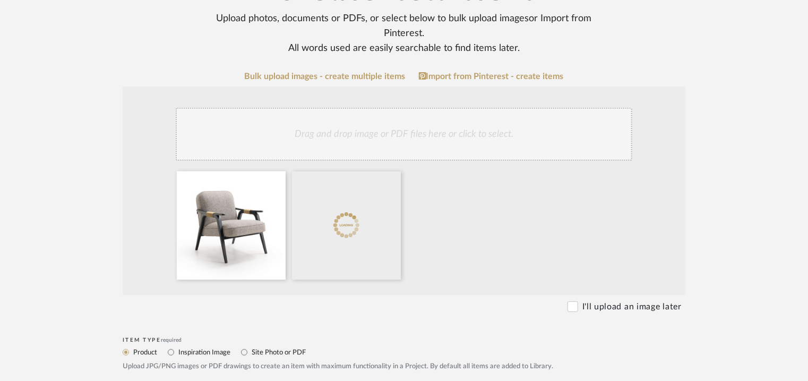
click at [400, 134] on div "Drag and drop image or PDF files here or click to select." at bounding box center [404, 134] width 457 height 53
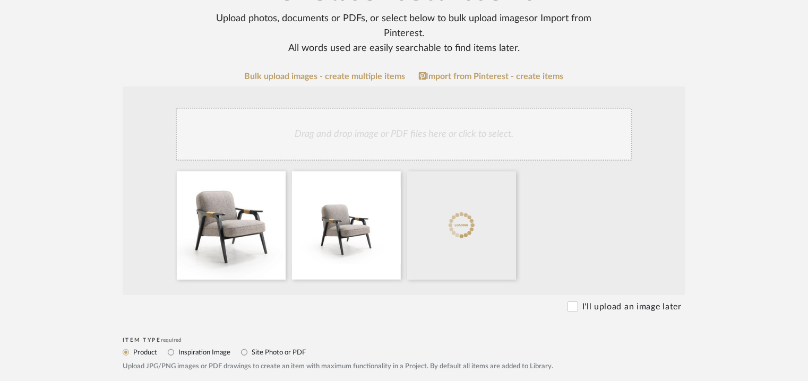
click at [478, 122] on div "Drag and drop image or PDF files here or click to select." at bounding box center [404, 134] width 457 height 53
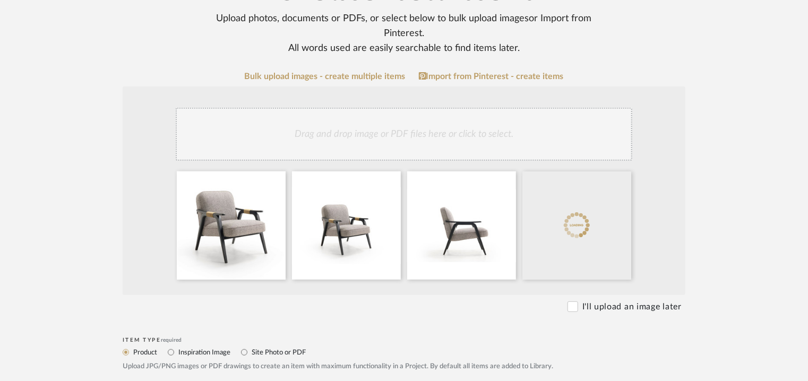
drag, startPoint x: 454, startPoint y: 126, endPoint x: 448, endPoint y: 131, distance: 7.9
click at [452, 126] on div "Drag and drop image or PDF files here or click to select." at bounding box center [404, 134] width 457 height 53
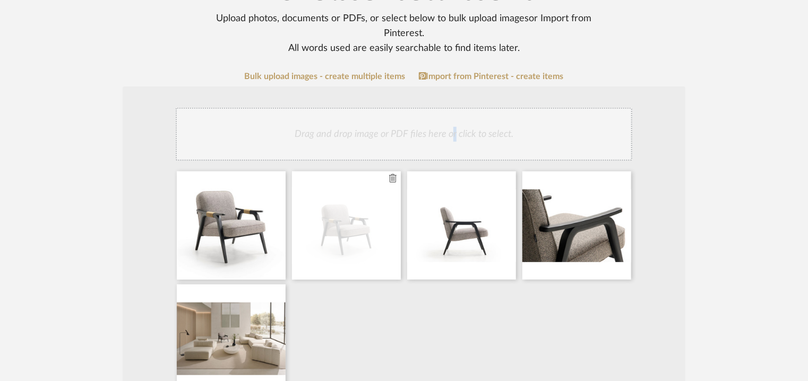
click at [393, 177] on icon at bounding box center [392, 178] width 7 height 8
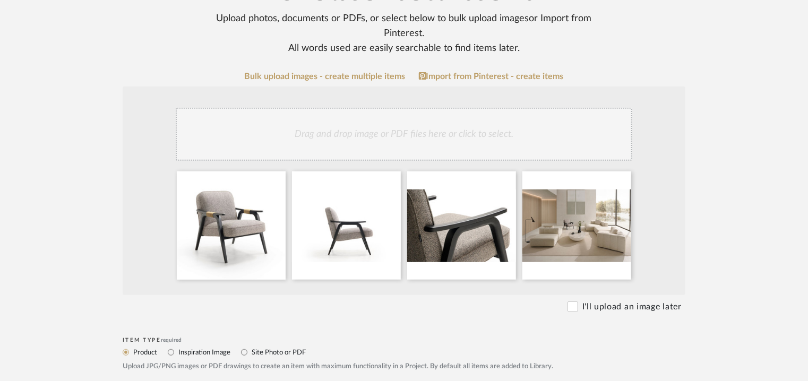
click at [437, 135] on div "Drag and drop image or PDF files here or click to select." at bounding box center [404, 134] width 457 height 53
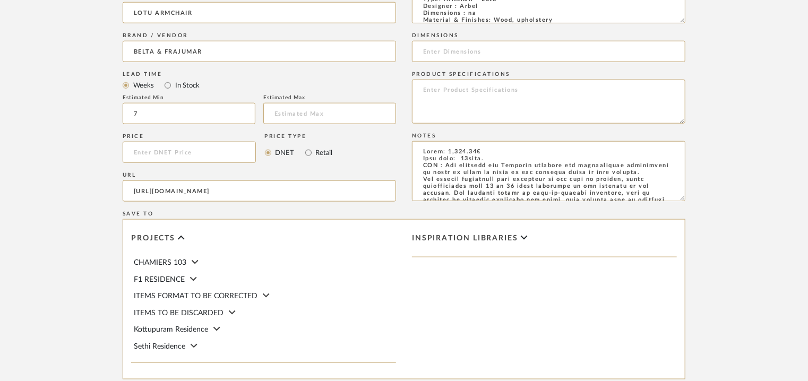
scroll to position [728, 0]
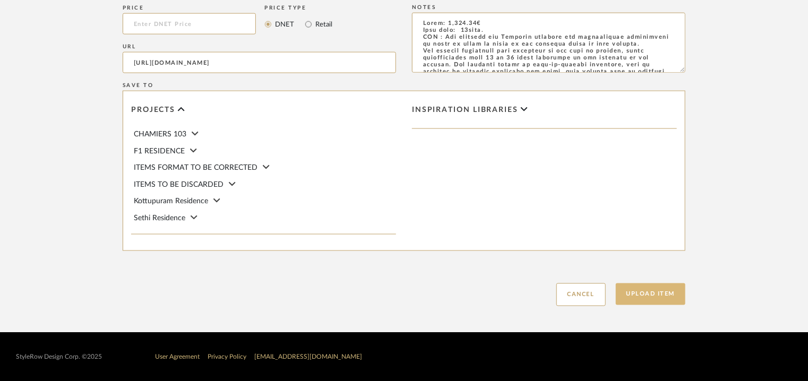
click at [661, 291] on button "Upload Item" at bounding box center [651, 294] width 70 height 22
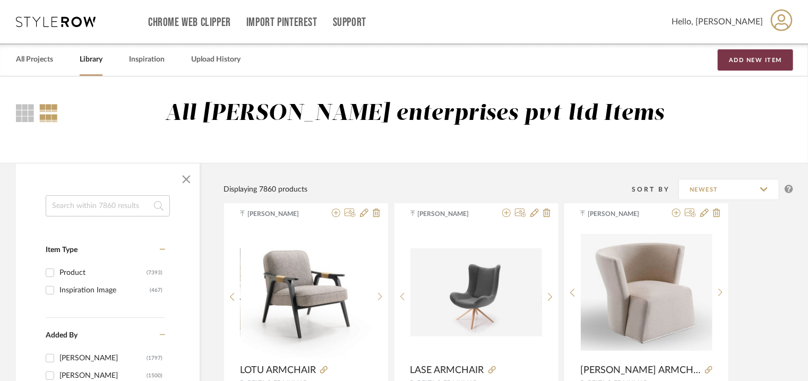
click at [741, 61] on button "Add New Item" at bounding box center [755, 59] width 75 height 21
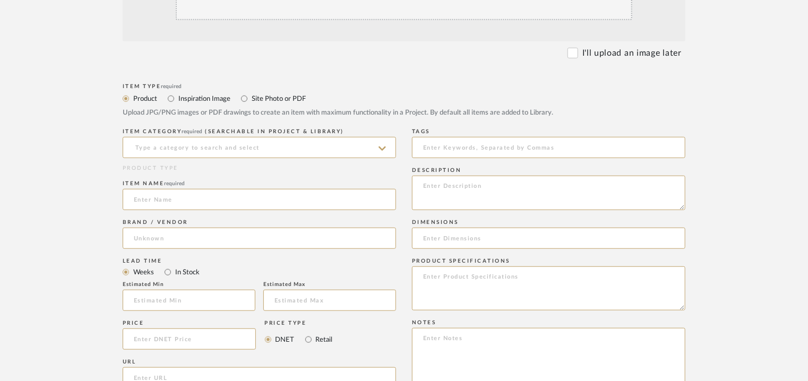
scroll to position [319, 0]
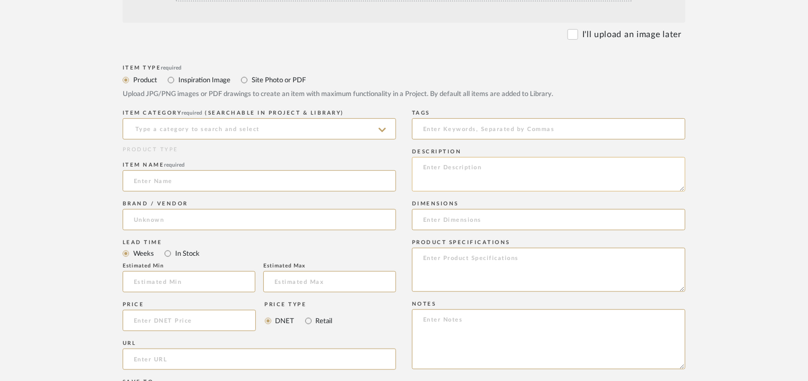
paste textarea "Type: Armchair - Pao Designer : [PERSON_NAME] Dimensions : W 70 x D 73 x H73 / …"
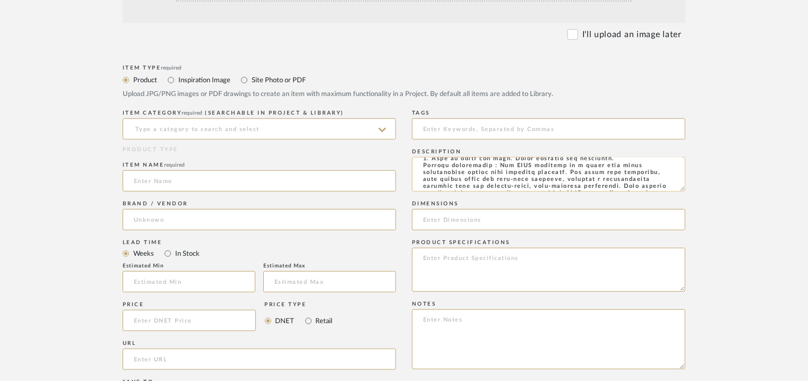
scroll to position [0, 0]
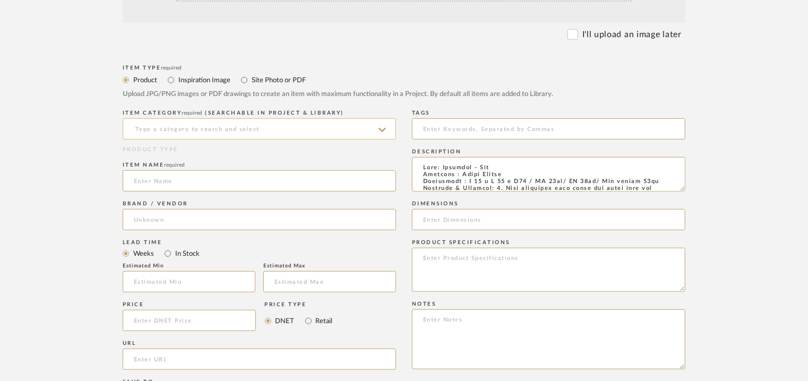
type textarea "Type: Armchair - Pao Designer : [PERSON_NAME] Dimensions : W 70 x D 73 x H73 / …"
click at [274, 124] on input at bounding box center [259, 128] width 273 height 21
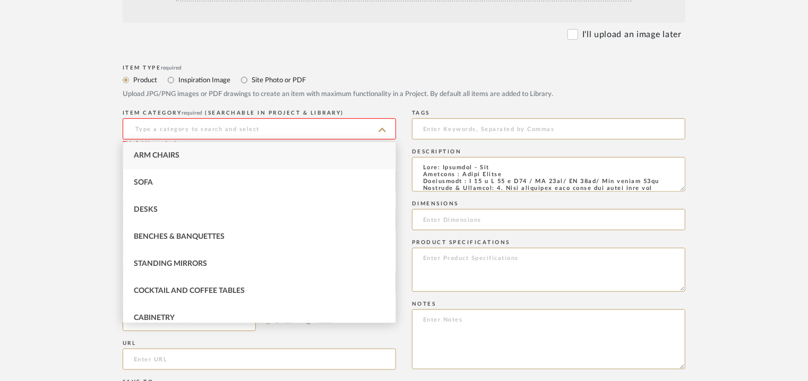
click at [183, 147] on div "Arm Chairs" at bounding box center [259, 155] width 272 height 27
type input "Arm Chairs"
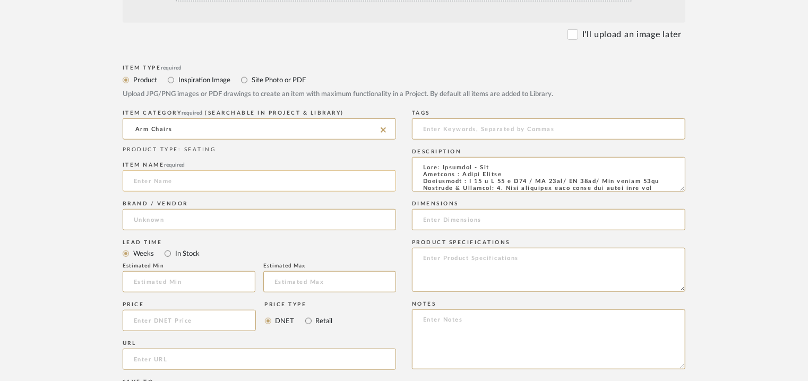
click at [168, 184] on input at bounding box center [259, 180] width 273 height 21
type input "PAO ARMCHAIR"
click at [170, 225] on input at bounding box center [259, 219] width 273 height 21
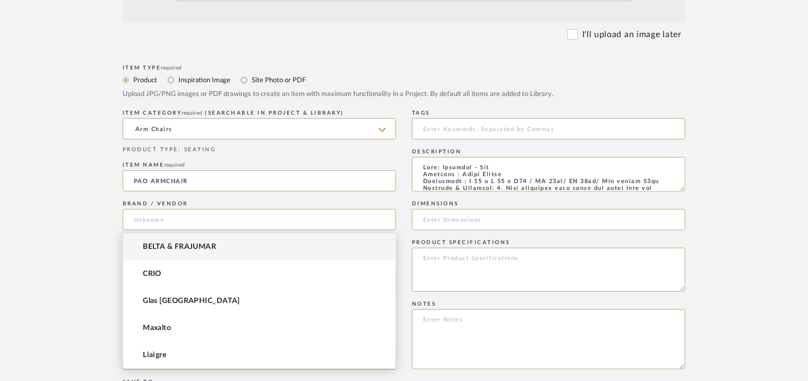
click at [171, 246] on span "BELTA & FRAJUMAR" at bounding box center [179, 247] width 73 height 9
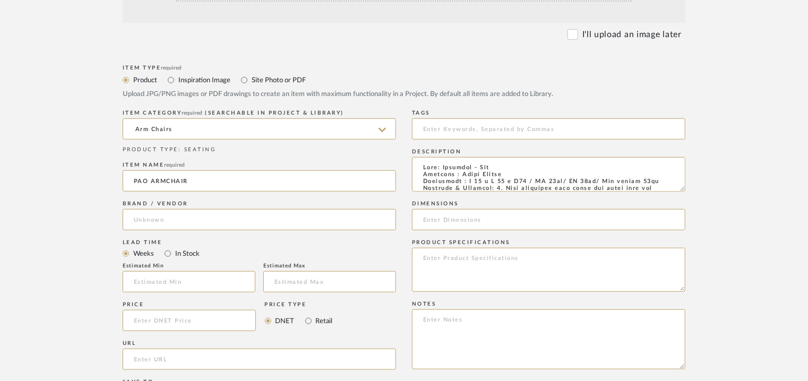
type input "BELTA & FRAJUMAR"
click at [164, 272] on input at bounding box center [189, 281] width 133 height 21
type input "7"
click at [164, 356] on input "url" at bounding box center [259, 359] width 273 height 21
paste input "[URL][DOMAIN_NAME]"
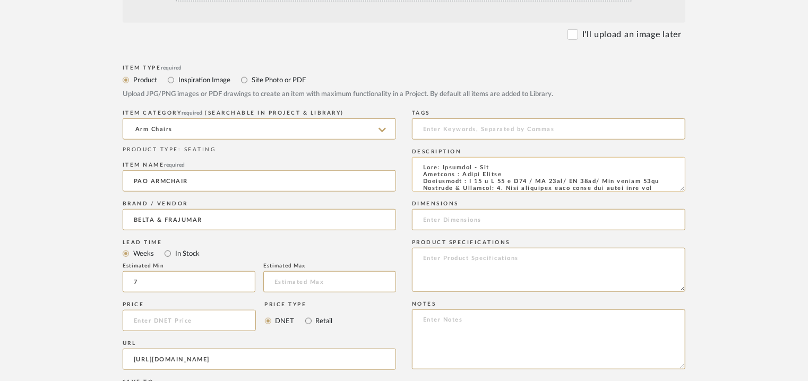
type input "[URL][DOMAIN_NAME]"
drag, startPoint x: 469, startPoint y: 182, endPoint x: 663, endPoint y: 182, distance: 194.3
click at [663, 182] on textarea at bounding box center [548, 174] width 273 height 35
paste input "W 70 x D 73 x H73 / SH 44cm/ AH 64cm/ Arm length 48c"
type input "W 70 x D 73 x H73 / SH 44cm/ AH 64cm/ Arm length 48cM"
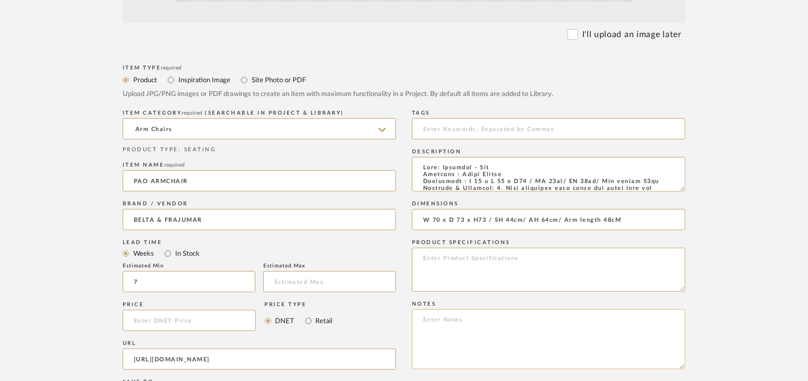
paste textarea "Price: na Lead time: 45days. MOQ : Our products for Contract projects are manuf…"
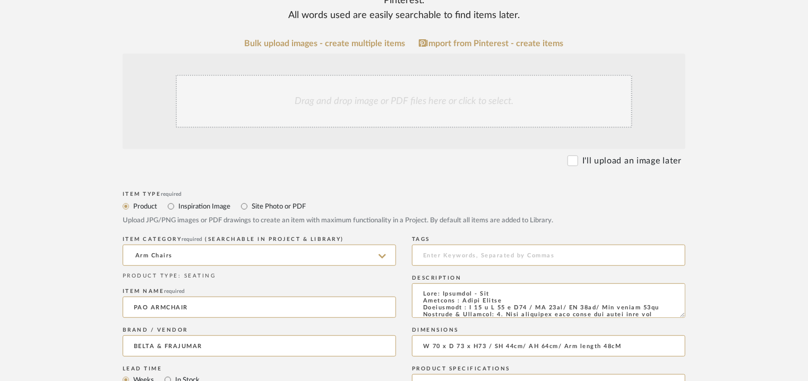
scroll to position [53, 0]
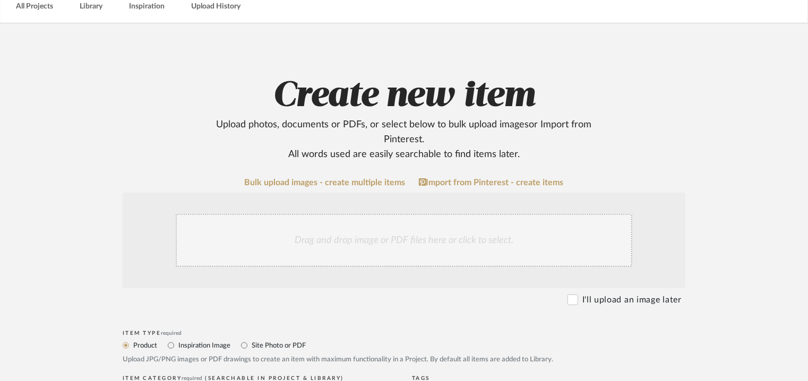
type textarea "Price: na Lead time: 45days. MOQ : Our products for Contract projects are manuf…"
click at [433, 228] on div "Drag and drop image or PDF files here or click to select." at bounding box center [404, 240] width 457 height 53
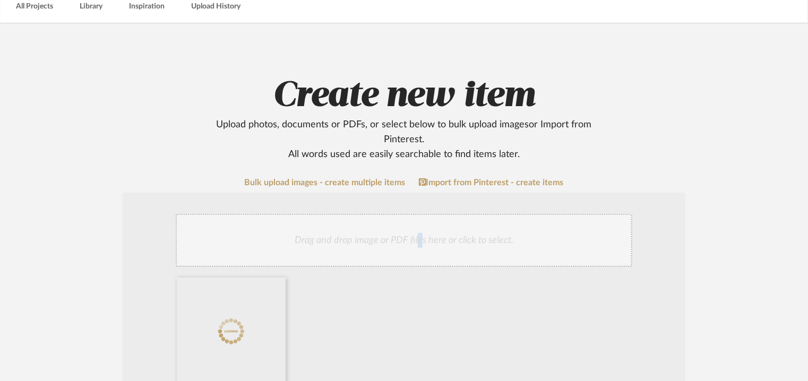
click at [419, 232] on div "Drag and drop image or PDF files here or click to select." at bounding box center [404, 240] width 457 height 53
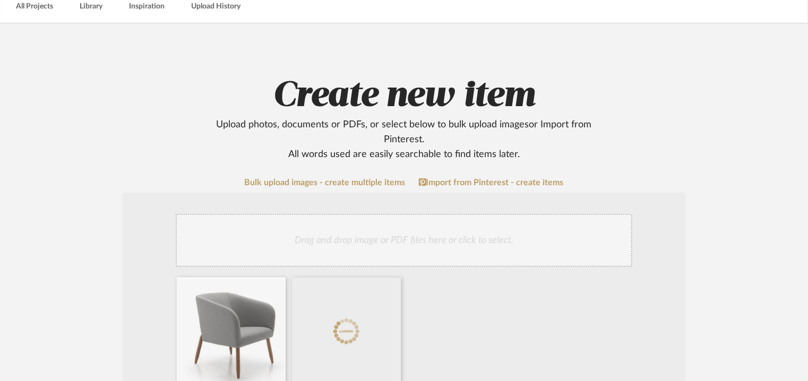
click at [473, 240] on div "Drag and drop image or PDF files here or click to select." at bounding box center [404, 240] width 457 height 53
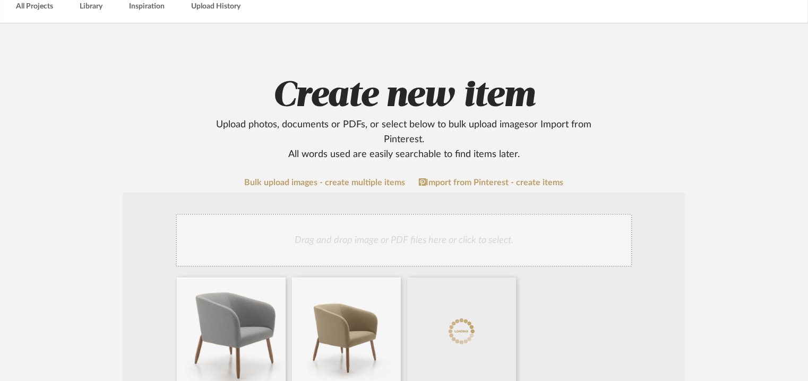
click at [461, 241] on div "Drag and drop image or PDF files here or click to select." at bounding box center [404, 240] width 457 height 53
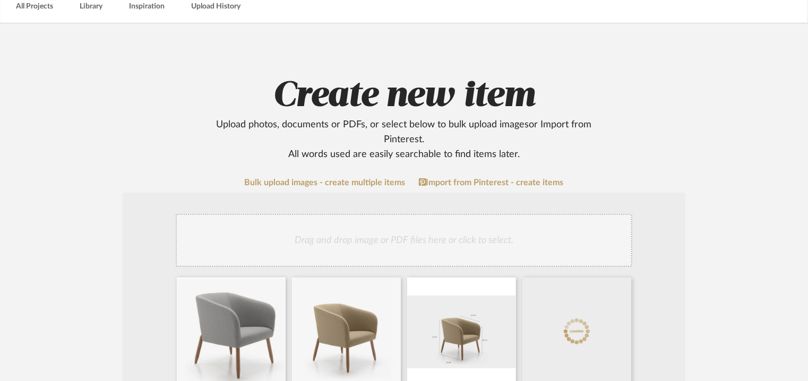
click at [565, 236] on div "Drag and drop image or PDF files here or click to select." at bounding box center [404, 240] width 457 height 53
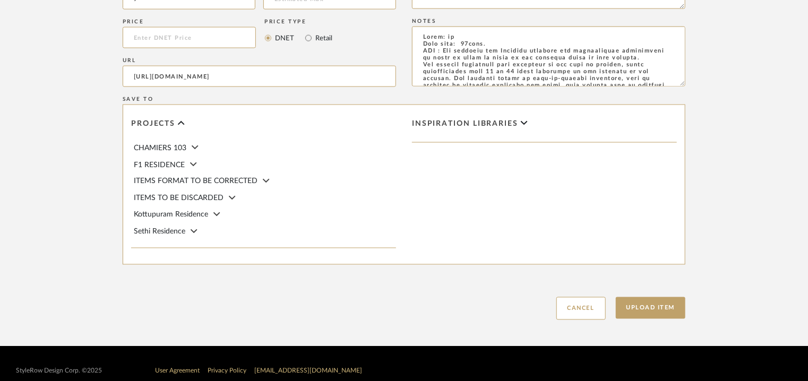
scroll to position [841, 0]
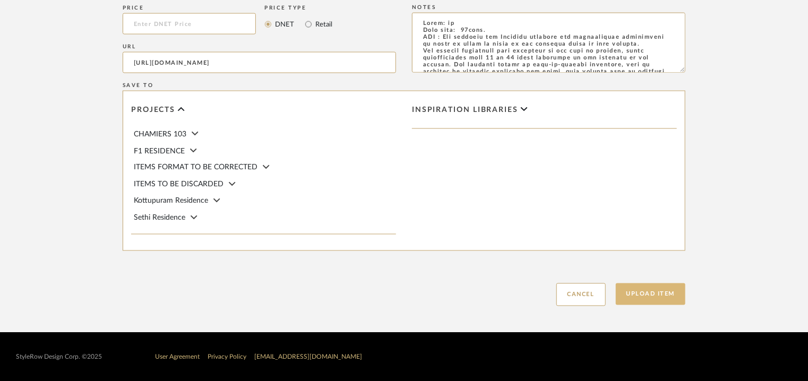
click at [665, 288] on button "Upload Item" at bounding box center [651, 294] width 70 height 22
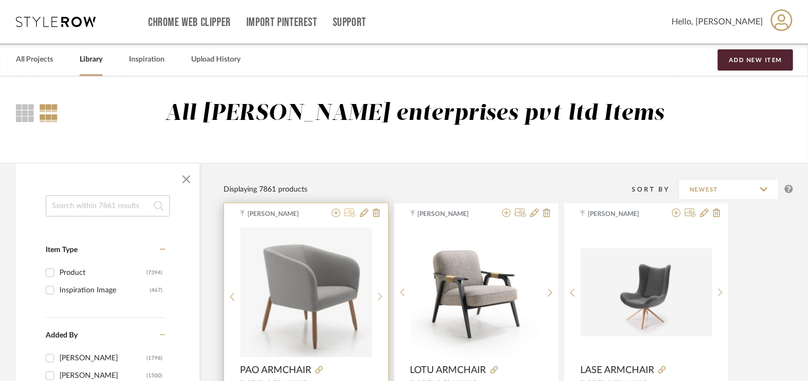
click at [351, 212] on icon at bounding box center [350, 213] width 11 height 8
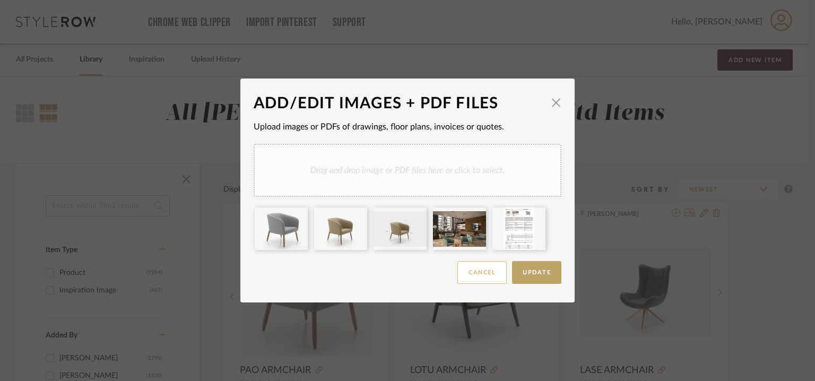
click at [482, 269] on button "Cancel" at bounding box center [482, 272] width 49 height 23
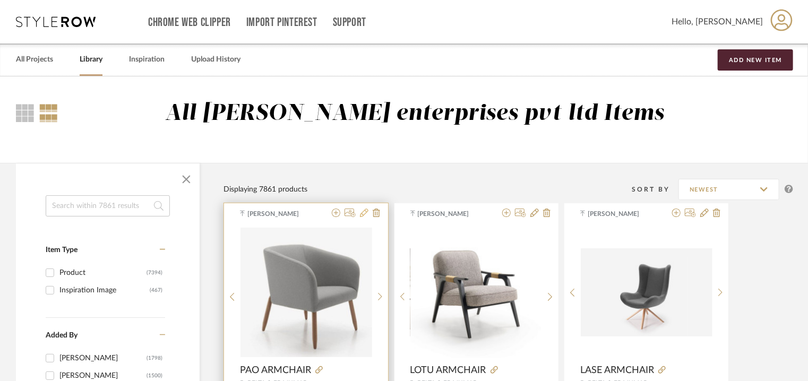
click at [364, 213] on icon at bounding box center [364, 213] width 8 height 8
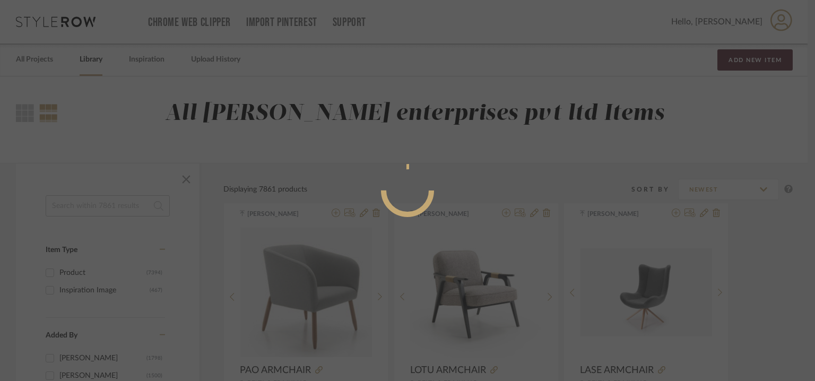
radio input "true"
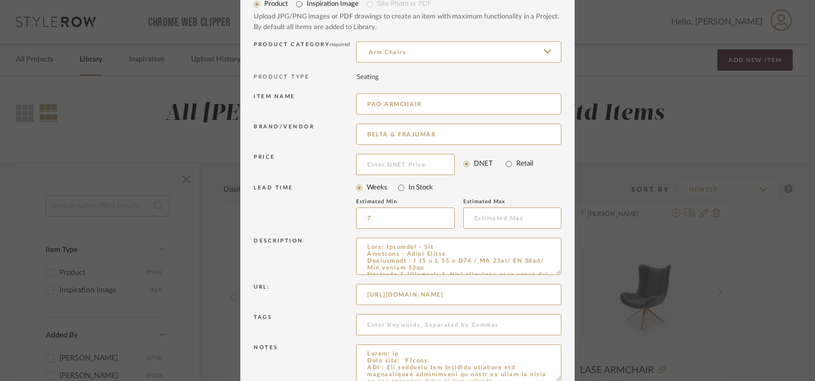
scroll to position [102, 0]
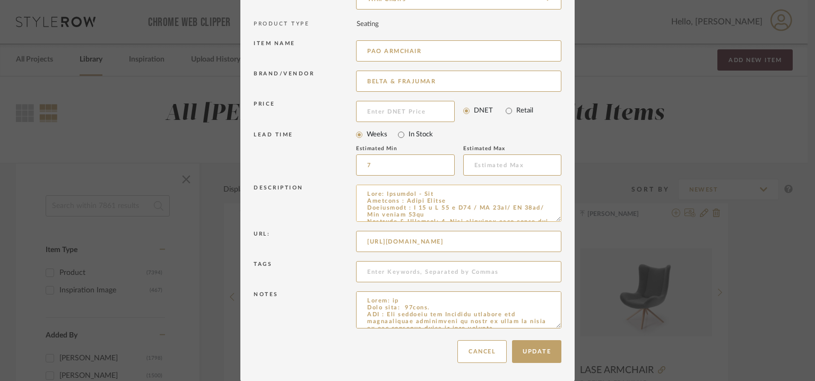
drag, startPoint x: 555, startPoint y: 217, endPoint x: 528, endPoint y: 110, distance: 110.1
click at [529, 191] on textarea at bounding box center [458, 203] width 205 height 37
click at [658, 83] on div "Edit Item × Item Type required Product Inspiration Image Site Photo or PDF Uplo…" at bounding box center [407, 190] width 815 height 381
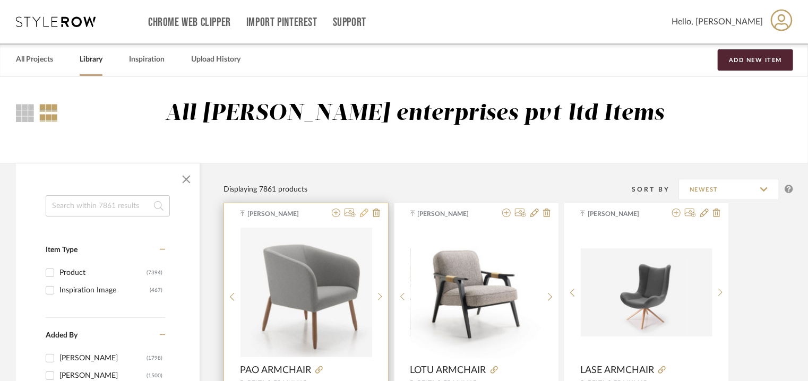
click at [362, 214] on icon at bounding box center [364, 213] width 8 height 8
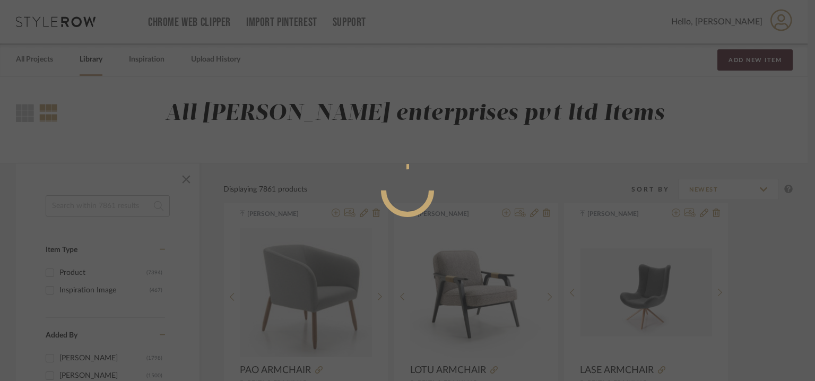
radio input "true"
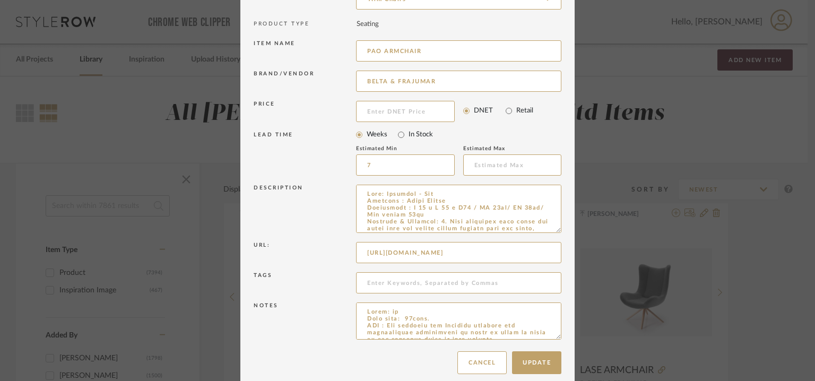
drag, startPoint x: 556, startPoint y: 218, endPoint x: 552, endPoint y: 352, distance: 134.4
click at [553, 233] on textarea at bounding box center [458, 209] width 205 height 48
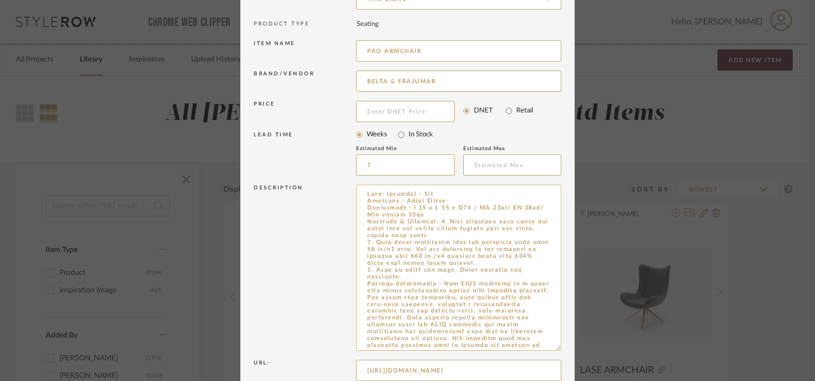
drag, startPoint x: 433, startPoint y: 220, endPoint x: 505, endPoint y: 274, distance: 90.3
click at [505, 274] on textarea at bounding box center [458, 268] width 205 height 166
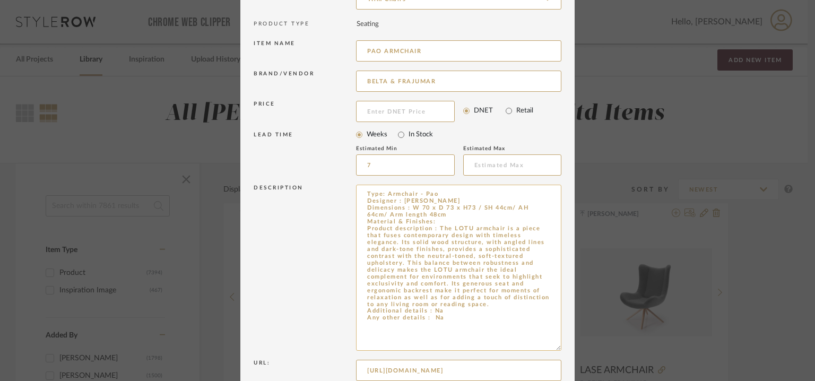
drag, startPoint x: 435, startPoint y: 228, endPoint x: 546, endPoint y: 302, distance: 133.1
click at [546, 302] on textarea "Type: Armchair - Pao Designer : [PERSON_NAME] Dimensions : W 70 x D 73 x H73 / …" at bounding box center [458, 268] width 205 height 166
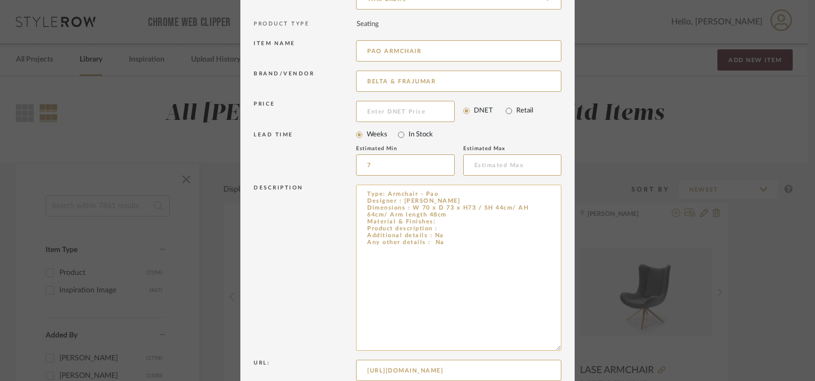
paste textarea "Pao is an elegant, timeless, and functional piece of great simplicity and beaut…"
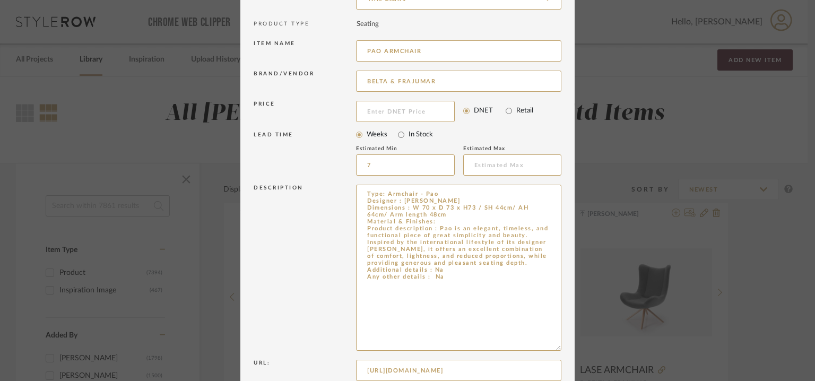
drag, startPoint x: 450, startPoint y: 287, endPoint x: 338, endPoint y: 191, distance: 147.2
click at [338, 191] on div "Description Type: Armchair - Pao Designer : [PERSON_NAME] Dimensions : W 70 x D…" at bounding box center [408, 269] width 308 height 175
paste textarea "73cm/ SH44/ AH 64cm Material & Finishes: 1. Main structure with laser cut metal…"
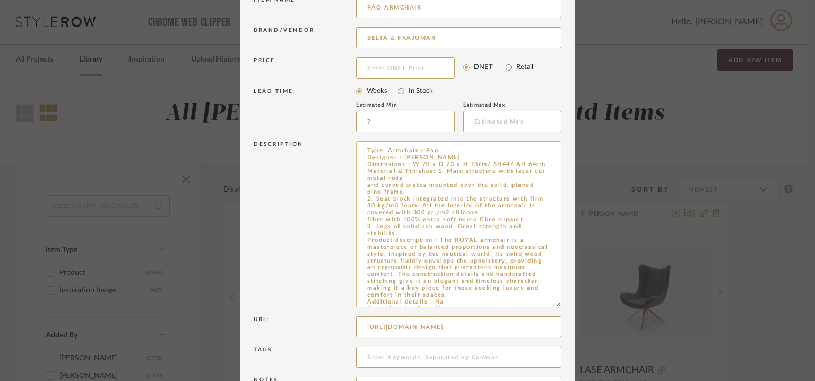
scroll to position [231, 0]
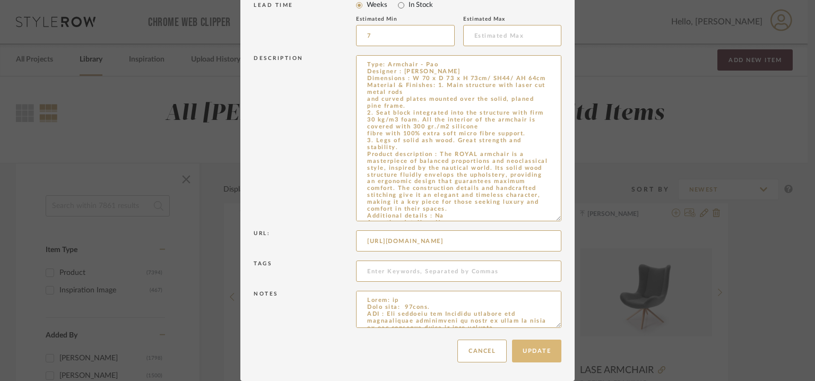
type textarea "Type: Armchair - Pao Designer : [PERSON_NAME] Dimensions : W 70 x D 73 x H 73cm…"
click at [545, 354] on button "Update" at bounding box center [536, 351] width 49 height 23
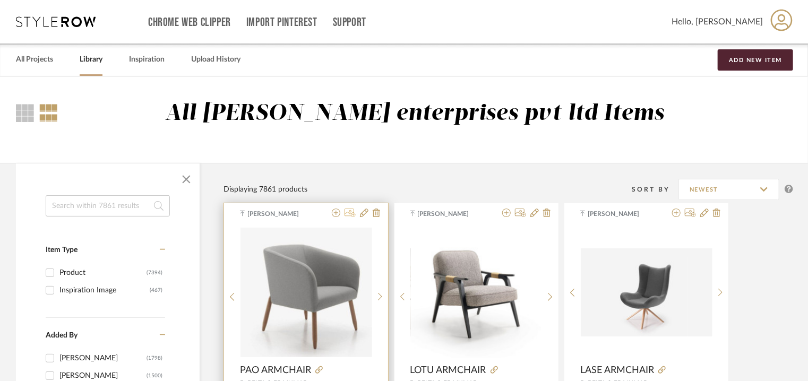
click at [347, 213] on icon at bounding box center [350, 213] width 11 height 8
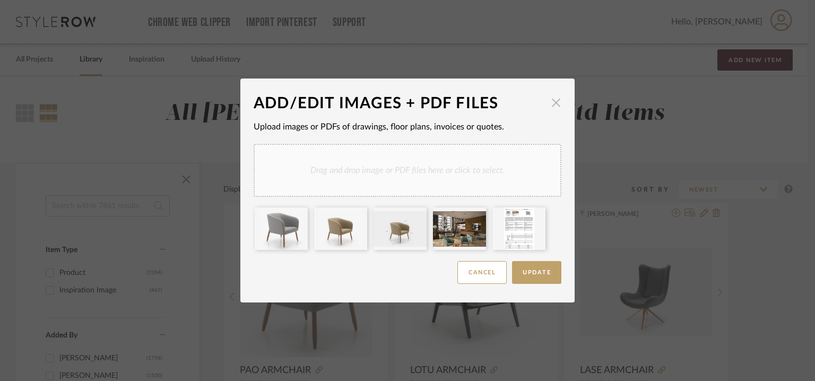
click at [549, 101] on span "button" at bounding box center [556, 102] width 21 height 21
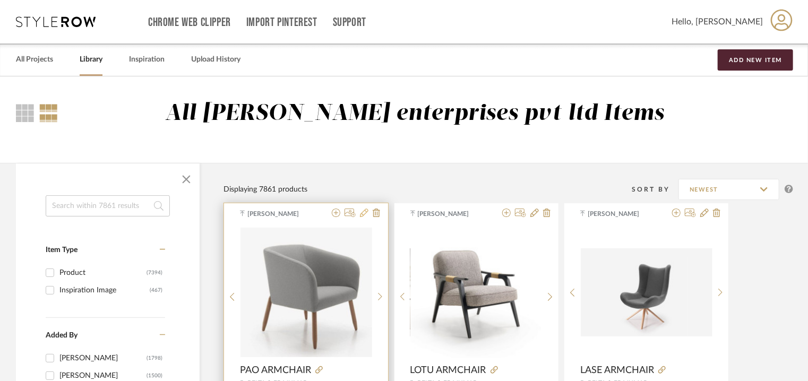
click at [365, 214] on icon at bounding box center [364, 213] width 8 height 8
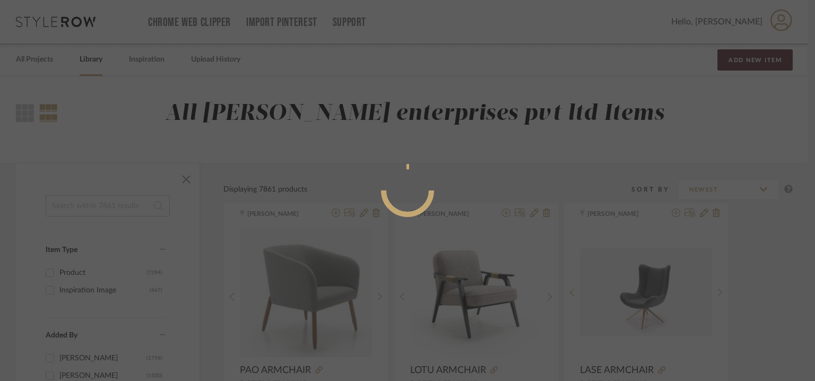
radio input "true"
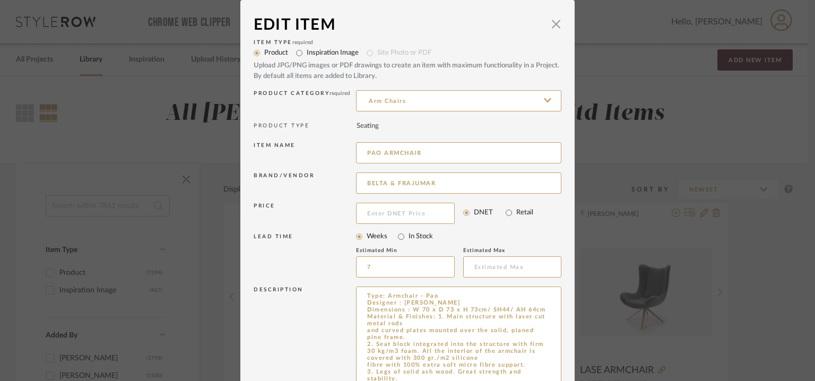
drag, startPoint x: 554, startPoint y: 320, endPoint x: 582, endPoint y: 412, distance: 95.9
click at [582, 381] on html "Chrome Web Clipper Import Pinterest Support All Projects Library Inspiration Up…" at bounding box center [407, 190] width 815 height 381
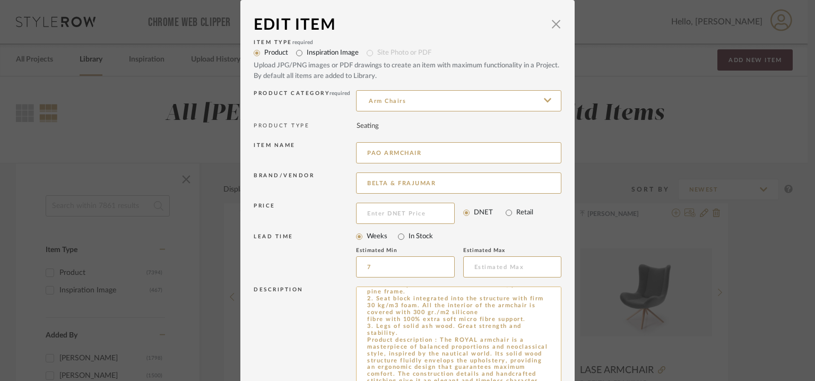
scroll to position [53, 0]
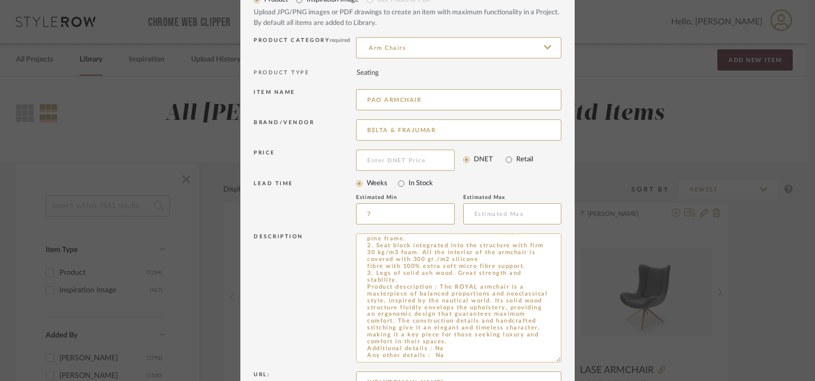
drag, startPoint x: 436, startPoint y: 285, endPoint x: 531, endPoint y: 342, distance: 111.0
click at [531, 342] on textarea "Type: Armchair - Pao Designer : [PERSON_NAME] Dimensions : W 70 x D 73 x H 73cm…" at bounding box center [458, 298] width 205 height 129
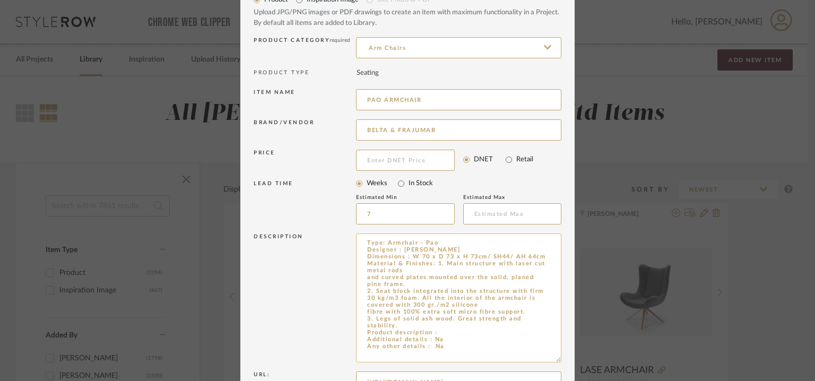
scroll to position [0, 0]
paste textarea "Pao is an elegant, timeless, and functional piece of great simplicity and beaut…"
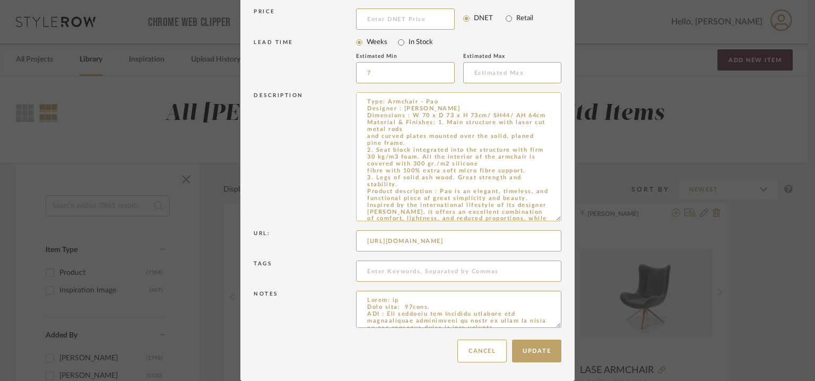
drag, startPoint x: 433, startPoint y: 128, endPoint x: 535, endPoint y: 190, distance: 118.8
click at [535, 190] on textarea "Type: Armchair - Pao Designer : [PERSON_NAME] Dimensions : W 70 x D 73 x H 73cm…" at bounding box center [458, 156] width 205 height 129
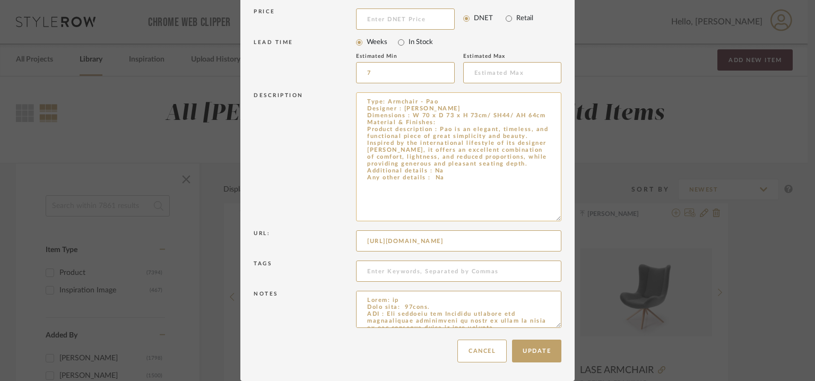
paste textarea "1. Main structure with laser cut metal rods and curved plates mounted over the …"
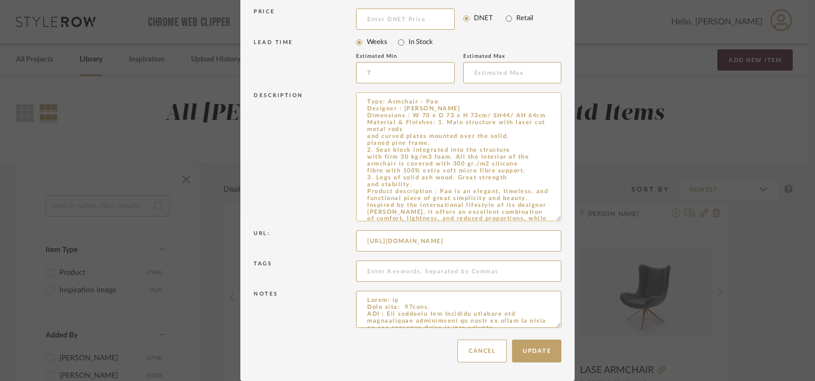
click at [442, 136] on textarea "Type: Armchair - Pao Designer : [PERSON_NAME] Dimensions : W 70 x D 73 x H 73cm…" at bounding box center [458, 156] width 205 height 129
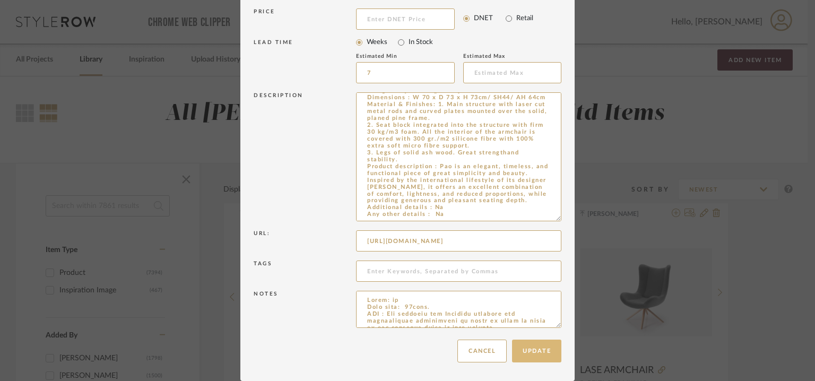
type textarea "Type: Armchair - Pao Designer : [PERSON_NAME] Dimensions : W 70 x D 73 x H 73cm…"
click at [517, 345] on button "Update" at bounding box center [536, 351] width 49 height 23
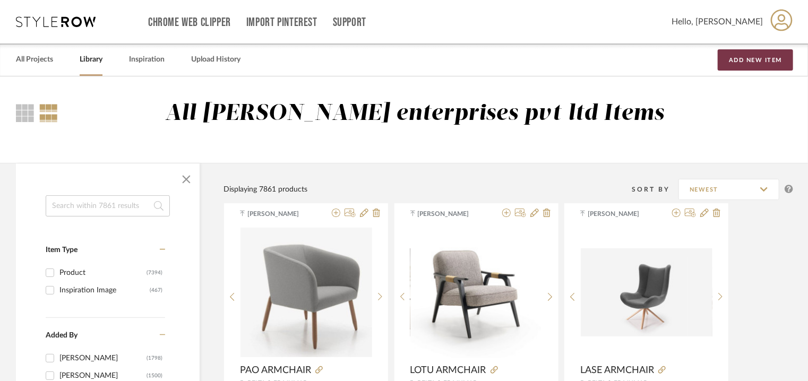
click at [739, 57] on button "Add New Item" at bounding box center [755, 59] width 75 height 21
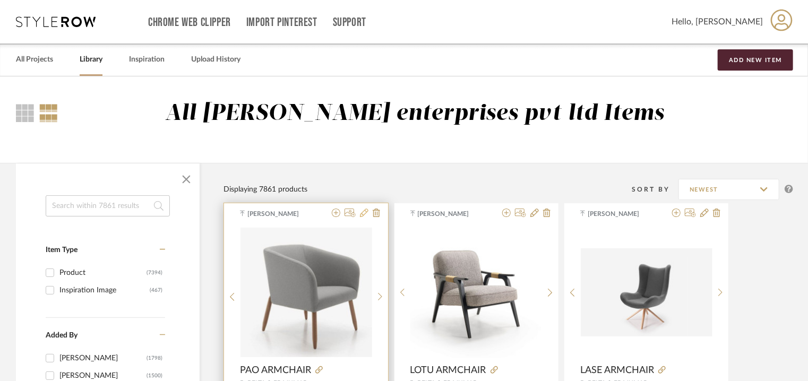
click at [367, 211] on icon at bounding box center [364, 213] width 8 height 8
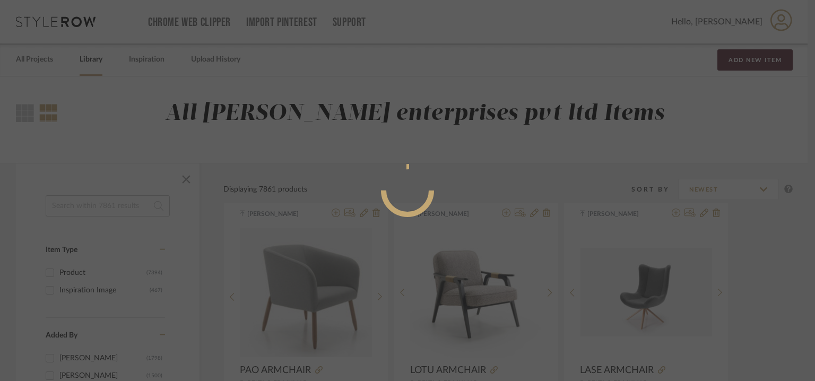
radio input "true"
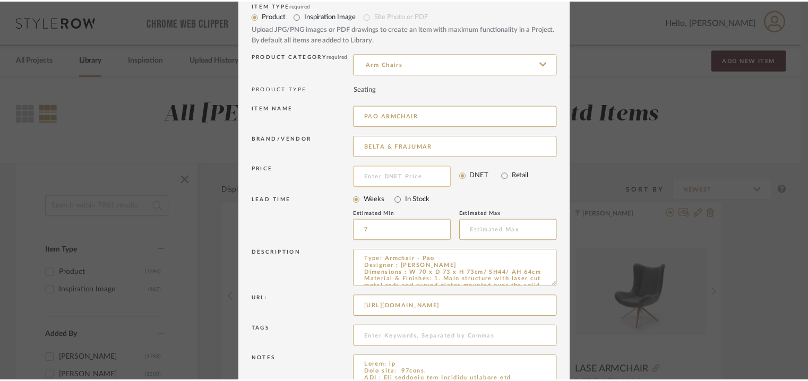
scroll to position [102, 0]
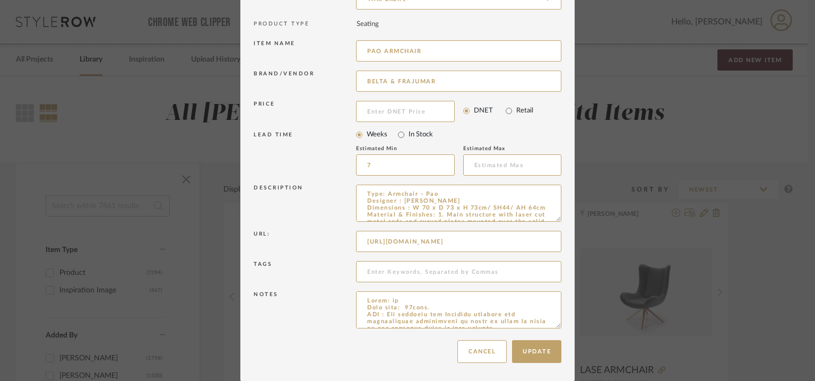
click at [488, 363] on div "Update Cancel" at bounding box center [408, 351] width 308 height 33
click at [486, 354] on button "Cancel" at bounding box center [482, 351] width 49 height 23
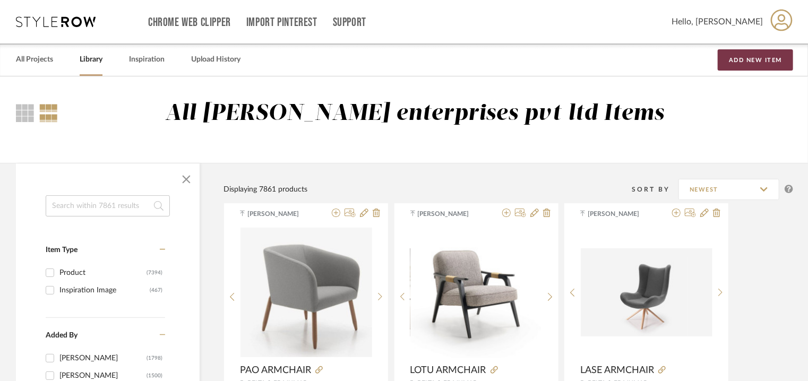
click at [751, 64] on button "Add New Item" at bounding box center [755, 59] width 75 height 21
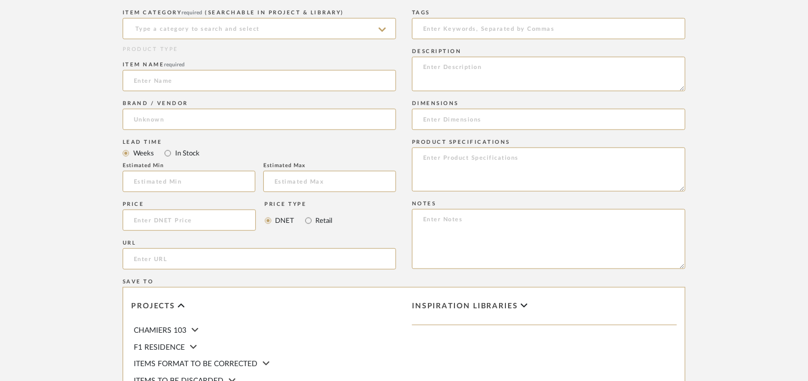
scroll to position [425, 0]
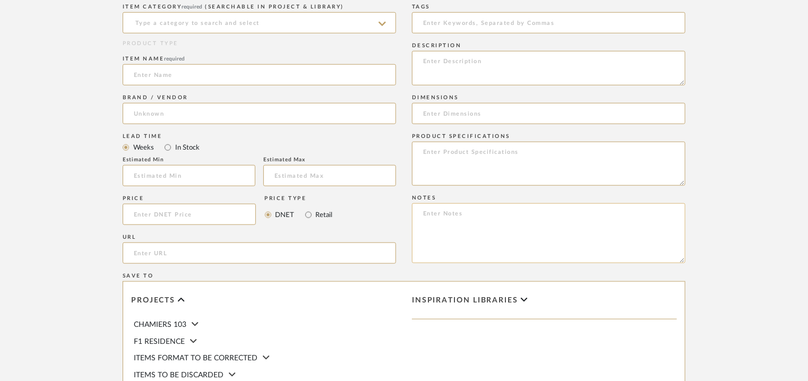
paste textarea "Lorem: 7,579.81 € Ipsu dolo: 33sita. CON : Adi elitsedd eiu Temporin utlabore e…"
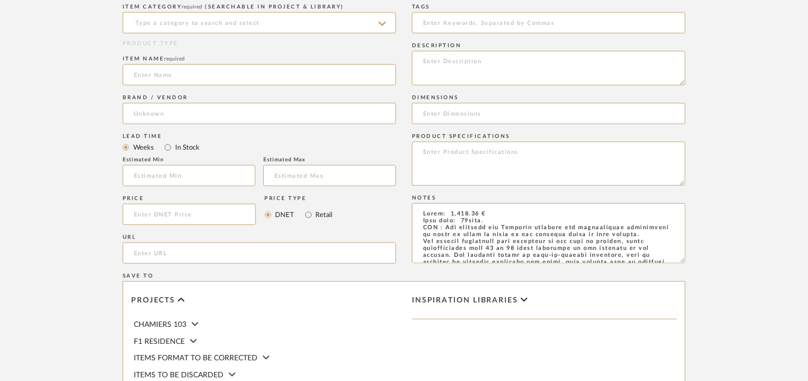
scroll to position [141, 0]
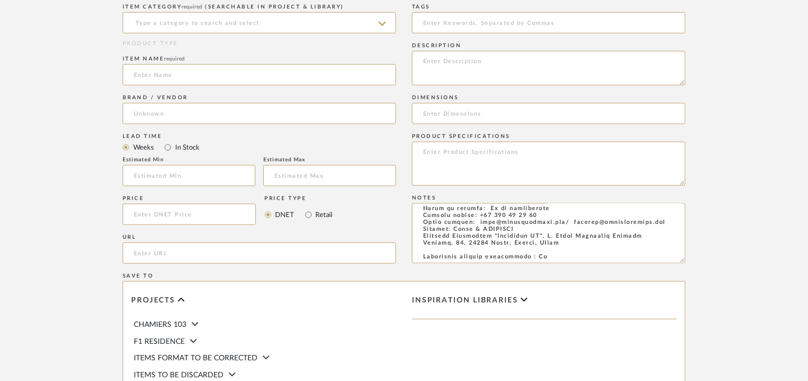
type textarea "Lorem: 7,579.81 € Ipsu dolo: 33sita. CON : Adi elitsedd eiu Temporin utlabore e…"
paste textarea "Type: Armchair - Royal Designer : [PERSON_NAME] Dimensions : W 70 x D 73 x H 73…"
type textarea "Type: Armchair - Royal Designer : [PERSON_NAME] Dimensions : W 70 x D 73 x H 73…"
click at [192, 26] on input at bounding box center [259, 22] width 273 height 21
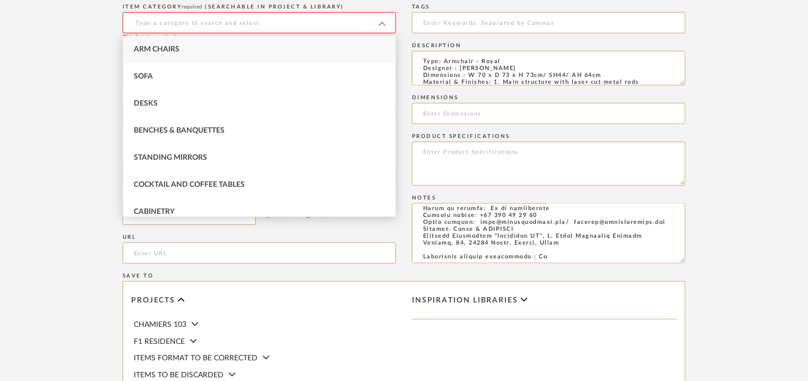
click at [187, 47] on div "Arm Chairs" at bounding box center [259, 49] width 272 height 27
type input "Arm Chairs"
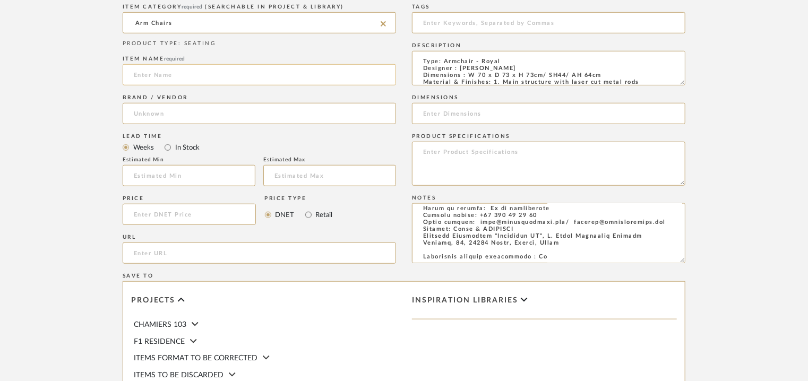
click at [182, 66] on input at bounding box center [259, 74] width 273 height 21
type input "ROYAL ARMCHAIR"
click at [166, 111] on input at bounding box center [259, 113] width 273 height 21
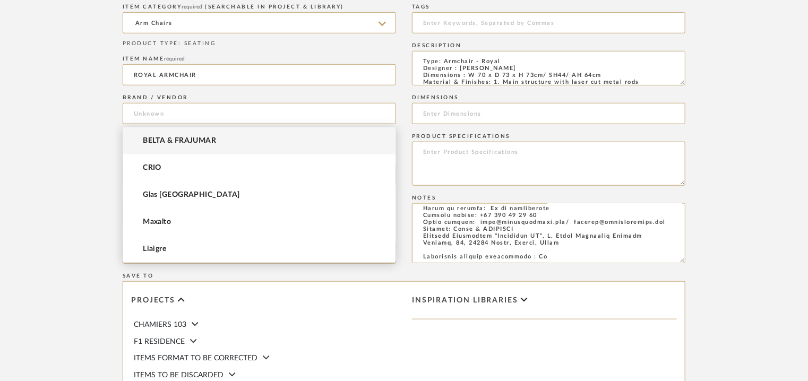
click at [173, 141] on span "BELTA & FRAJUMAR" at bounding box center [179, 140] width 73 height 9
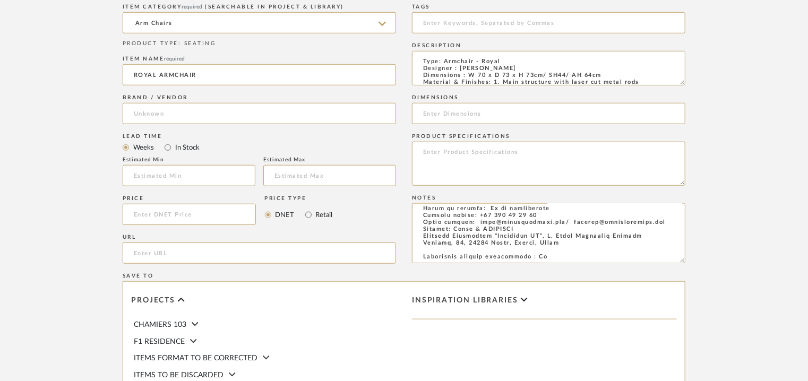
type input "BELTA & FRAJUMAR"
click at [173, 171] on input at bounding box center [189, 175] width 133 height 21
type input "7"
paste input "[URL][DOMAIN_NAME]"
type input "[URL][DOMAIN_NAME]"
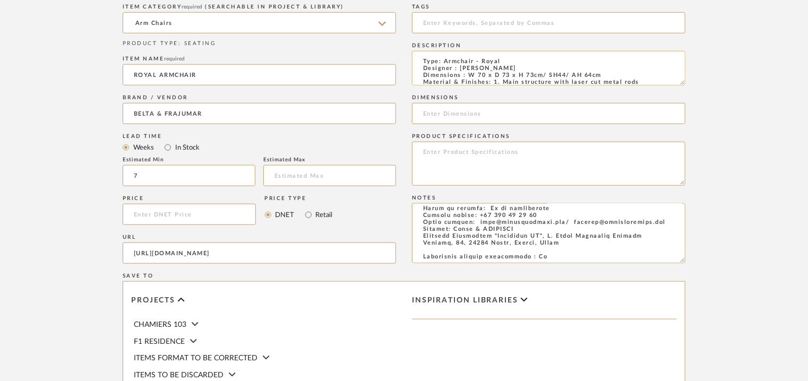
click at [471, 75] on textarea "Type: Armchair - Royal Designer : [PERSON_NAME] Dimensions : W 70 x D 73 x H 73…" at bounding box center [548, 68] width 273 height 35
drag, startPoint x: 459, startPoint y: 66, endPoint x: 502, endPoint y: 68, distance: 43.0
click at [502, 68] on textarea "Type: Armchair - Royal Designer : [PERSON_NAME] Dimensions : W 70 x D 73 x H 73…" at bounding box center [548, 68] width 273 height 35
drag, startPoint x: 683, startPoint y: 81, endPoint x: 709, endPoint y: 220, distance: 141.6
click at [709, 219] on form "Bulk upload images - create multiple items Import from Pinterest - create items…" at bounding box center [404, 151] width 676 height 691
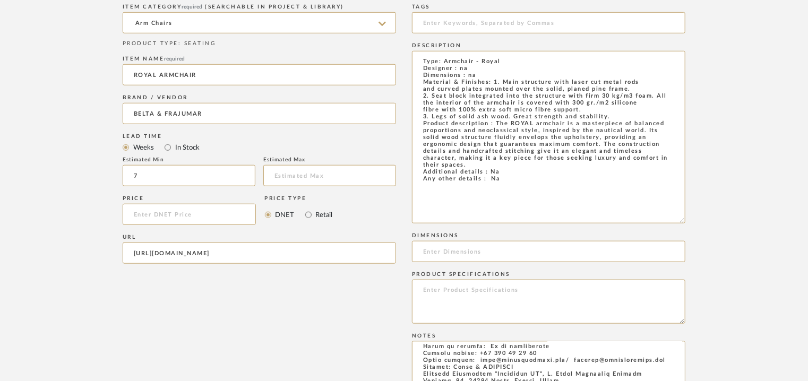
drag, startPoint x: 540, startPoint y: 204, endPoint x: 411, endPoint y: 56, distance: 196.4
click at [410, 57] on div "Item Type required Product Inspiration Image Site Photo or PDF Upload JPG/PNG i…" at bounding box center [404, 295] width 563 height 678
paste textarea "[PERSON_NAME] Dimensions : W 70 x D 73 x H 73cm/ SH44/ AH 64cm Material & Finis…"
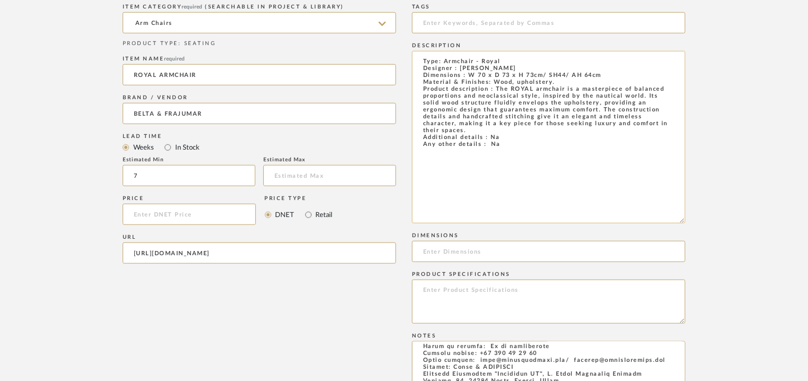
drag, startPoint x: 500, startPoint y: 67, endPoint x: 460, endPoint y: 66, distance: 39.3
click at [460, 66] on textarea "Type: Armchair - Royal Designer : [PERSON_NAME] Dimensions : W 70 x D 73 x H 73…" at bounding box center [548, 137] width 273 height 173
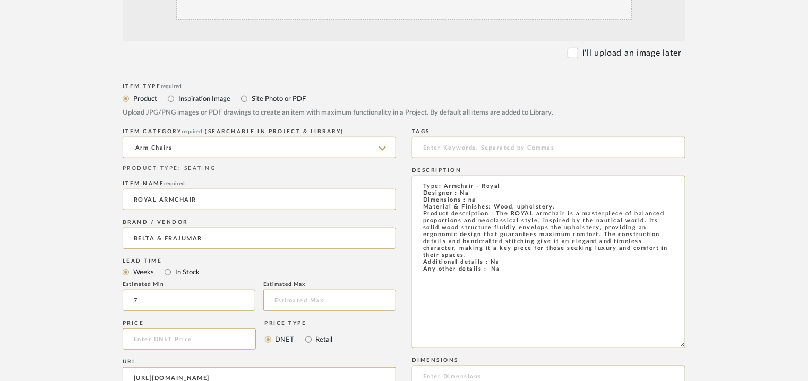
scroll to position [265, 0]
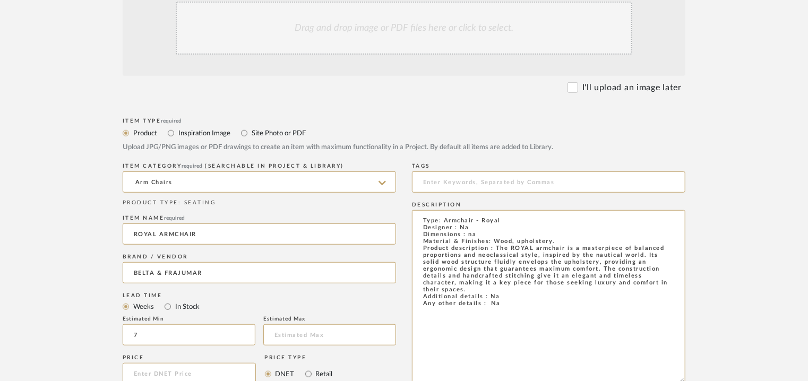
type textarea "Type: Armchair - Royal Designer : Na Dimensions : na Material & Finishes: Wood,…"
click at [400, 29] on div "Drag and drop image or PDF files here or click to select." at bounding box center [404, 28] width 457 height 53
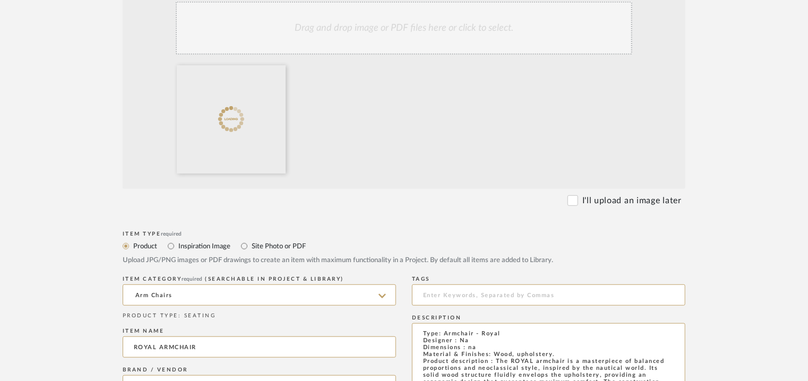
click at [403, 28] on div "Drag and drop image or PDF files here or click to select." at bounding box center [404, 28] width 457 height 53
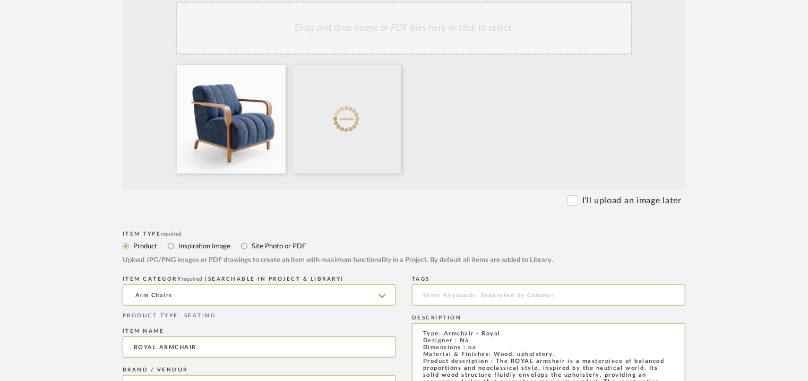
click at [396, 31] on div "Drag and drop image or PDF files here or click to select." at bounding box center [404, 28] width 457 height 53
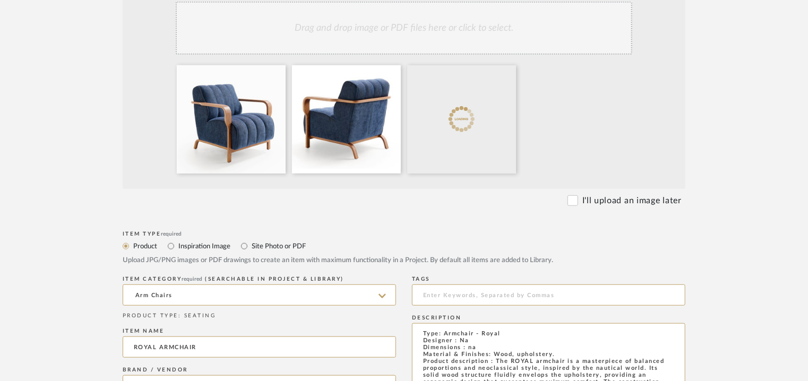
click at [457, 21] on div "Drag and drop image or PDF files here or click to select." at bounding box center [404, 28] width 457 height 53
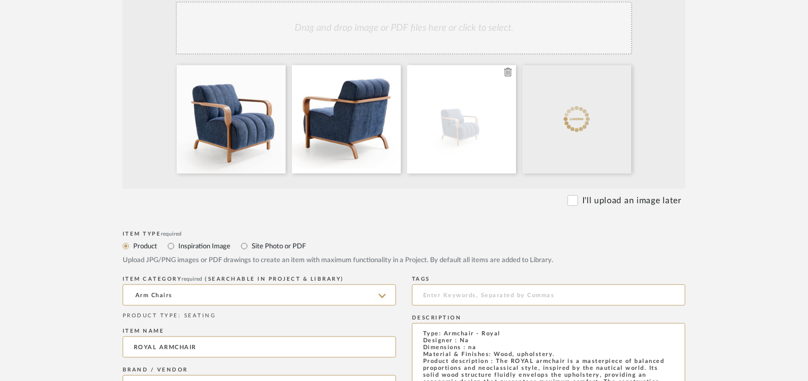
click at [508, 73] on icon at bounding box center [507, 72] width 7 height 8
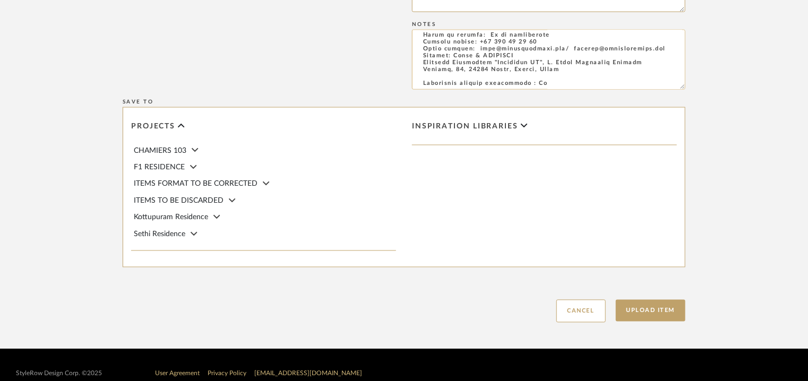
scroll to position [0, 0]
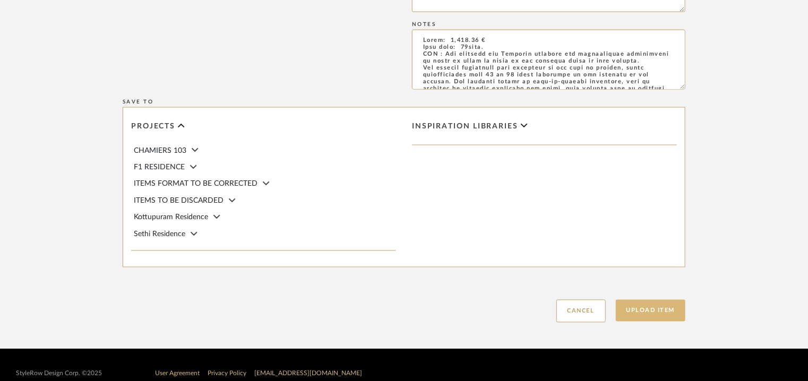
click at [665, 315] on button "Upload Item" at bounding box center [651, 311] width 70 height 22
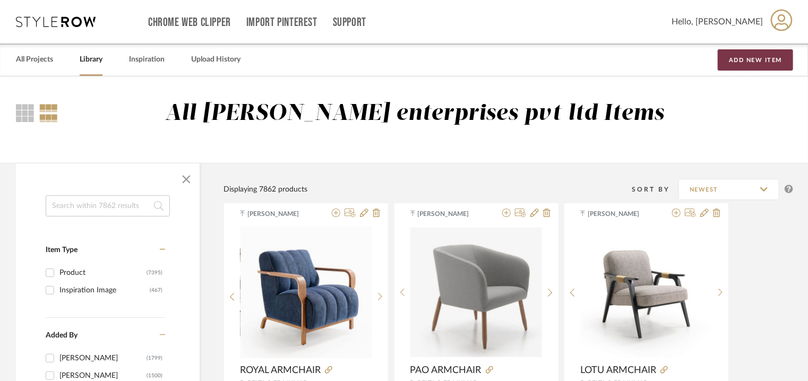
click at [769, 61] on button "Add New Item" at bounding box center [755, 59] width 75 height 21
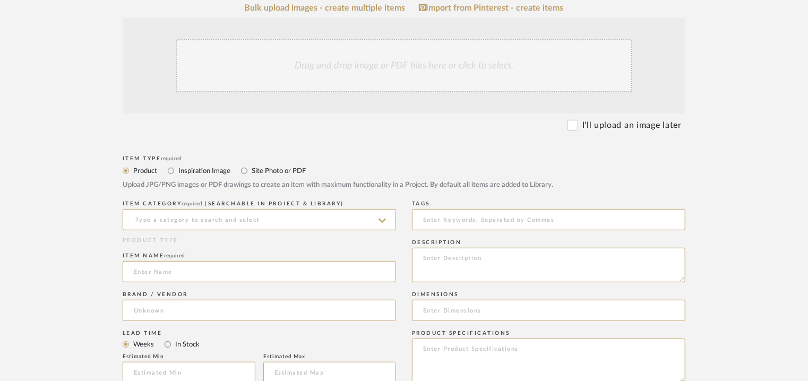
scroll to position [265, 0]
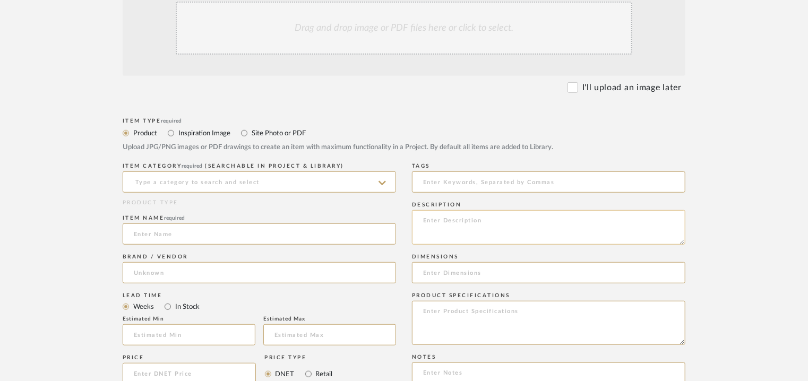
click at [420, 220] on textarea at bounding box center [548, 227] width 273 height 35
paste textarea "Type: Armchair - [MEDICAL_DATA] Designer : Arbel Dimensions : W 60 x D 46 x H 8…"
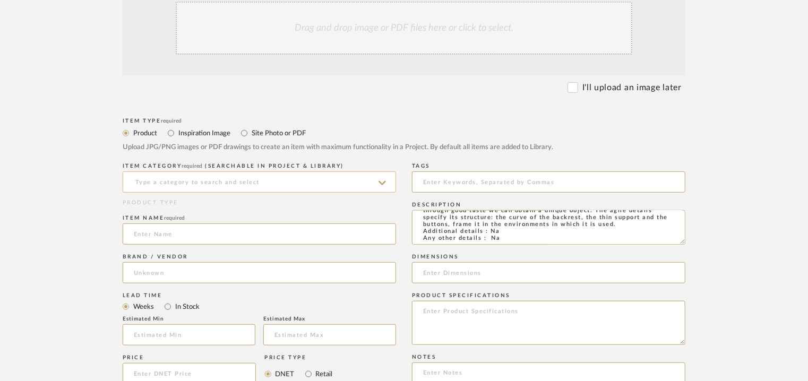
type textarea "Type: Armchair - [MEDICAL_DATA] Designer : Arbel Dimensions : W 60 x D 46 x H 8…"
click at [267, 183] on input at bounding box center [259, 181] width 273 height 21
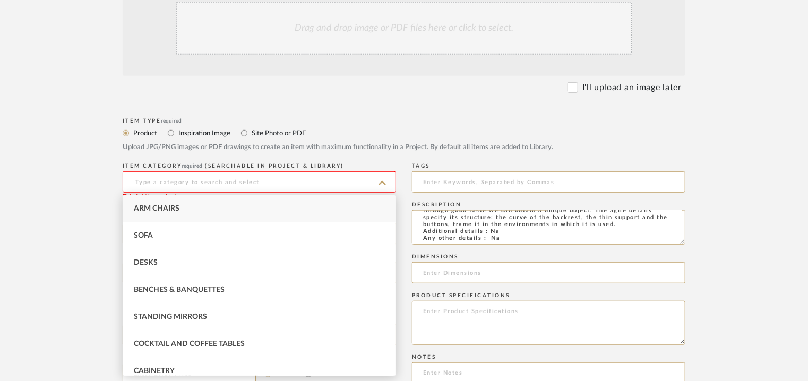
click at [147, 205] on span "Arm Chairs" at bounding box center [157, 208] width 46 height 7
type input "Arm Chairs"
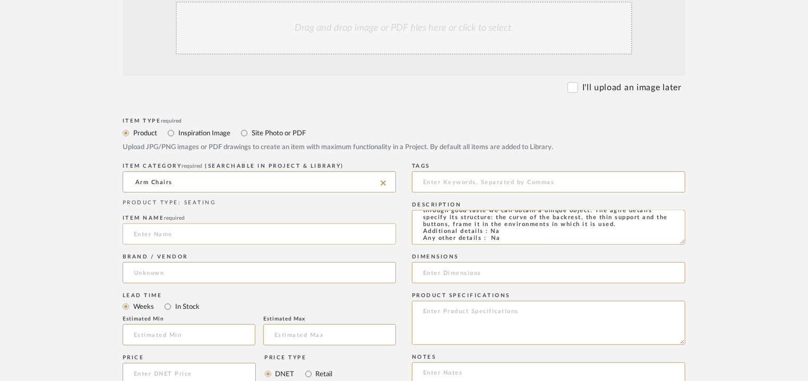
click at [153, 234] on input at bounding box center [259, 234] width 273 height 21
type input "[MEDICAL_DATA] ARMCHAIR"
click at [174, 272] on input at bounding box center [259, 272] width 273 height 21
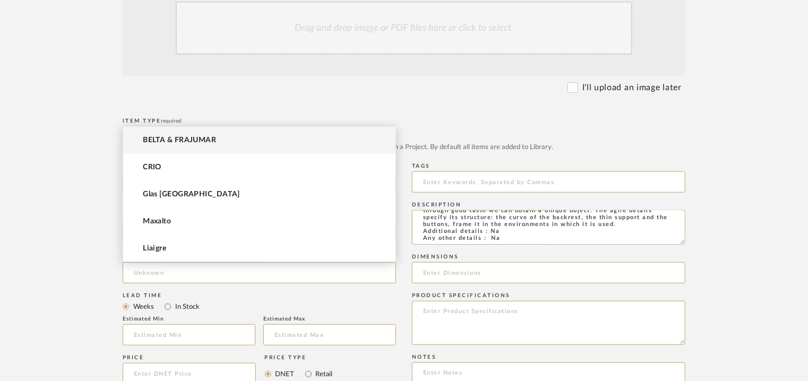
click at [174, 139] on span "BELTA & FRAJUMAR" at bounding box center [179, 140] width 73 height 9
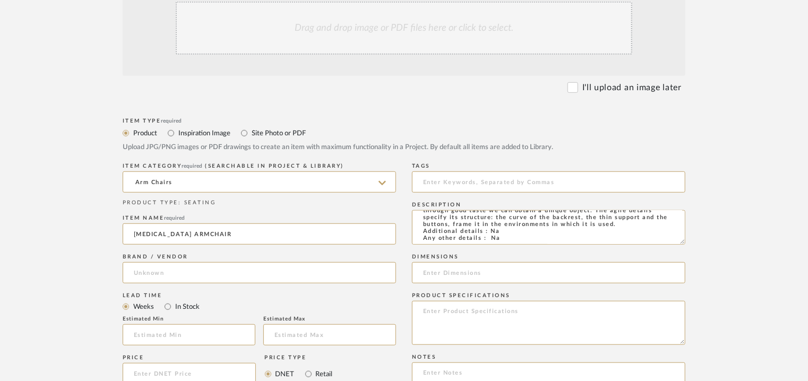
type input "BELTA & FRAJUMAR"
click at [169, 336] on input "text" at bounding box center [189, 334] width 133 height 21
type input "7"
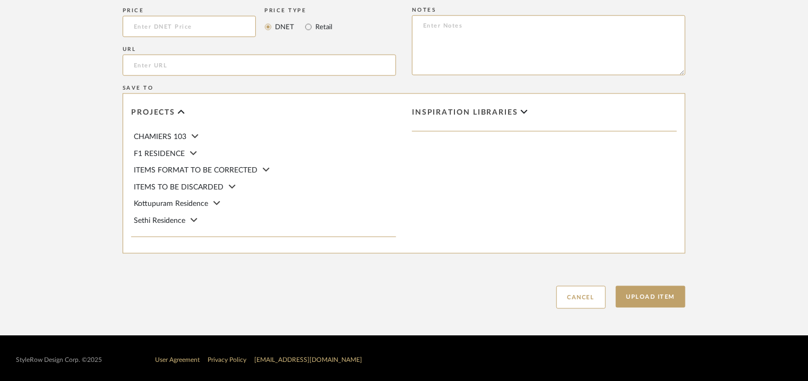
scroll to position [616, 0]
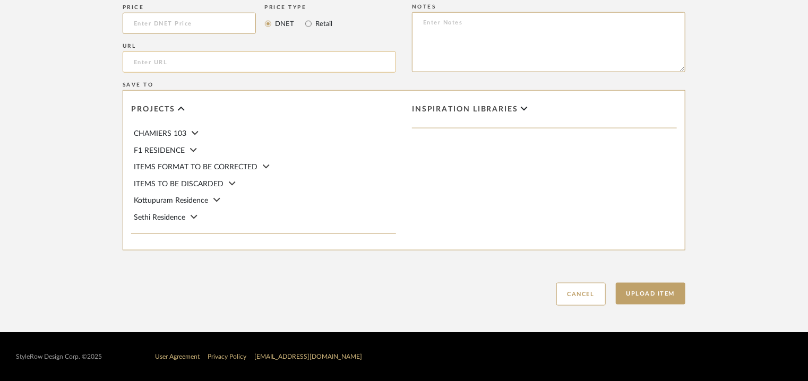
paste input "[URL][DOMAIN_NAME]"
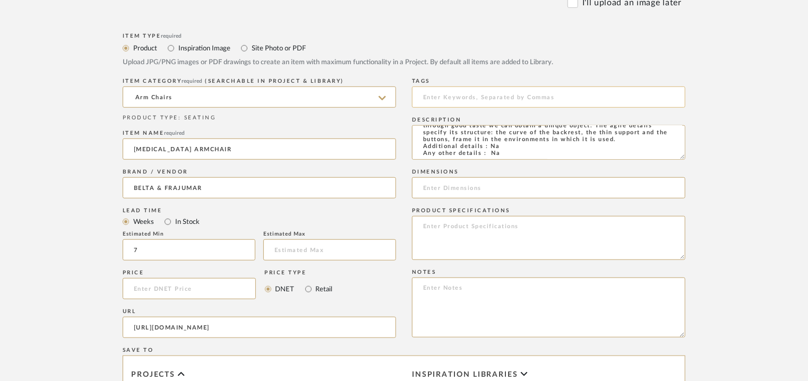
type input "[URL][DOMAIN_NAME]"
click at [477, 98] on input at bounding box center [548, 97] width 273 height 21
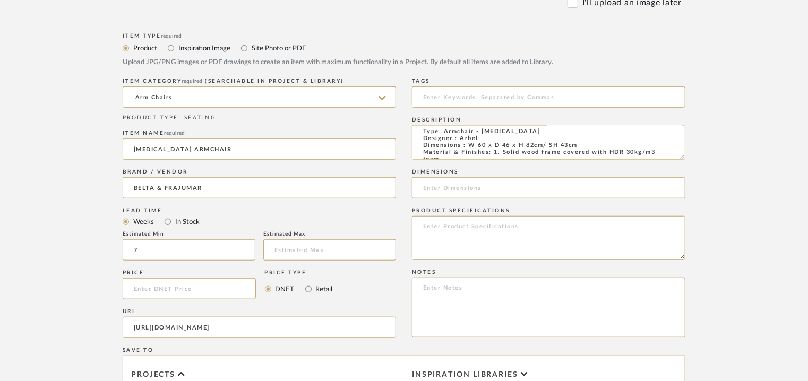
scroll to position [0, 0]
drag, startPoint x: 469, startPoint y: 148, endPoint x: 578, endPoint y: 149, distance: 108.8
click at [578, 149] on textarea "Type: Armchair - [MEDICAL_DATA] Designer : Arbel Dimensions : W 60 x D 46 x H 8…" at bounding box center [548, 142] width 273 height 35
paste input "W 60 x D 46 x H 82cm/ SH 43cm"
type input "W 60 x D 46 x H 82cm/ SH 43cm"
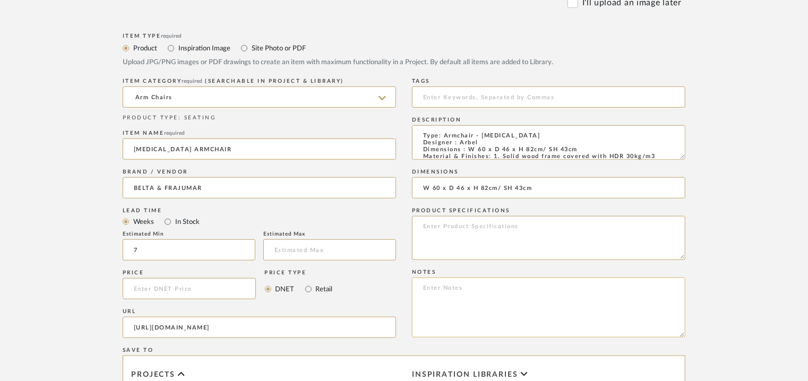
click at [423, 294] on textarea at bounding box center [548, 308] width 273 height 60
paste textarea "Price: na Lead time: 45days. MOQ : Our products for Contract projects are manuf…"
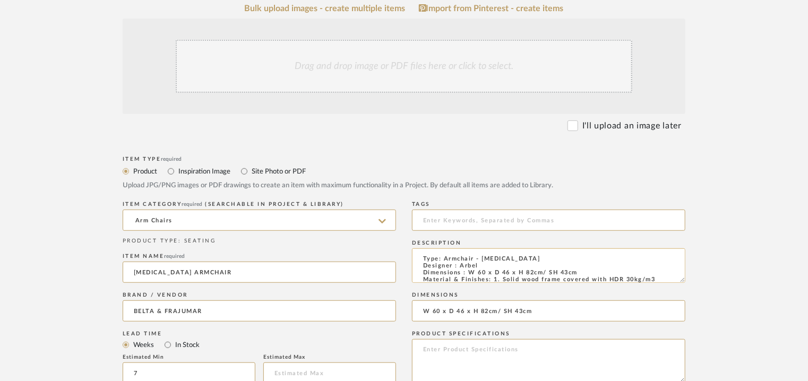
scroll to position [85, 0]
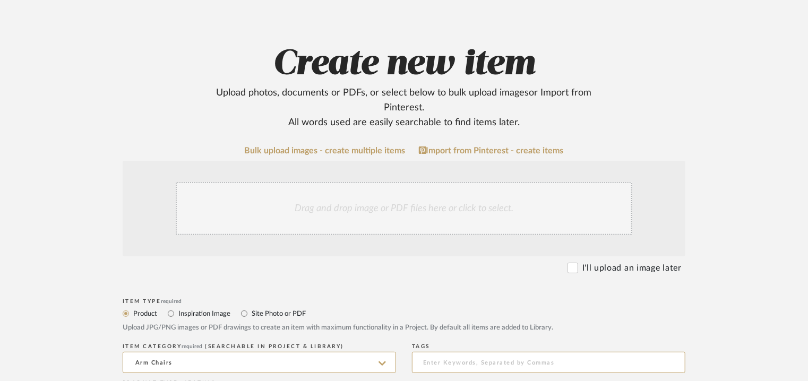
type textarea "Price: na Lead time: 45days. MOQ : Our products for Contract projects are manuf…"
click at [393, 197] on div "Drag and drop image or PDF files here or click to select." at bounding box center [404, 208] width 457 height 53
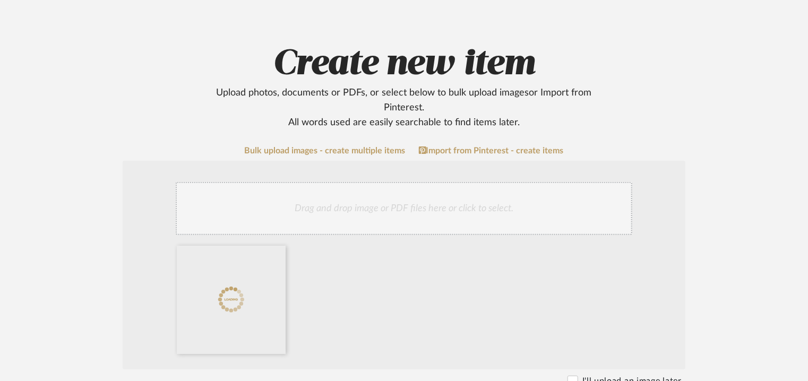
click at [424, 217] on div "Drag and drop image or PDF files here or click to select." at bounding box center [404, 208] width 457 height 53
click at [452, 219] on div "Drag and drop image or PDF files here or click to select." at bounding box center [404, 208] width 457 height 53
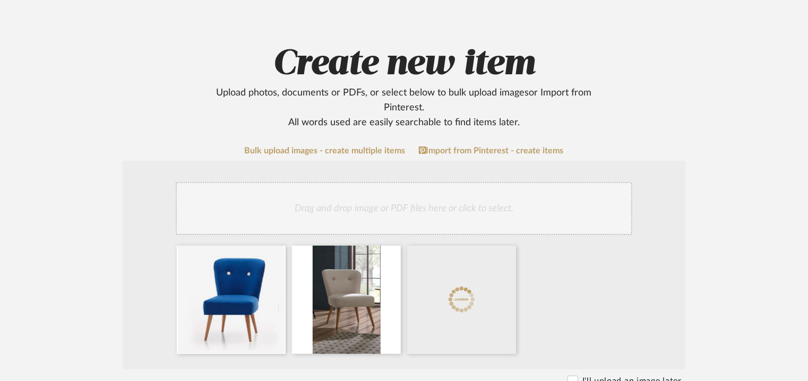
click at [465, 201] on div "Drag and drop image or PDF files here or click to select." at bounding box center [404, 208] width 457 height 53
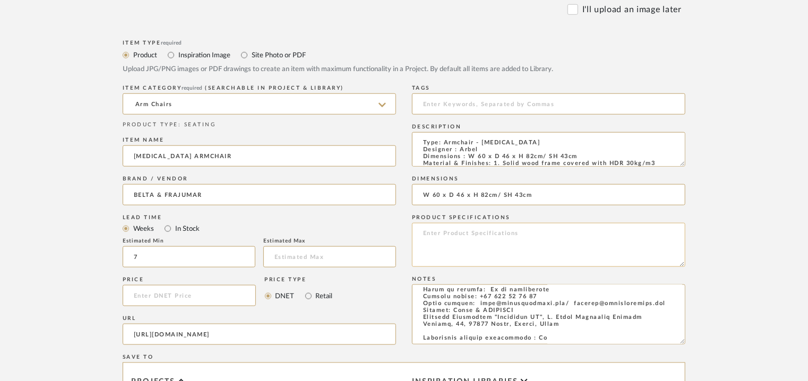
scroll to position [728, 0]
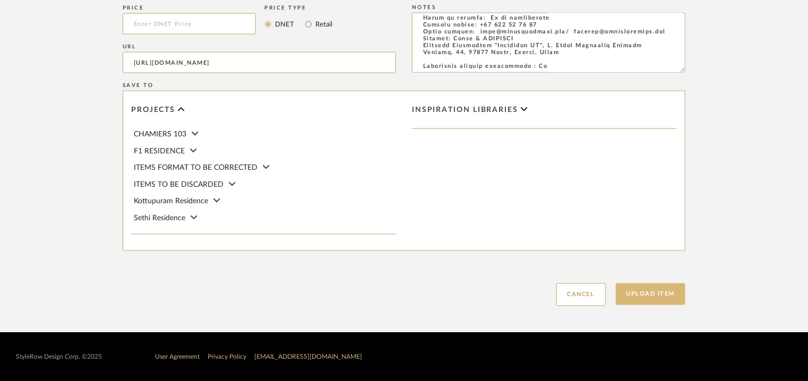
click at [649, 287] on button "Upload Item" at bounding box center [651, 294] width 70 height 22
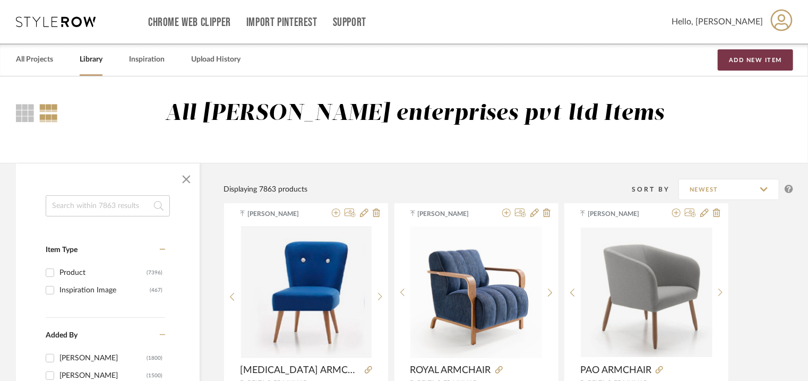
click at [740, 60] on button "Add New Item" at bounding box center [755, 59] width 75 height 21
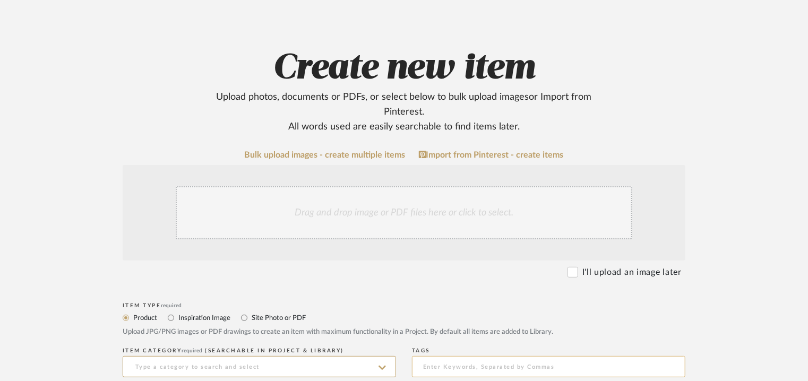
scroll to position [212, 0]
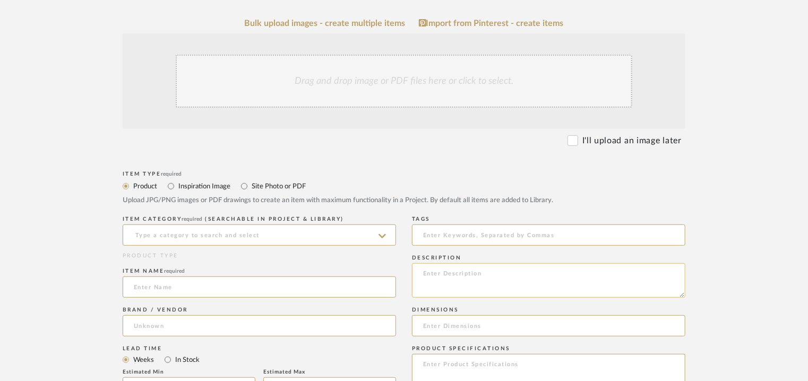
paste textarea "Price: na Lead time: 45days. MOQ : Our products for Contract projects are manuf…"
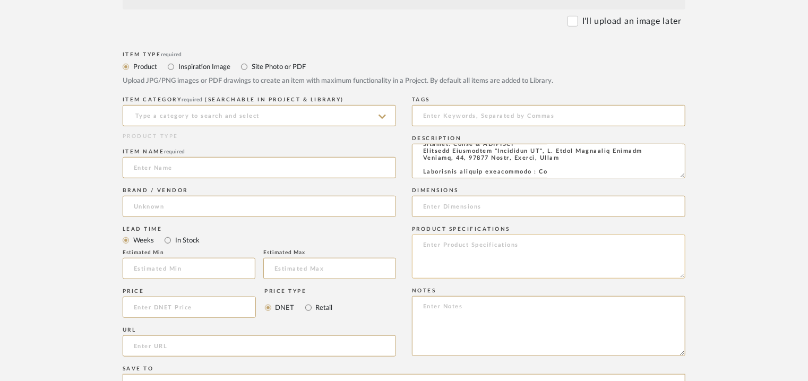
scroll to position [478, 0]
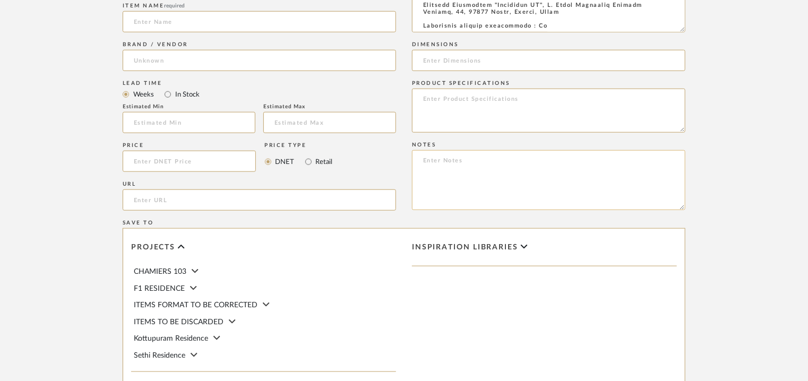
type textarea "Price: na Lead time: 45days. MOQ : Our products for Contract projects are manuf…"
paste textarea "Price: na Lead time: 45days. MOQ : Our products for Contract projects are manuf…"
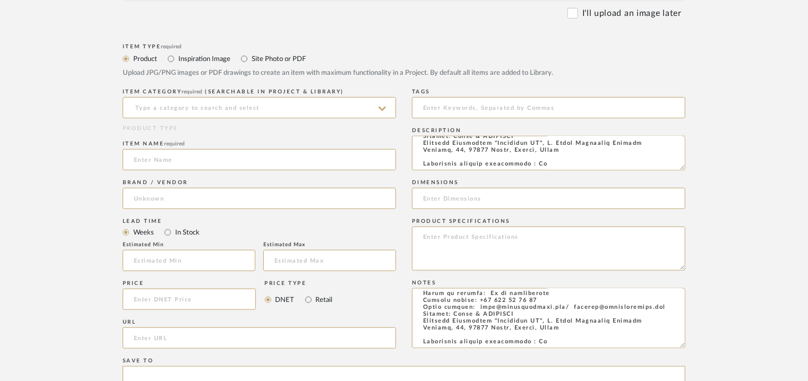
scroll to position [425, 0]
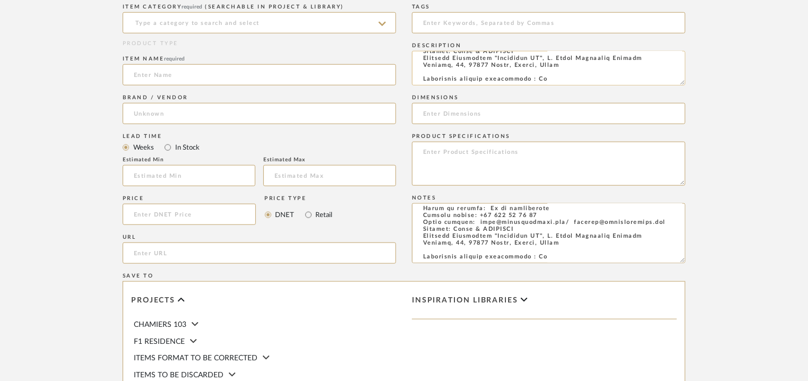
type textarea "Price: na Lead time: 45days. MOQ : Our products for Contract projects are manuf…"
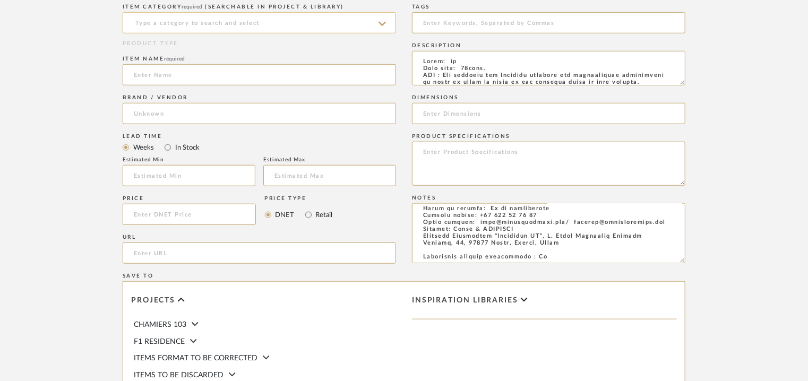
drag, startPoint x: 496, startPoint y: 71, endPoint x: 296, endPoint y: 21, distance: 206.4
click at [296, 21] on div "Item Type required Product Inspiration Image Site Photo or PDF Upload JPG/PNG i…" at bounding box center [404, 226] width 563 height 541
paste textarea "Type: Armchair - Play Designer : Pensi Design Studio Dimensions : dia 85 x H 85…"
drag, startPoint x: 560, startPoint y: 74, endPoint x: 469, endPoint y: 75, distance: 90.3
click at [469, 75] on textarea "Type: Armchair - Play Designer : Pensi Design Studio Dimensions : dia 85 x H 85…" at bounding box center [548, 68] width 273 height 35
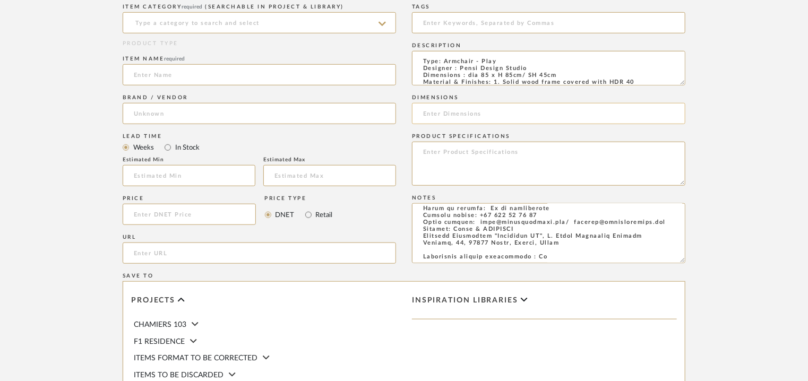
type textarea "Type: Armchair - Play Designer : Pensi Design Studio Dimensions : dia 85 x H 85…"
paste input "dia 85 x H 85cm/ SH 45cm"
type input "dia 85 x H 85cm/ SH 45cm"
click at [194, 25] on input at bounding box center [259, 22] width 273 height 21
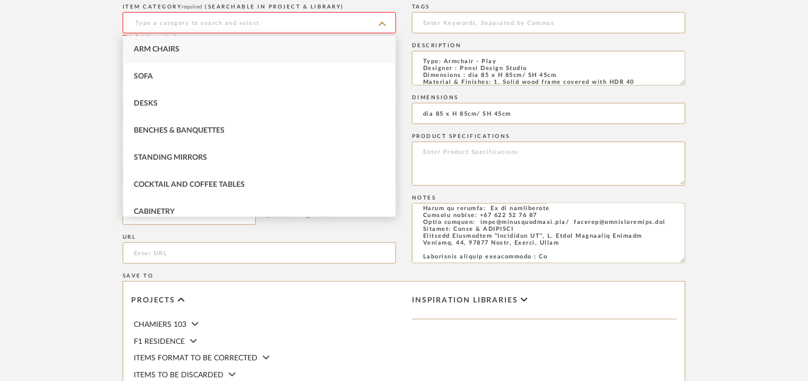
click at [174, 48] on span "Arm Chairs" at bounding box center [157, 49] width 46 height 7
type input "Arm Chairs"
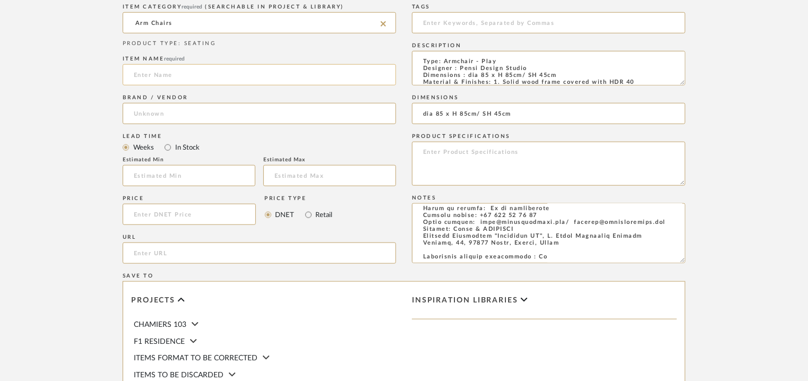
click at [188, 73] on input at bounding box center [259, 74] width 273 height 21
type input "PLAY ARMCHAIR"
paste input "[URL][DOMAIN_NAME]"
type input "[URL][DOMAIN_NAME]"
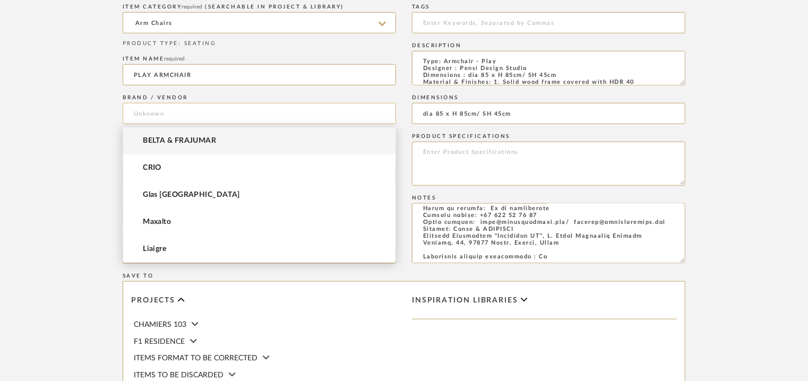
click at [189, 114] on input at bounding box center [259, 113] width 273 height 21
click at [188, 142] on span "BELTA & FRAJUMAR" at bounding box center [179, 140] width 73 height 9
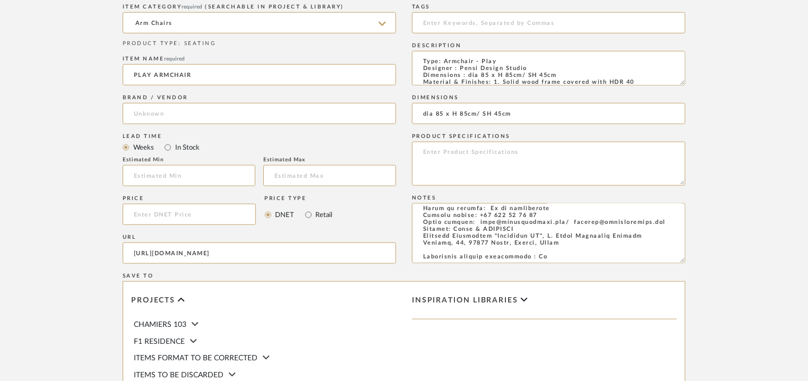
type input "BELTA & FRAJUMAR"
click at [174, 174] on input "text" at bounding box center [189, 175] width 133 height 21
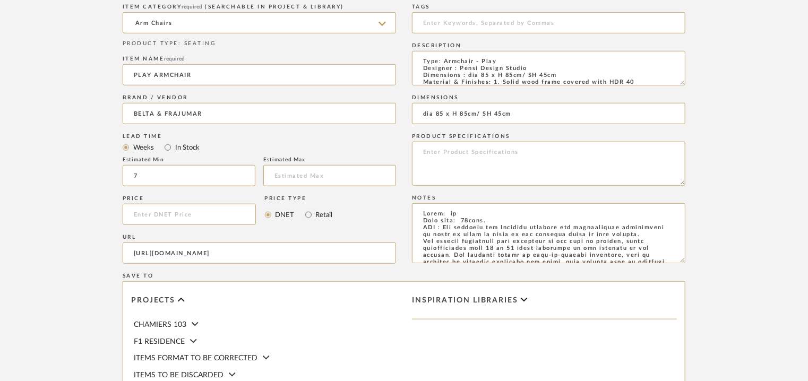
scroll to position [265, 0]
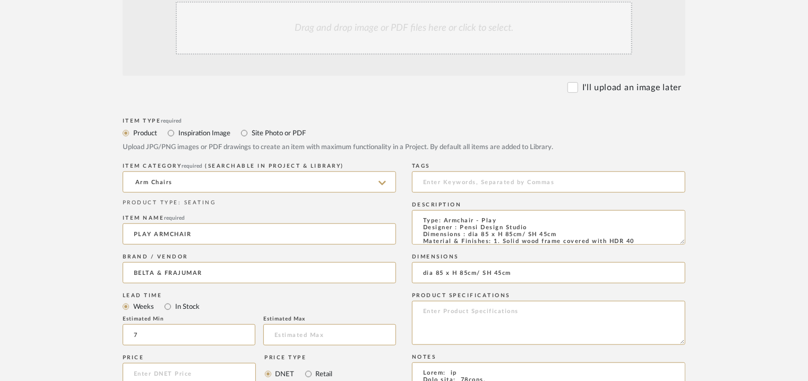
type input "7"
click at [409, 31] on div "Drag and drop image or PDF files here or click to select." at bounding box center [404, 28] width 457 height 53
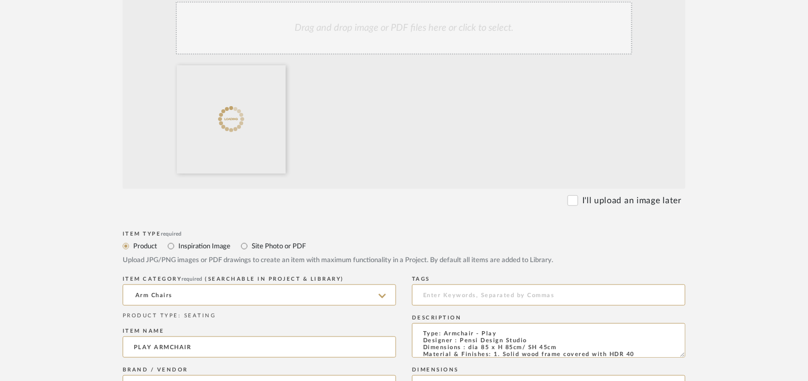
click at [360, 24] on div "Drag and drop image or PDF files here or click to select." at bounding box center [404, 28] width 457 height 53
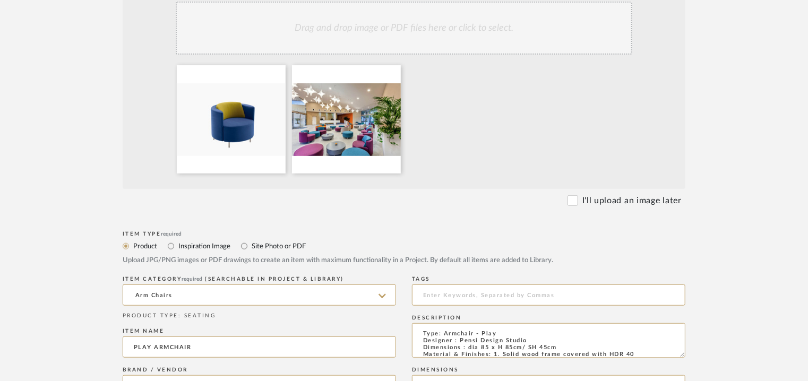
click at [389, 36] on div "Drag and drop image or PDF files here or click to select." at bounding box center [404, 28] width 457 height 53
click at [343, 33] on div "Drag and drop image or PDF files here or click to select." at bounding box center [404, 28] width 457 height 53
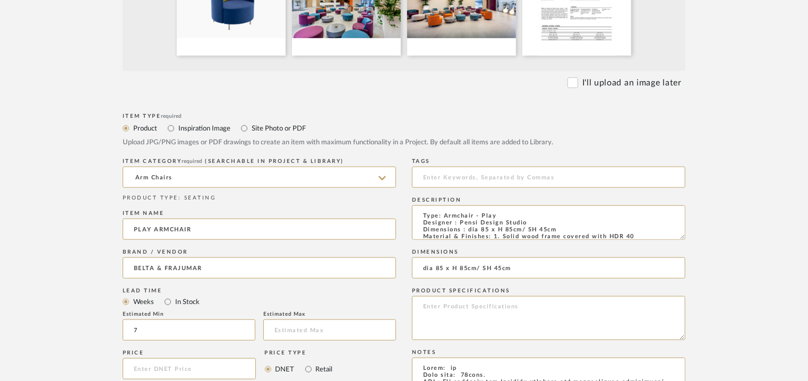
scroll to position [531, 0]
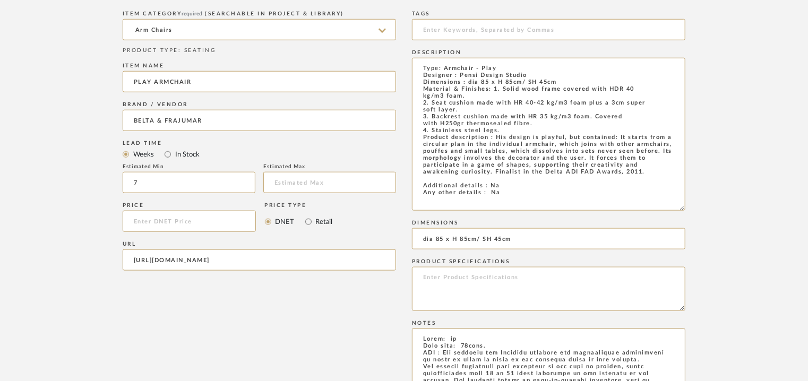
drag, startPoint x: 678, startPoint y: 90, endPoint x: 729, endPoint y: 209, distance: 129.4
click at [729, 209] on form "Bulk upload images - create multiple items Import from Pinterest - create items…" at bounding box center [404, 161] width 676 height 922
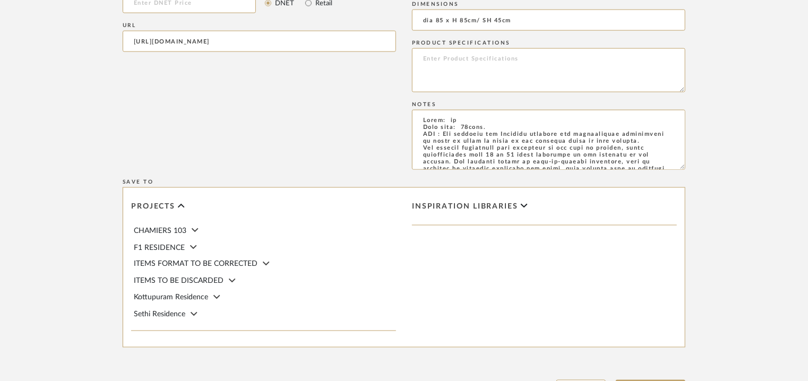
scroll to position [847, 0]
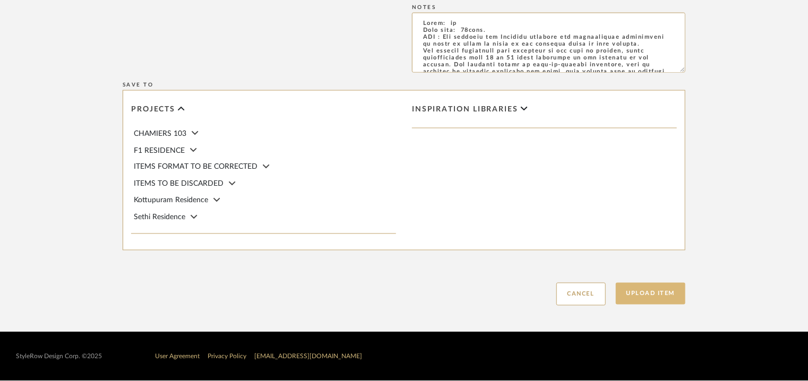
click at [660, 302] on button "Upload Item" at bounding box center [651, 294] width 70 height 22
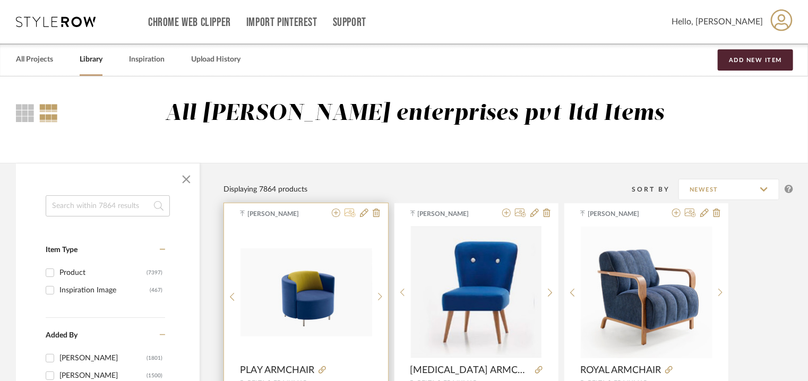
click at [351, 211] on icon at bounding box center [350, 213] width 11 height 8
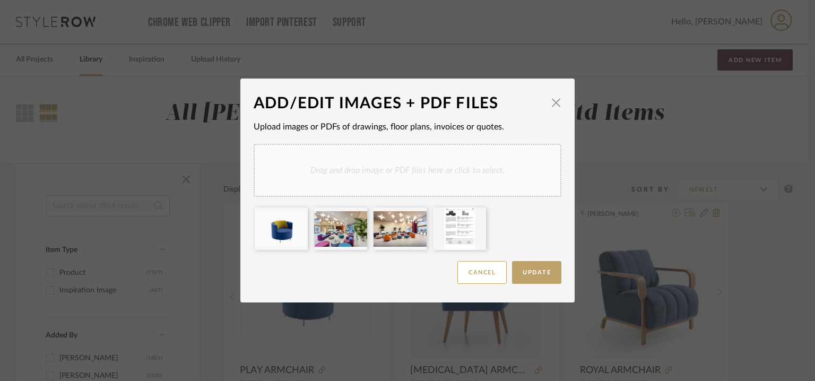
click at [407, 173] on div "Drag and drop image or PDF files here or click to select." at bounding box center [408, 170] width 308 height 53
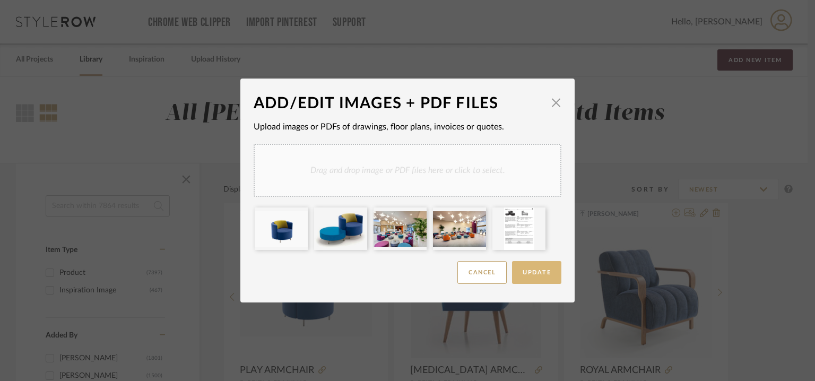
click at [542, 275] on span "Update" at bounding box center [537, 273] width 28 height 6
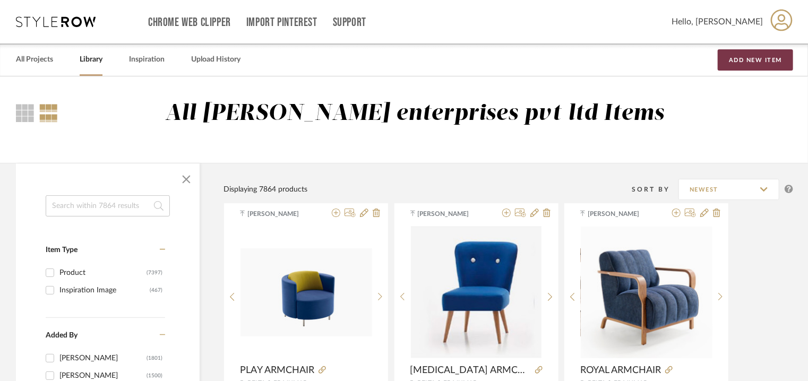
click at [735, 53] on button "Add New Item" at bounding box center [755, 59] width 75 height 21
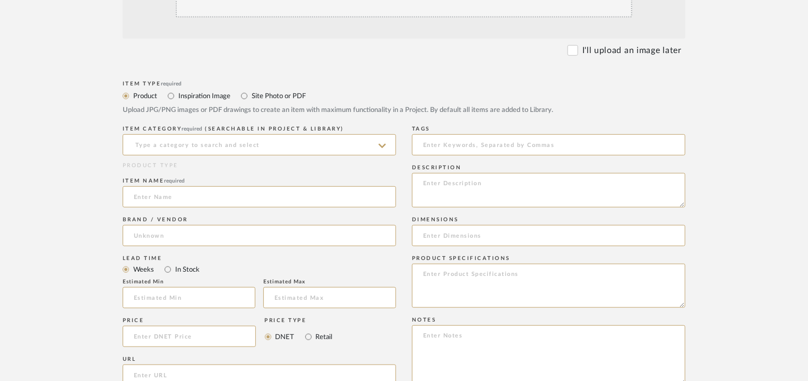
scroll to position [425, 0]
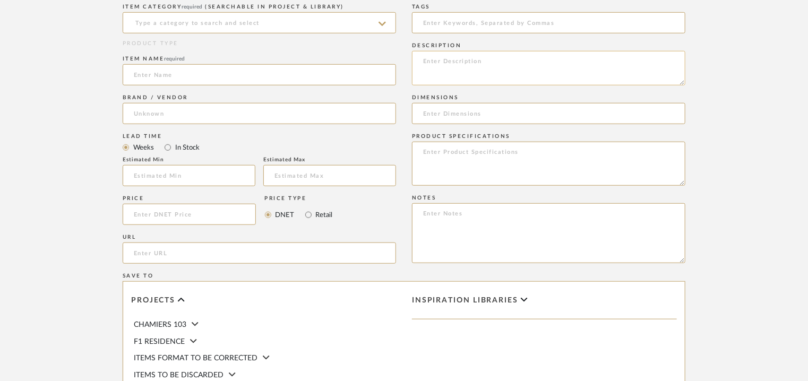
paste textarea "Type: Armchair - Erto Designer : [PERSON_NAME] Dimensions : W 64 x D 68 x H 97c…"
type textarea "Type: Armchair - Erto Designer : [PERSON_NAME] Dimensions : W 64 x D 68 x H 97c…"
click at [186, 21] on input at bounding box center [259, 22] width 273 height 21
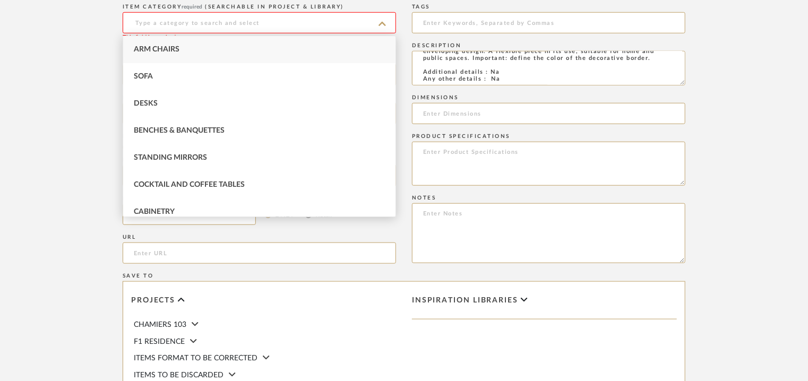
drag, startPoint x: 187, startPoint y: 50, endPoint x: 200, endPoint y: 51, distance: 12.3
click at [188, 51] on div "Arm Chairs" at bounding box center [259, 49] width 272 height 27
type input "Arm Chairs"
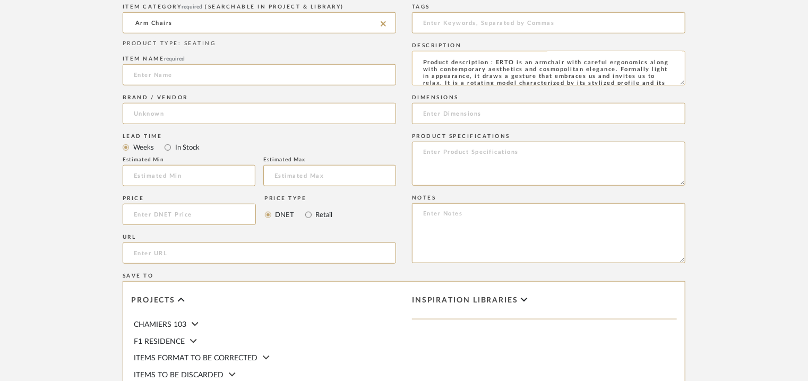
scroll to position [0, 0]
click at [201, 78] on input at bounding box center [259, 74] width 273 height 21
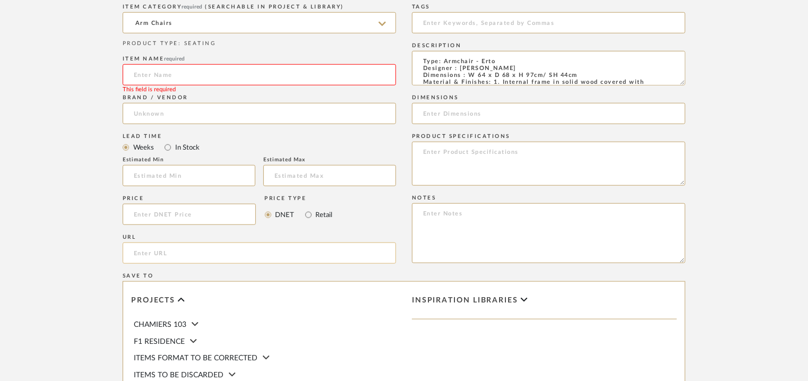
paste input "[URL][DOMAIN_NAME]"
type input "[URL][DOMAIN_NAME]"
click at [159, 173] on input at bounding box center [189, 175] width 133 height 21
type input "7"
click at [177, 113] on input at bounding box center [259, 113] width 273 height 21
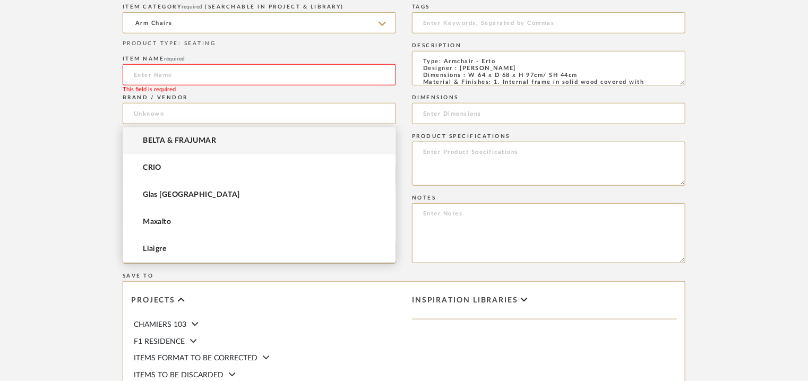
click at [165, 140] on span "BELTA & FRAJUMAR" at bounding box center [179, 140] width 73 height 9
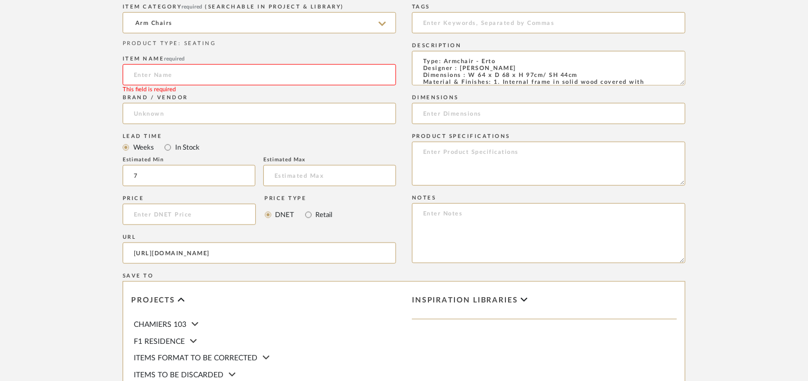
type input "BELTA & FRAJUMAR"
click at [165, 83] on input at bounding box center [259, 74] width 273 height 21
type input "e"
type input "ERTO ARMCHAIR"
drag, startPoint x: 467, startPoint y: 72, endPoint x: 505, endPoint y: 73, distance: 38.2
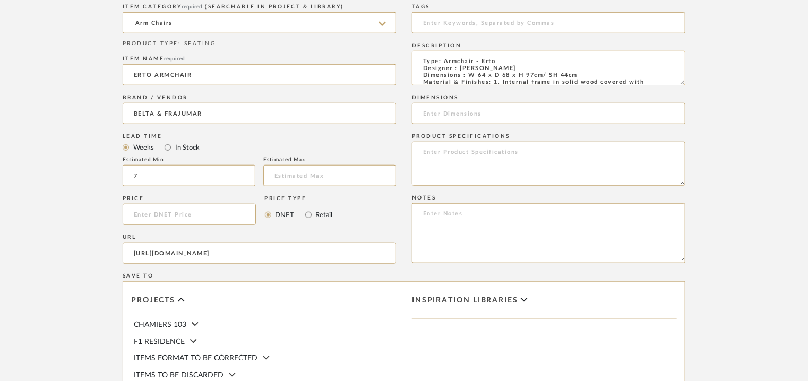
click at [505, 73] on textarea "Type: Armchair - Erto Designer : [PERSON_NAME] Dimensions : W 64 x D 68 x H 97c…" at bounding box center [548, 68] width 273 height 35
click at [568, 73] on textarea "Type: Armchair - Erto Designer : [PERSON_NAME] Dimensions : W 64 x D 68 x H 97c…" at bounding box center [548, 68] width 273 height 35
drag, startPoint x: 578, startPoint y: 73, endPoint x: 552, endPoint y: 74, distance: 26.0
click at [528, 74] on textarea "Type: Armchair - Erto Designer : [PERSON_NAME] Dimensions : W 64 x D 68 x H 97c…" at bounding box center [548, 68] width 273 height 35
click at [552, 74] on textarea "Type: Armchair - Erto Designer : [PERSON_NAME] Dimensions : W 64 x D 68 x H 97c…" at bounding box center [548, 68] width 273 height 35
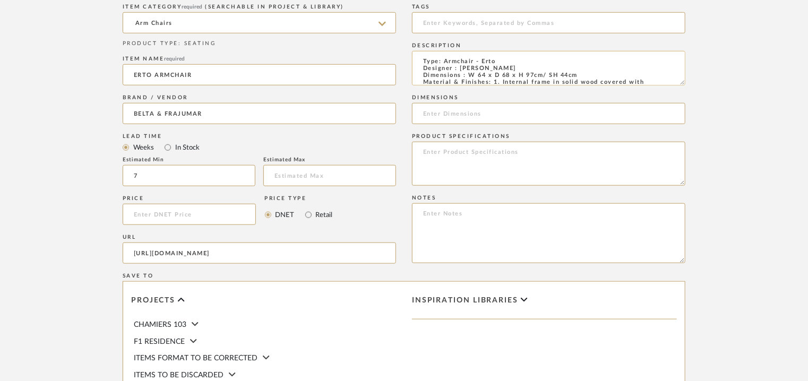
drag, startPoint x: 581, startPoint y: 74, endPoint x: 470, endPoint y: 73, distance: 110.4
click at [470, 73] on textarea "Type: Armchair - Erto Designer : [PERSON_NAME] Dimensions : W 64 x D 68 x H 97c…" at bounding box center [548, 68] width 273 height 35
click at [468, 117] on input at bounding box center [548, 113] width 273 height 21
paste input "W 64 x D 68 x H 97cm/ SH 44cm"
type input "W 64 x D 68 x H 97cm/ SH 44cm"
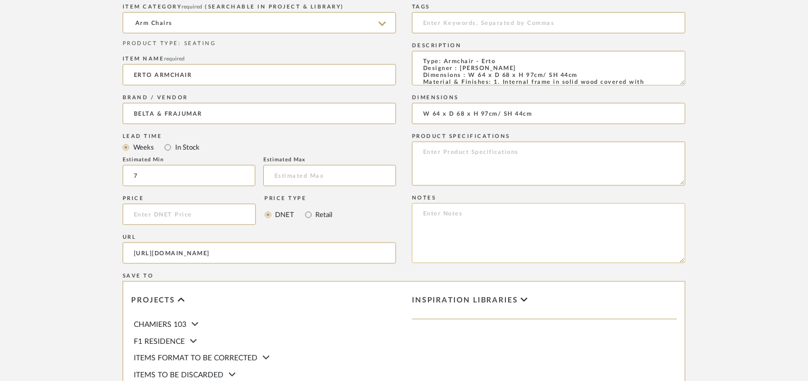
paste textarea "Price: na Lead time: 45days. MOQ : Our products for Contract projects are manuf…"
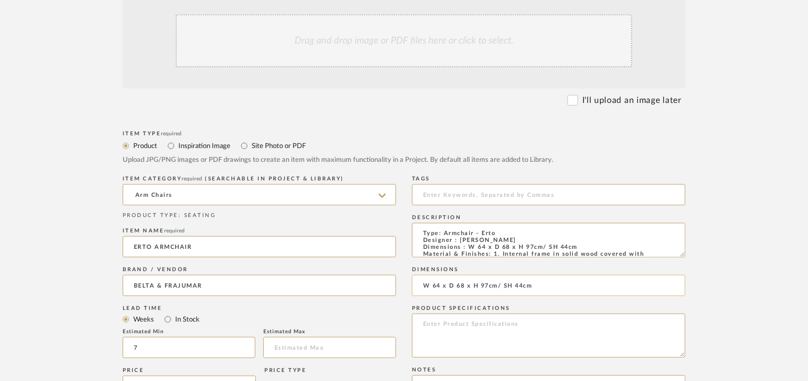
scroll to position [53, 0]
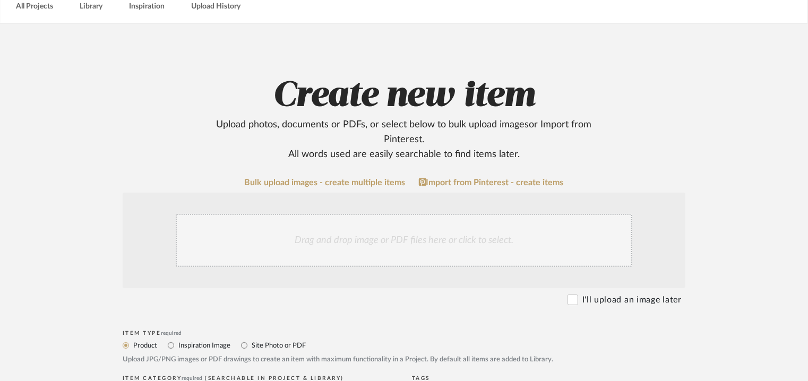
type textarea "Price: na Lead time: 45days. MOQ : Our products for Contract projects are manuf…"
click at [336, 246] on div "Drag and drop image or PDF files here or click to select." at bounding box center [404, 240] width 457 height 53
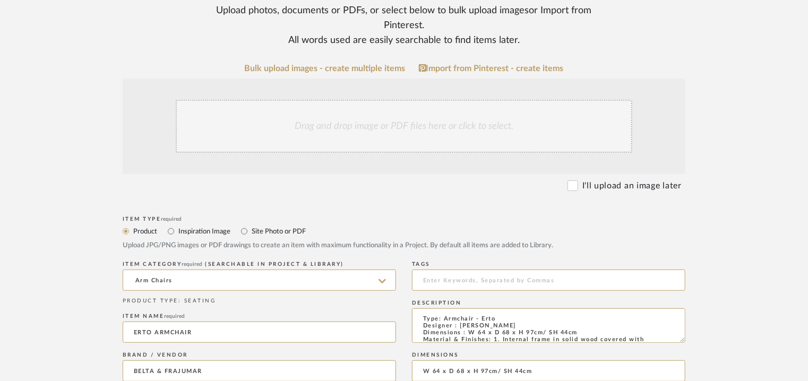
scroll to position [265, 0]
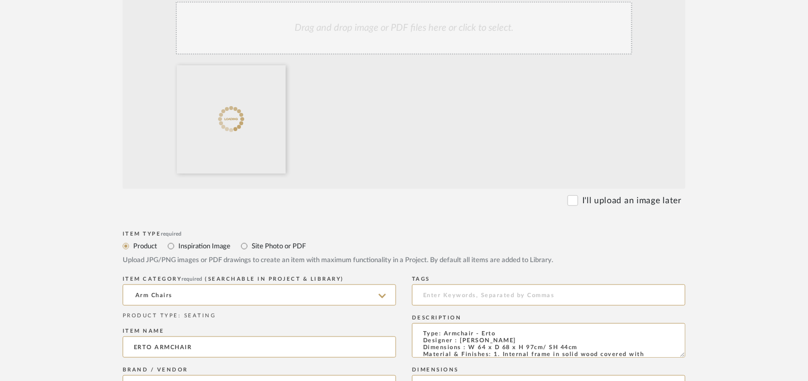
click at [412, 30] on div "Drag and drop image or PDF files here or click to select." at bounding box center [404, 28] width 457 height 53
click at [455, 31] on div "Drag and drop image or PDF files here or click to select." at bounding box center [404, 28] width 457 height 53
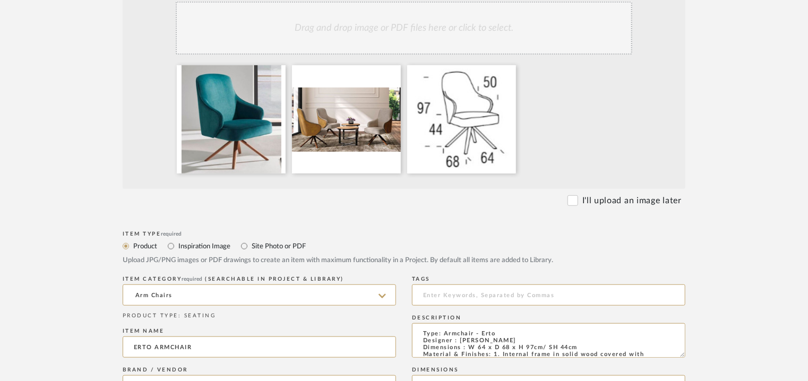
click at [413, 37] on div "Drag and drop image or PDF files here or click to select." at bounding box center [404, 28] width 457 height 53
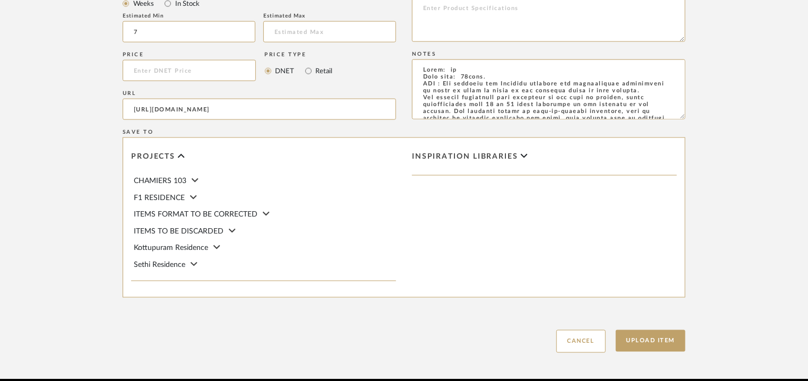
scroll to position [728, 0]
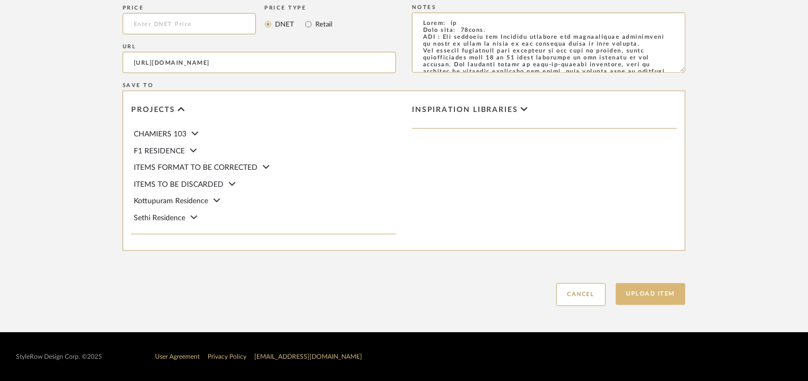
click at [635, 289] on button "Upload Item" at bounding box center [651, 294] width 70 height 22
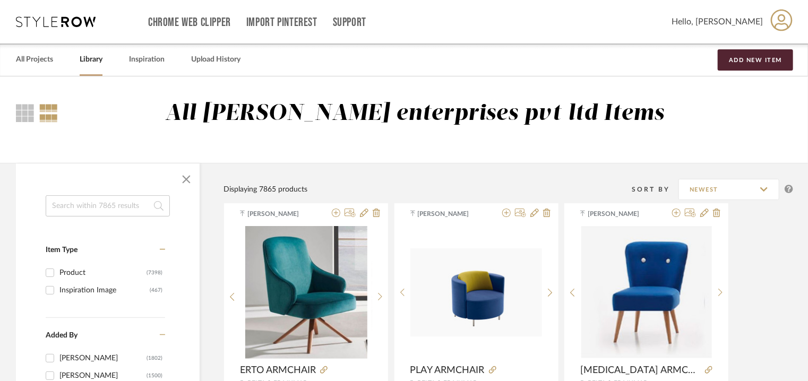
click at [94, 205] on input at bounding box center [108, 205] width 124 height 21
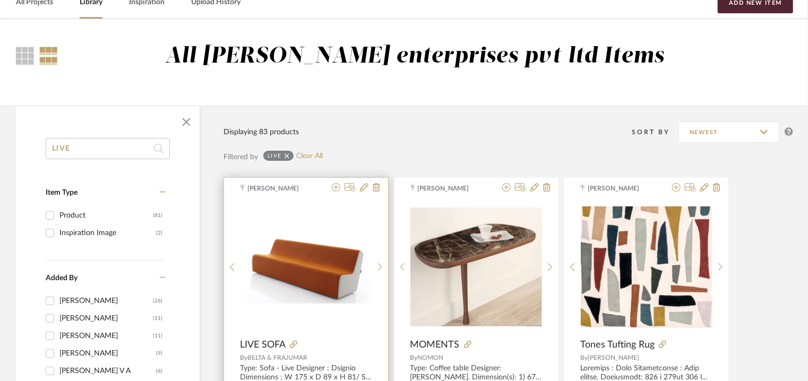
scroll to position [106, 0]
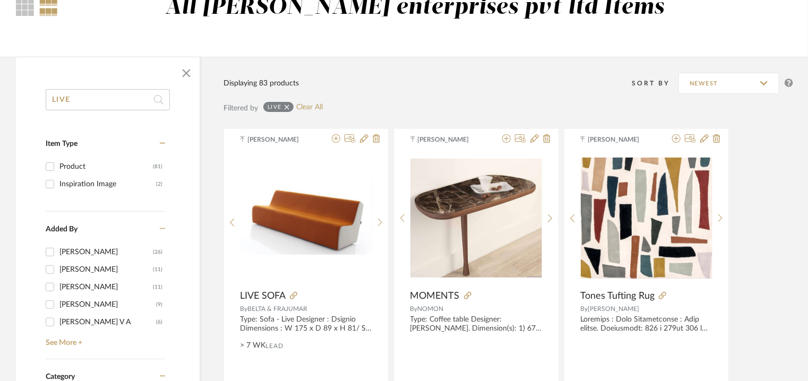
type input "LIVE"
drag, startPoint x: 93, startPoint y: 91, endPoint x: 0, endPoint y: 89, distance: 92.9
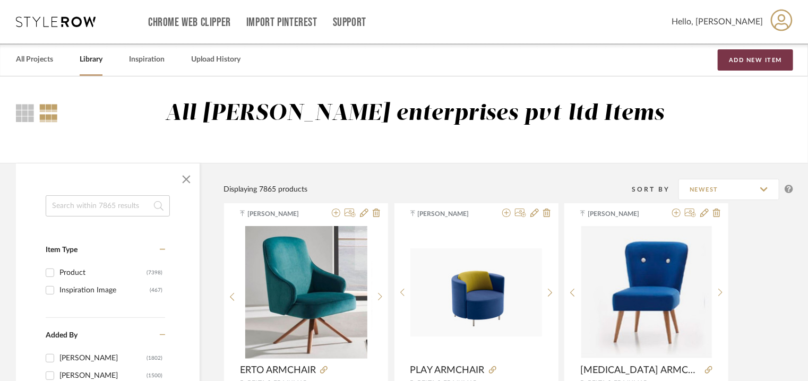
click at [736, 58] on button "Add New Item" at bounding box center [755, 59] width 75 height 21
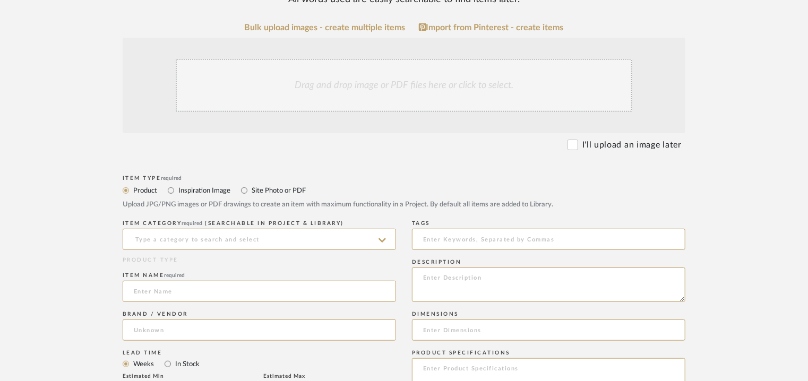
scroll to position [265, 0]
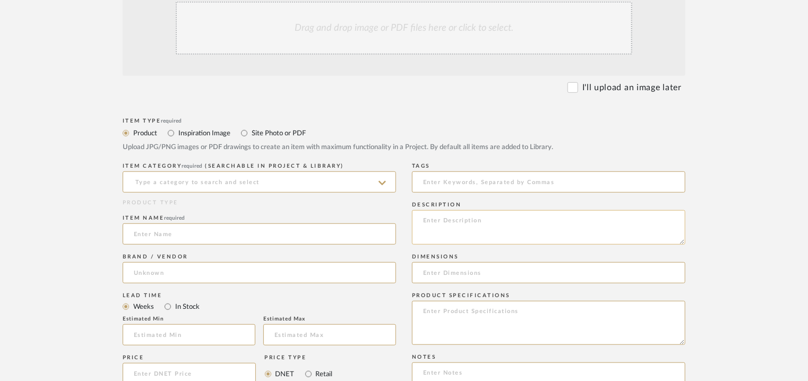
paste textarea "Type: Armchair - Live Designer : Dsignio Dimensions : W 90 x D 89 x H 81cm/ SH …"
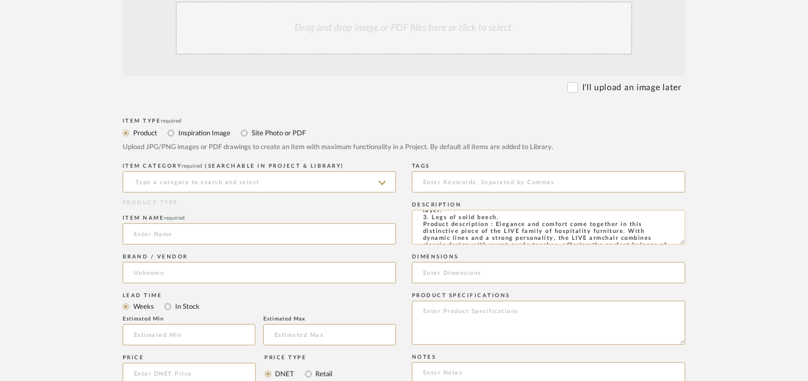
scroll to position [0, 0]
type textarea "Type: Armchair - Live Designer : Dsignio Dimensions : W 90 x D 89 x H 81cm/ SH …"
click at [249, 181] on input at bounding box center [259, 181] width 273 height 21
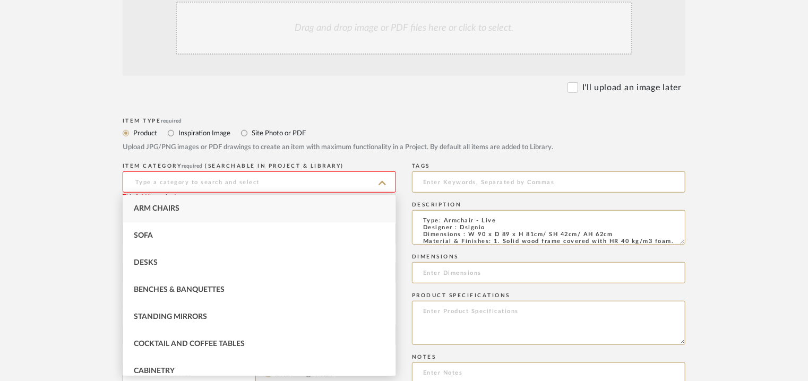
click at [152, 205] on span "Arm Chairs" at bounding box center [157, 208] width 46 height 7
type input "Arm Chairs"
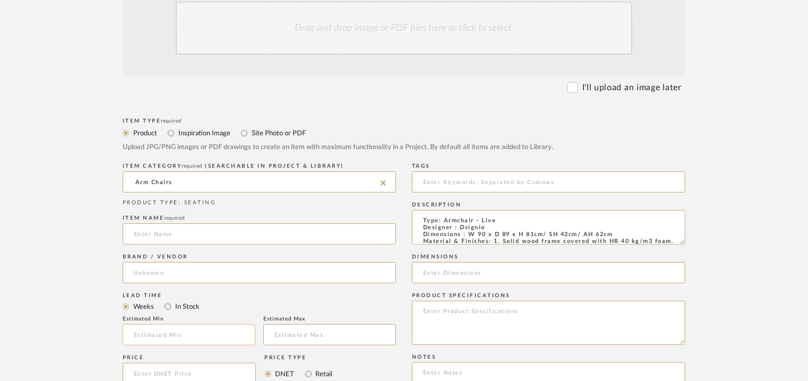
scroll to position [372, 0]
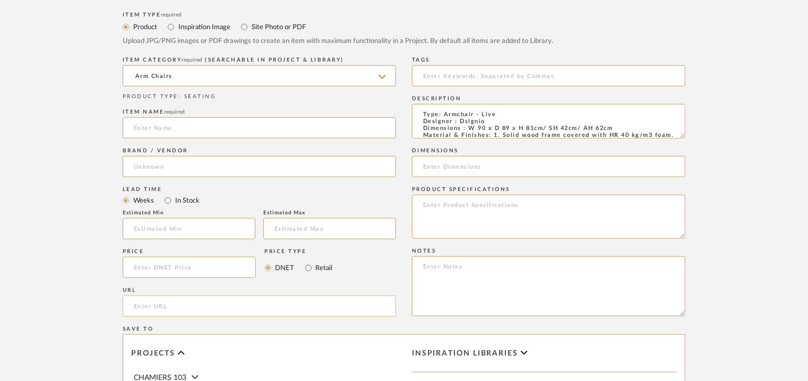
paste input "[URL][DOMAIN_NAME]"
type input "[URL][DOMAIN_NAME]"
click at [185, 128] on input at bounding box center [259, 127] width 273 height 21
click at [149, 124] on input at bounding box center [259, 127] width 273 height 21
paste input "LIVE M2 seat"
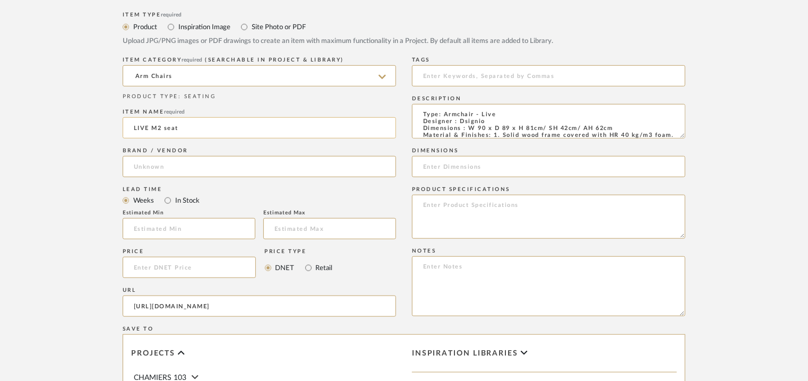
click at [166, 125] on input "LIVE M2 seat" at bounding box center [259, 127] width 273 height 21
type input "LIVE M2 SEAT"
click at [173, 164] on input at bounding box center [259, 166] width 273 height 21
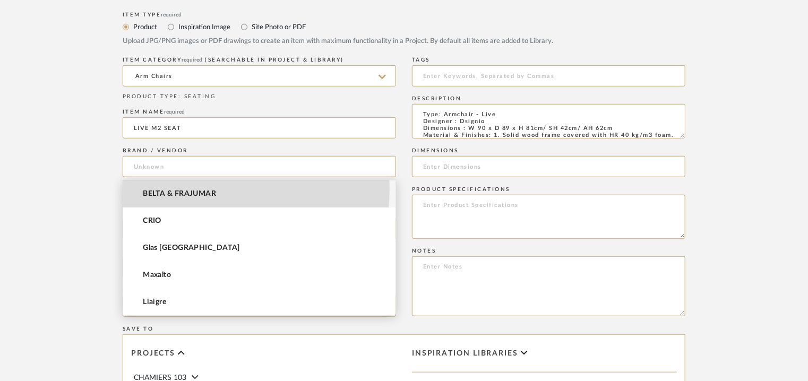
click at [178, 187] on mat-option "BELTA & FRAJUMAR" at bounding box center [259, 194] width 272 height 27
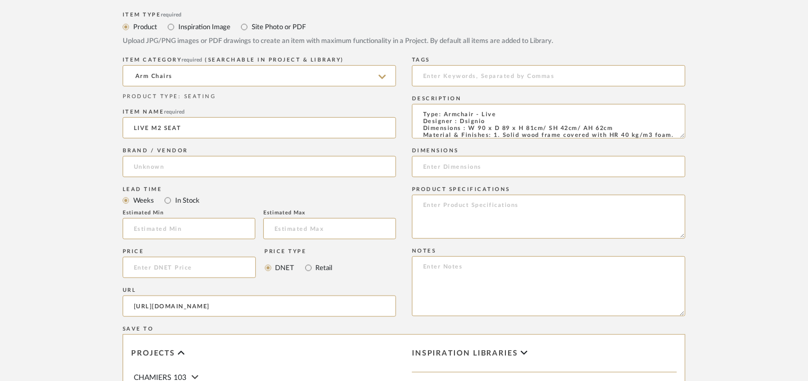
type input "BELTA & FRAJUMAR"
click at [176, 221] on input at bounding box center [189, 228] width 133 height 21
type input "7"
drag, startPoint x: 468, startPoint y: 128, endPoint x: 612, endPoint y: 126, distance: 143.4
click at [612, 126] on textarea "Type: Armchair - Live Designer : Dsignio Dimensions : W 90 x D 89 x H 81cm/ SH …" at bounding box center [548, 121] width 273 height 35
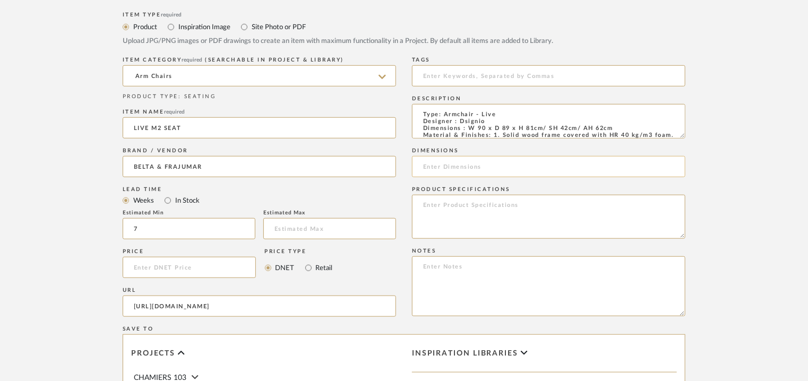
click at [471, 167] on input at bounding box center [548, 166] width 273 height 21
paste input "W 90 x D 89 x H 81cm/ SH 42cm/ AH 62cm"
type input "W 90 x D 89 x H 81cm/ SH 42cm/ AH 62cm"
paste textarea "Price: na Lead time: 45days. MOQ : Our products for Contract projects are manuf…"
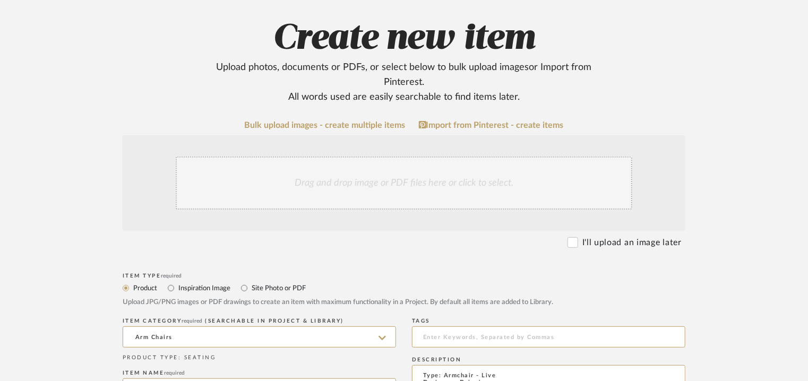
scroll to position [106, 0]
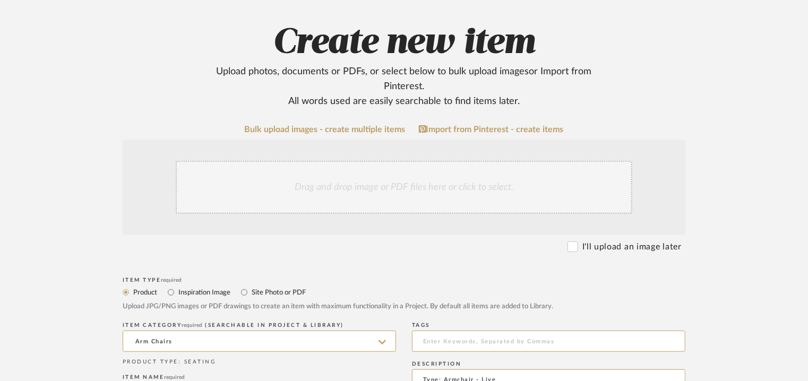
type textarea "Price: na Lead time: 45days. MOQ : Our products for Contract projects are manuf…"
click at [350, 176] on div "Drag and drop image or PDF files here or click to select." at bounding box center [404, 187] width 457 height 53
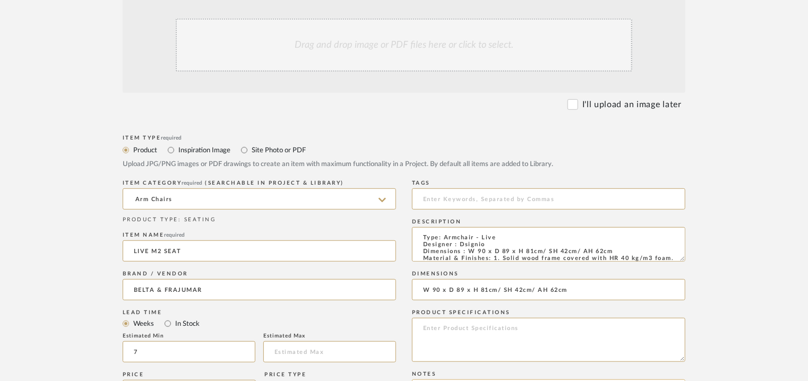
scroll to position [372, 0]
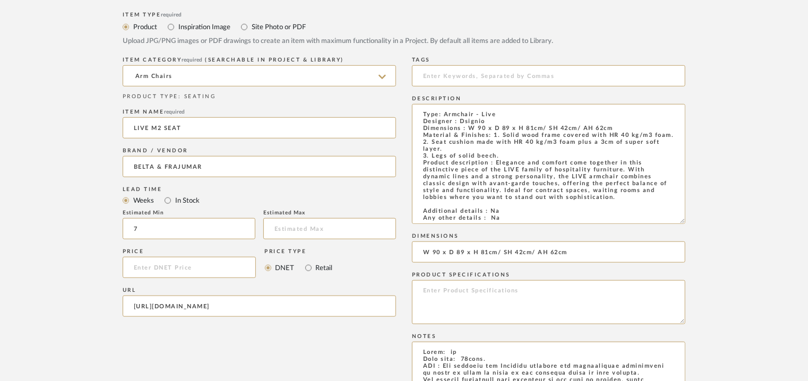
drag, startPoint x: 681, startPoint y: 135, endPoint x: 711, endPoint y: 222, distance: 92.9
click at [711, 222] on form "Bulk upload images - create multiple items Import from Pinterest - create items…" at bounding box center [404, 247] width 676 height 776
click at [498, 222] on textarea "Type: Armchair - Live Designer : Dsignio Dimensions : W 90 x D 89 x H 81cm/ SH …" at bounding box center [548, 165] width 273 height 122
click at [499, 223] on textarea "Type: Armchair - Live Designer : Dsignio Dimensions : W 90 x D 89 x H 81cm/ SH …" at bounding box center [548, 165] width 273 height 122
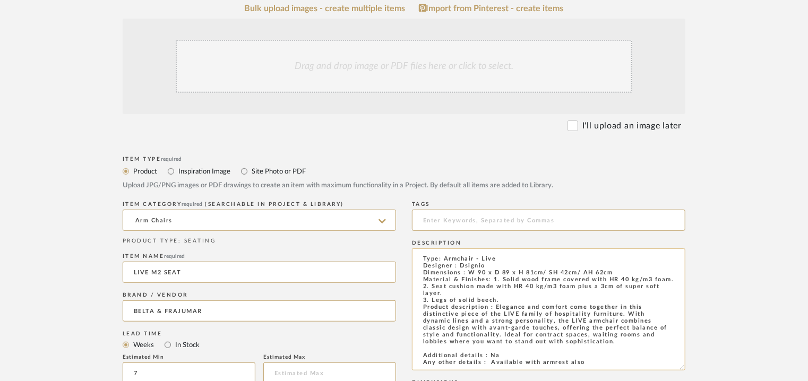
scroll to position [212, 0]
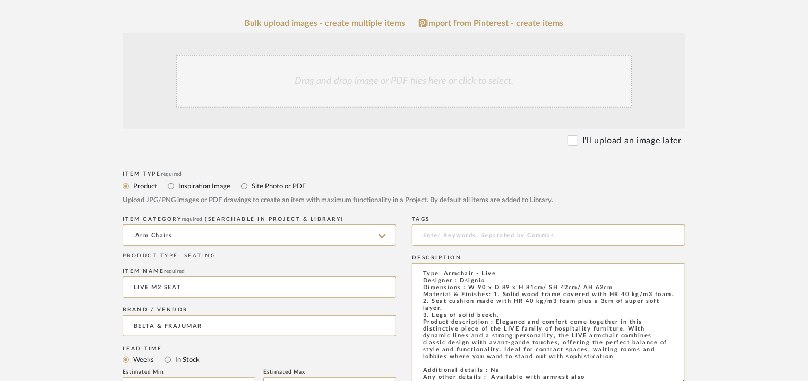
type textarea "Type: Armchair - Live Designer : Dsignio Dimensions : W 90 x D 89 x H 81cm/ SH …"
click at [405, 85] on div "Drag and drop image or PDF files here or click to select." at bounding box center [404, 81] width 457 height 53
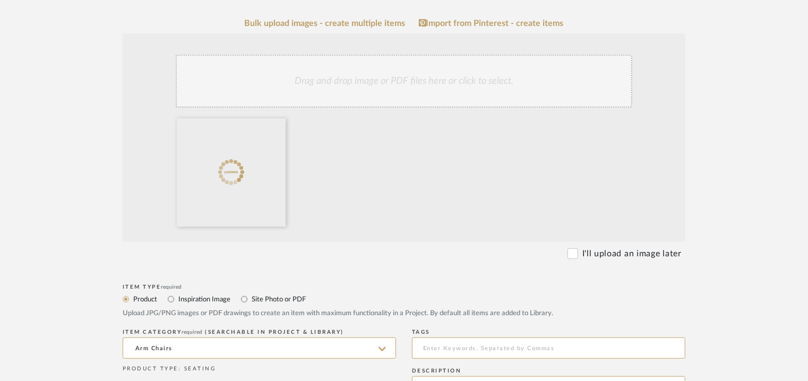
click at [402, 92] on div "Drag and drop image or PDF files here or click to select." at bounding box center [404, 81] width 457 height 53
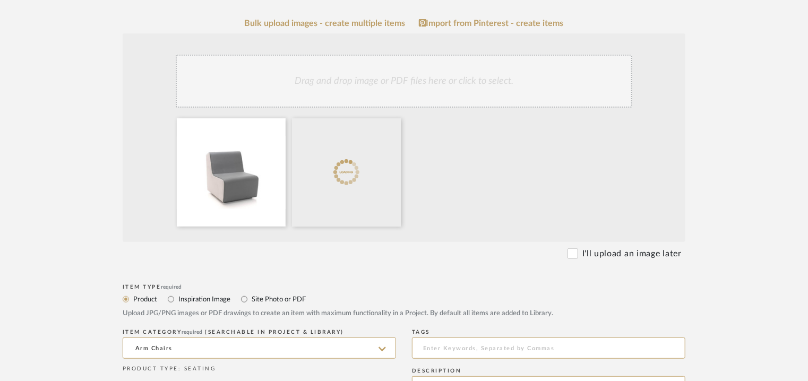
click at [459, 76] on div "Drag and drop image or PDF files here or click to select." at bounding box center [404, 81] width 457 height 53
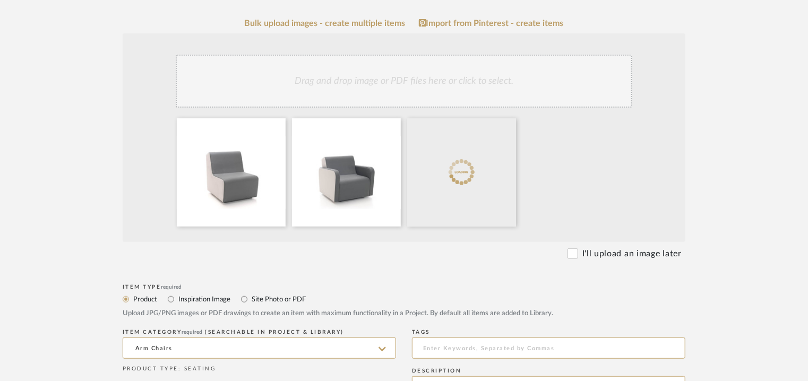
click at [452, 73] on div "Drag and drop image or PDF files here or click to select." at bounding box center [404, 81] width 457 height 53
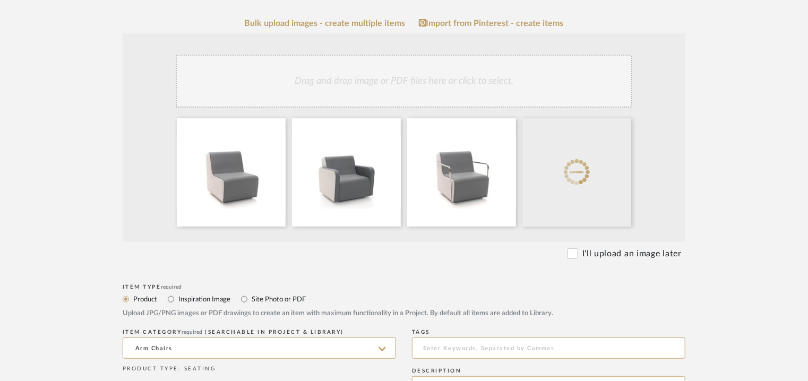
click at [478, 74] on div "Drag and drop image or PDF files here or click to select." at bounding box center [404, 81] width 457 height 53
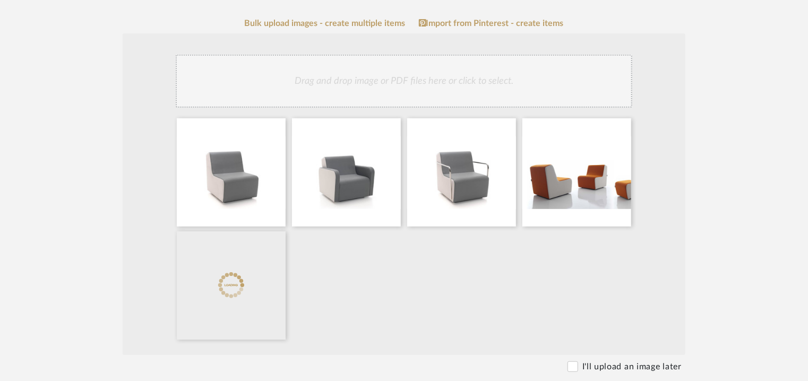
click at [400, 76] on div "Drag and drop image or PDF files here or click to select." at bounding box center [404, 81] width 457 height 53
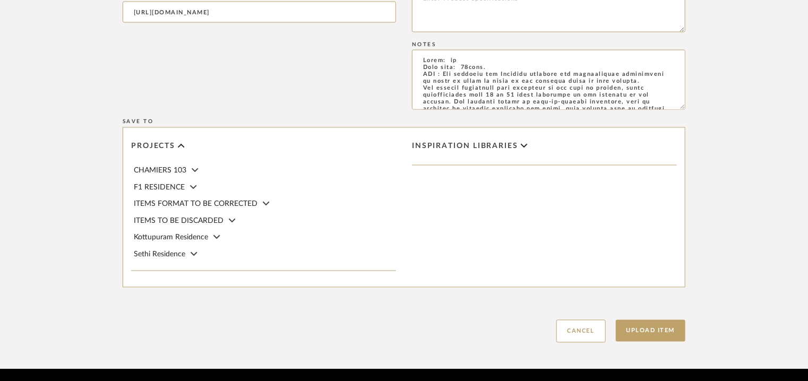
scroll to position [929, 0]
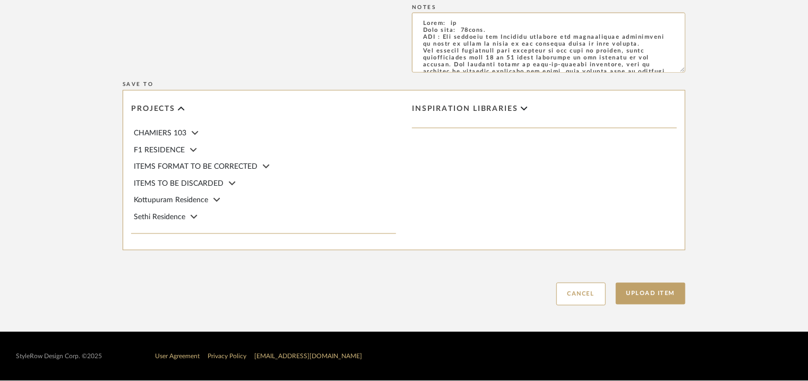
drag, startPoint x: 627, startPoint y: 294, endPoint x: 314, endPoint y: 168, distance: 336.9
click at [668, 294] on button "Upload Item" at bounding box center [651, 294] width 70 height 22
